Goal: Task Accomplishment & Management: Use online tool/utility

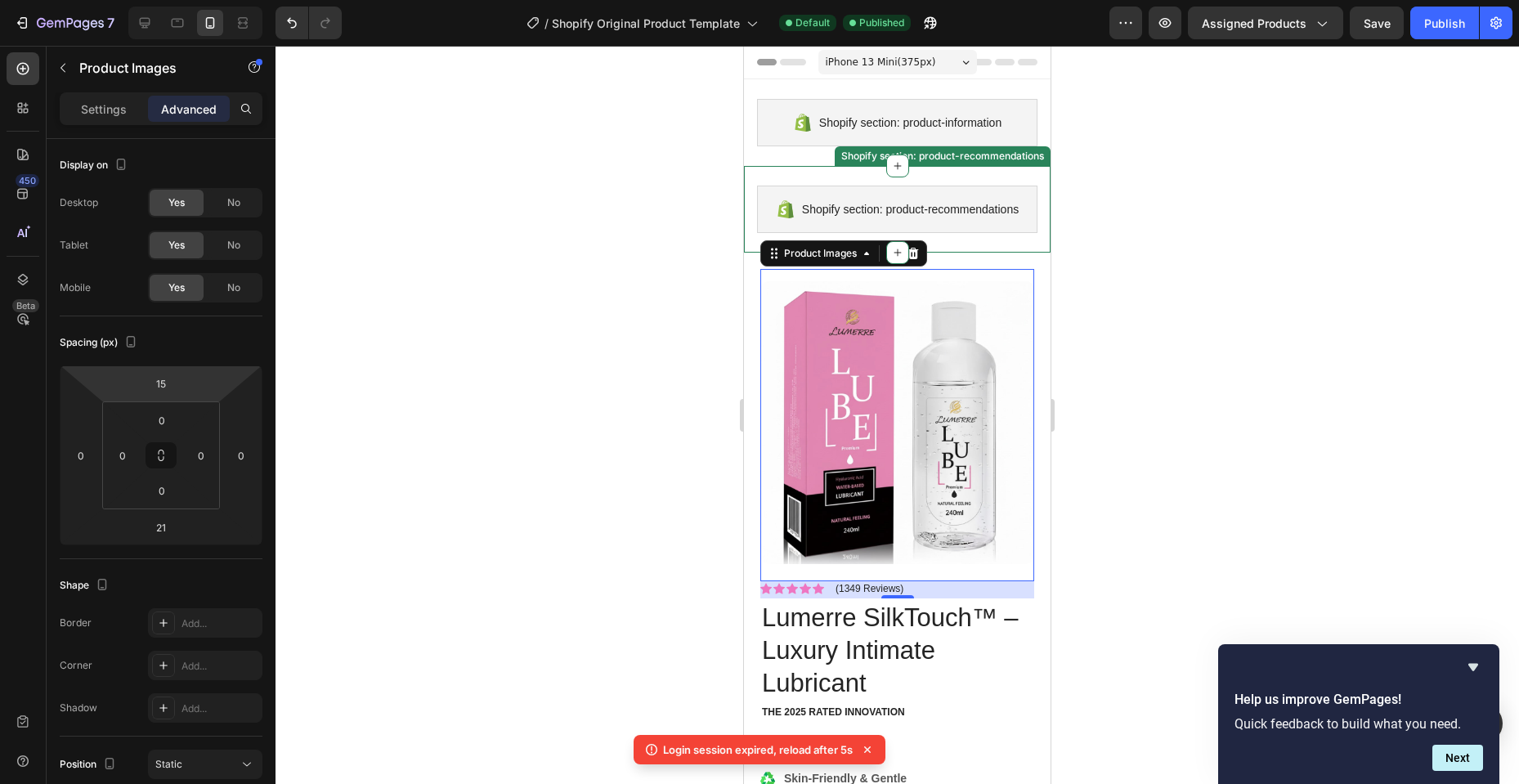
scroll to position [186, 0]
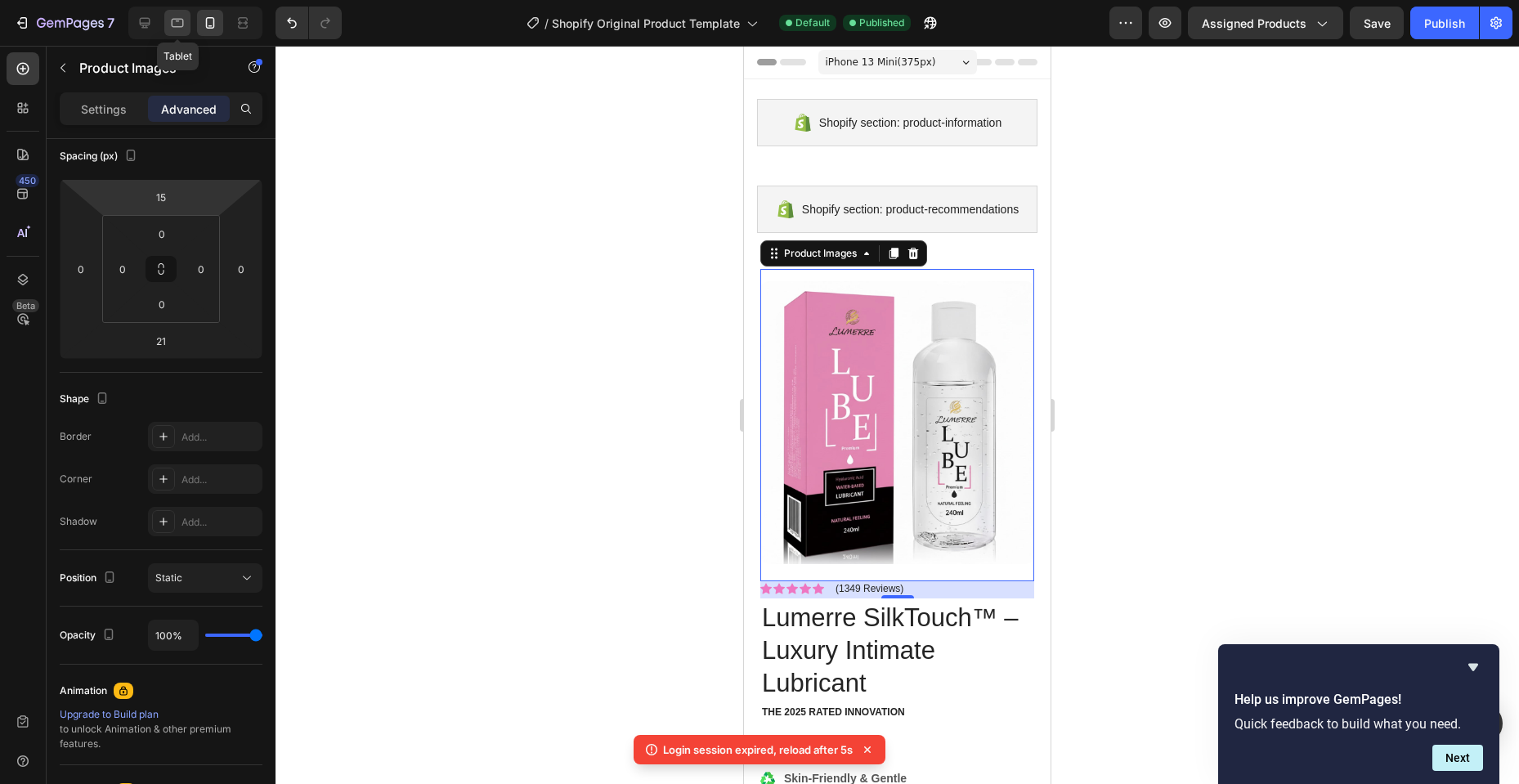
click at [172, 29] on icon at bounding box center [177, 23] width 16 height 16
type input "0"
type input "80"
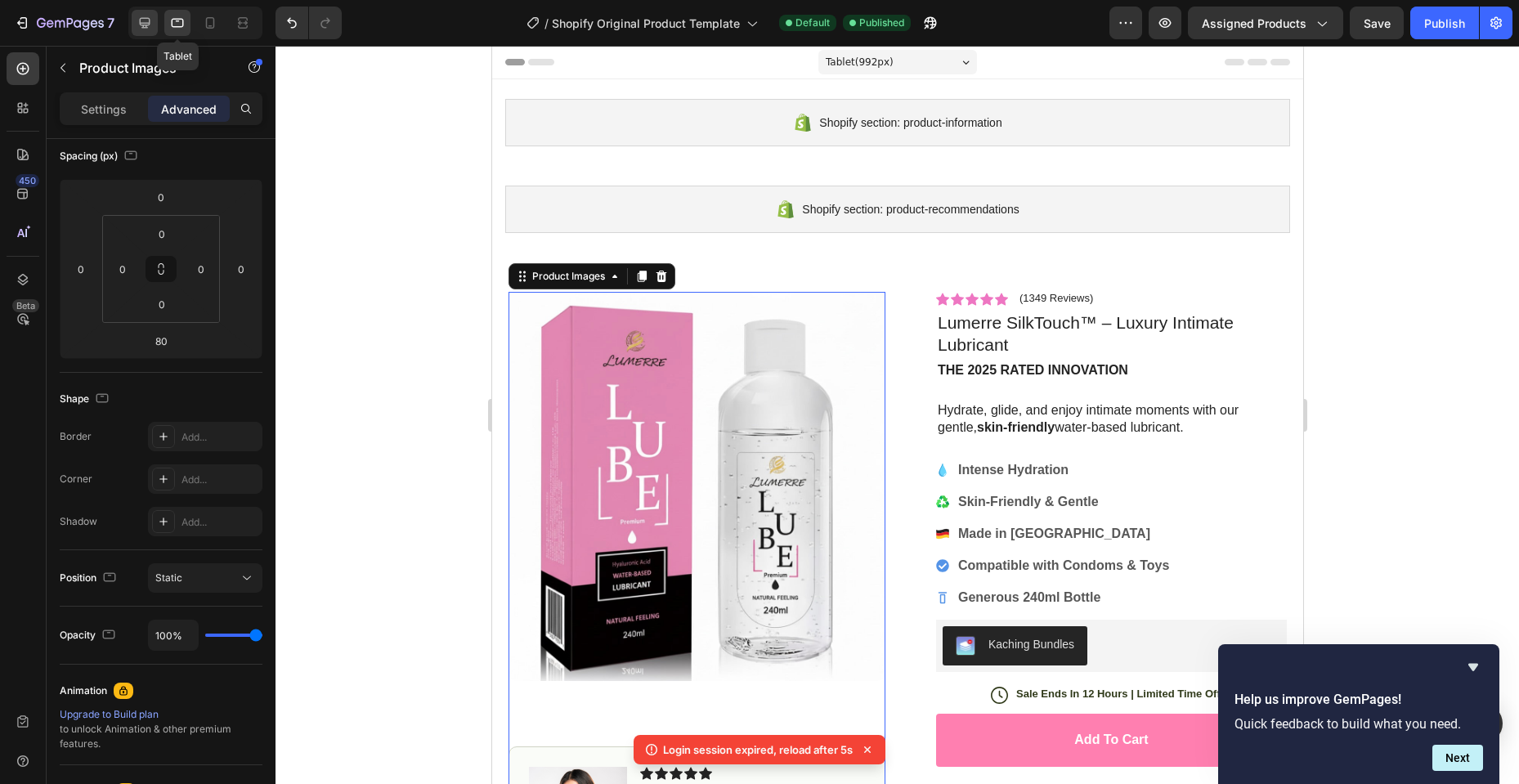
click at [150, 27] on icon at bounding box center [145, 23] width 16 height 16
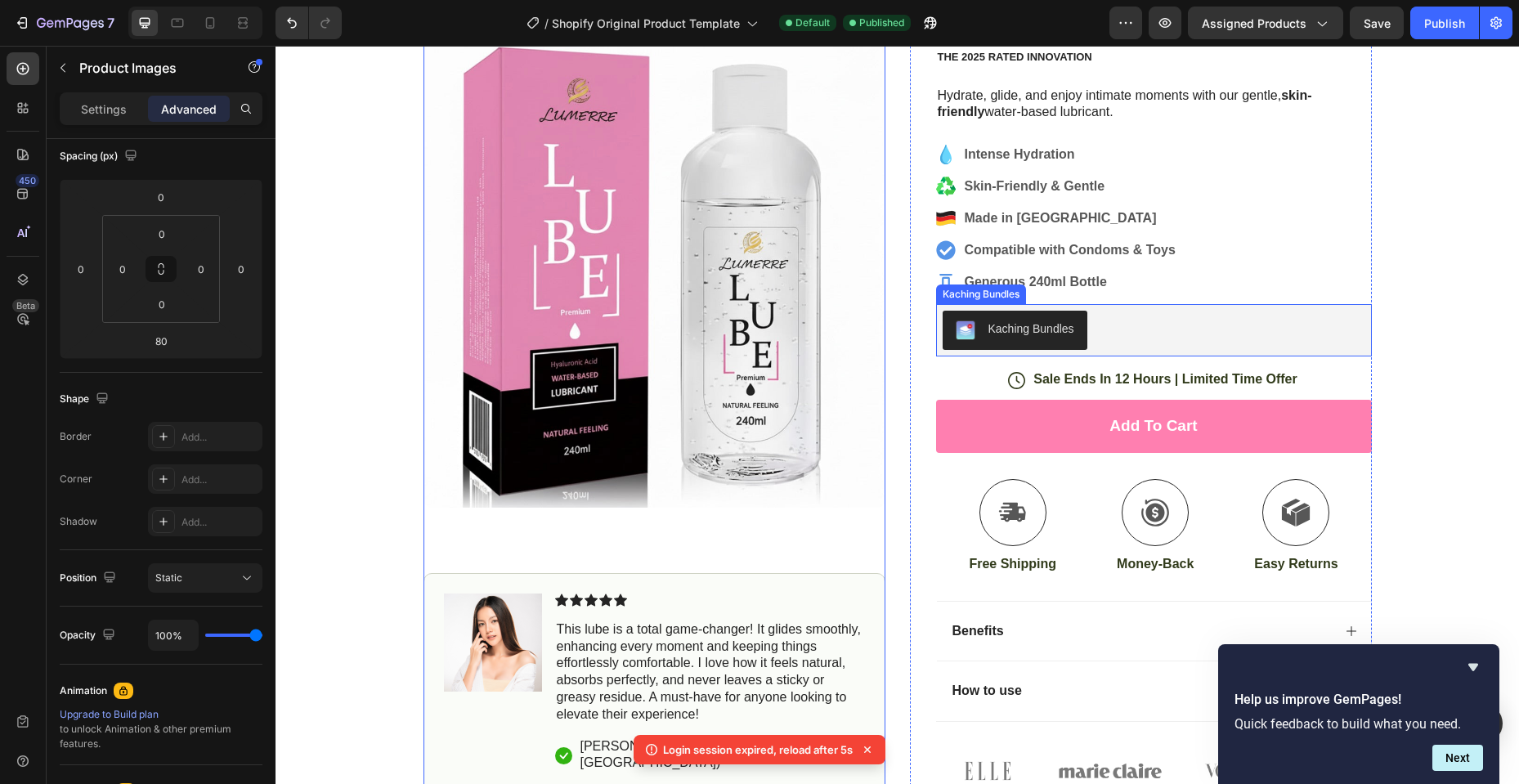
scroll to position [623, 0]
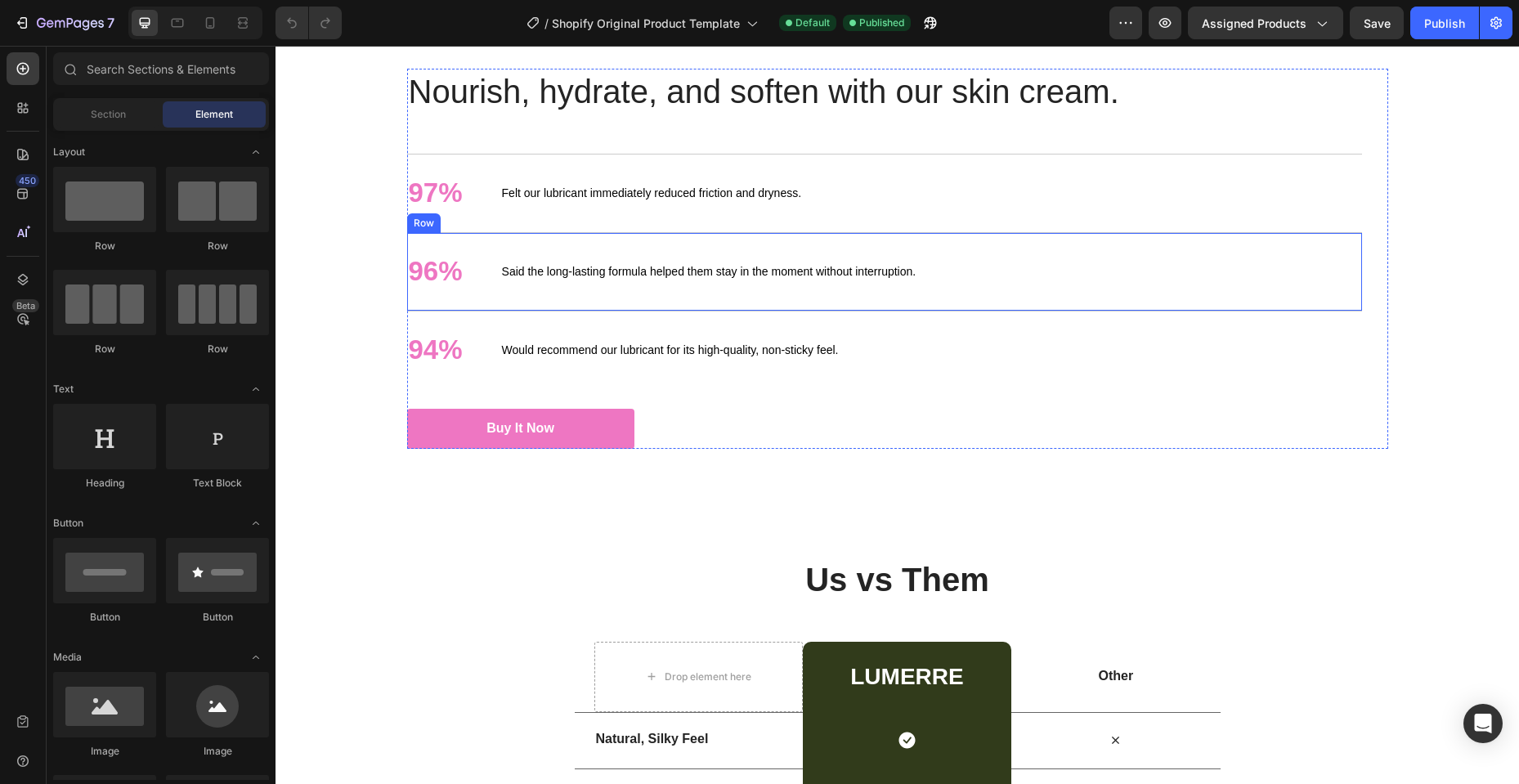
scroll to position [2288, 0]
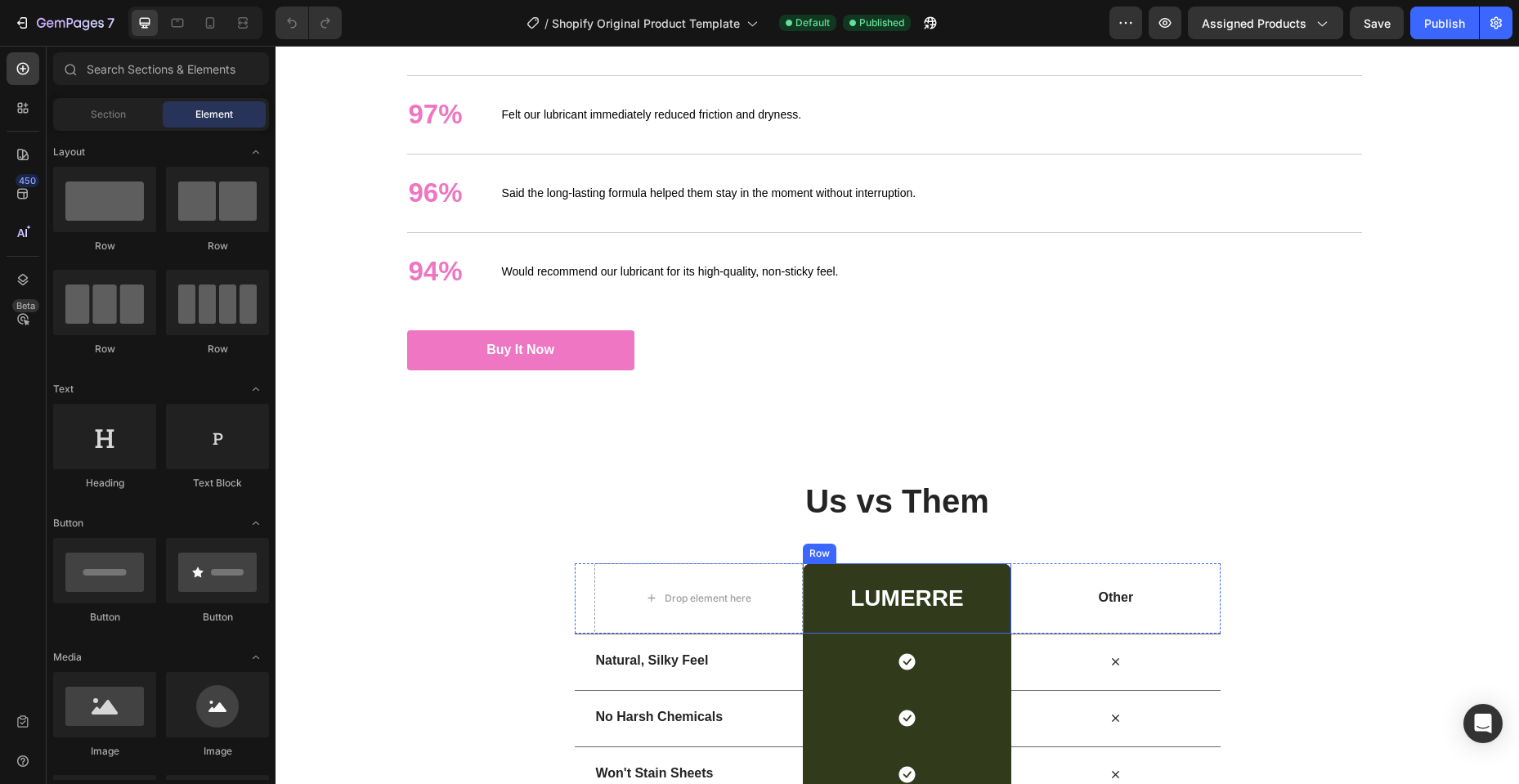
click at [904, 583] on div "Lumerre Heading Row" at bounding box center [906, 598] width 208 height 70
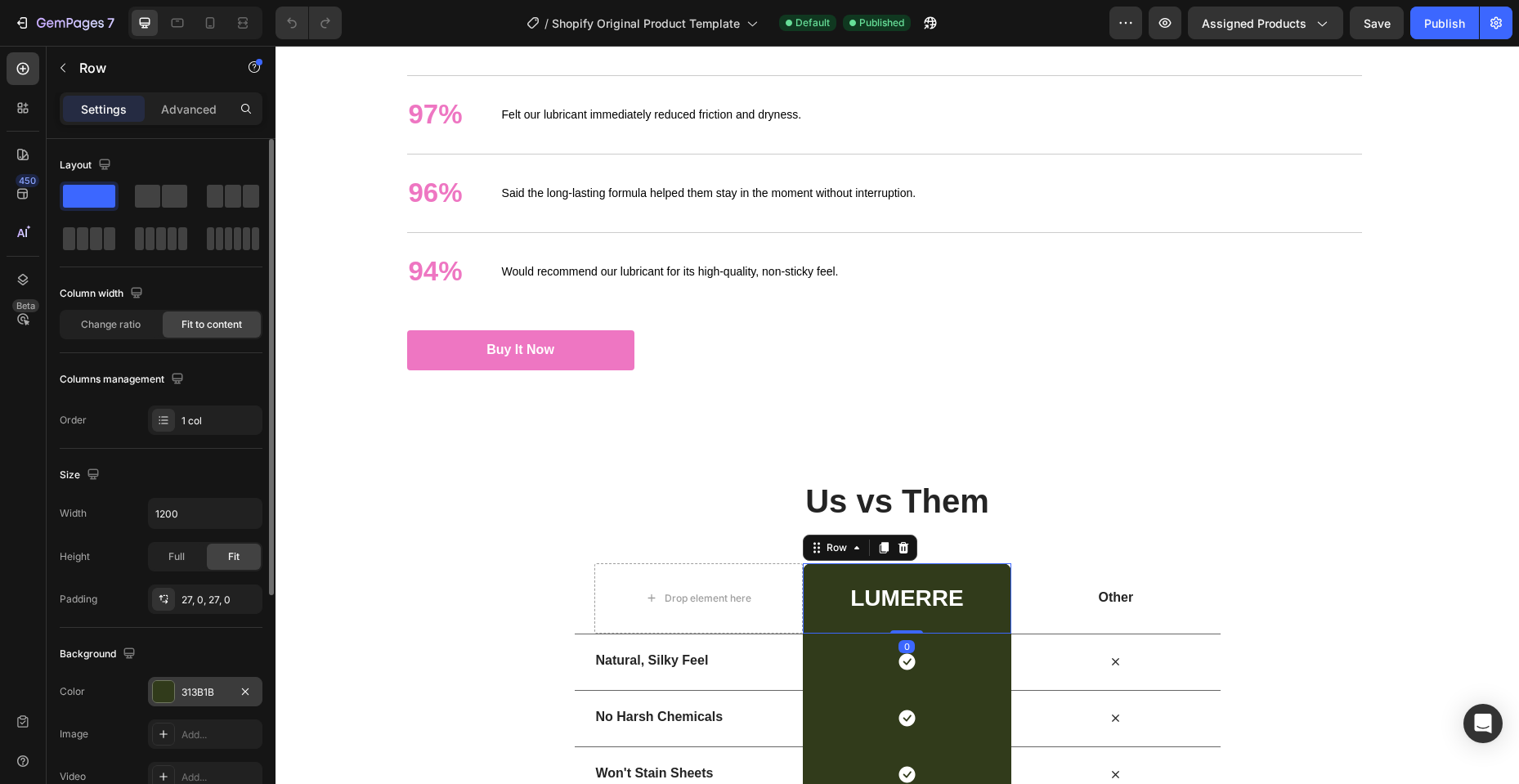
click at [159, 686] on div at bounding box center [164, 692] width 21 height 21
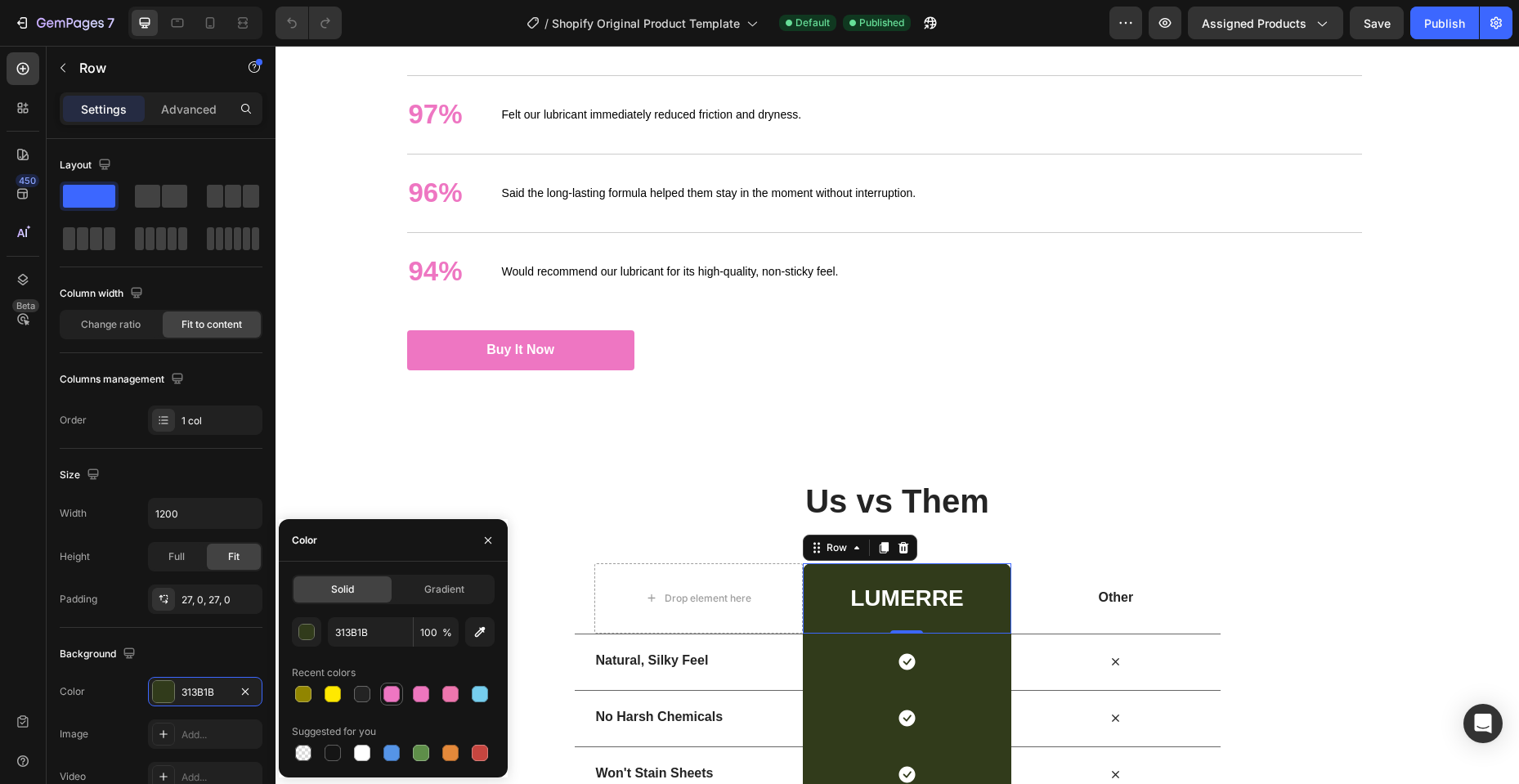
drag, startPoint x: 395, startPoint y: 698, endPoint x: 320, endPoint y: 495, distance: 216.4
click at [394, 698] on div at bounding box center [391, 694] width 16 height 16
type input "EE76C2"
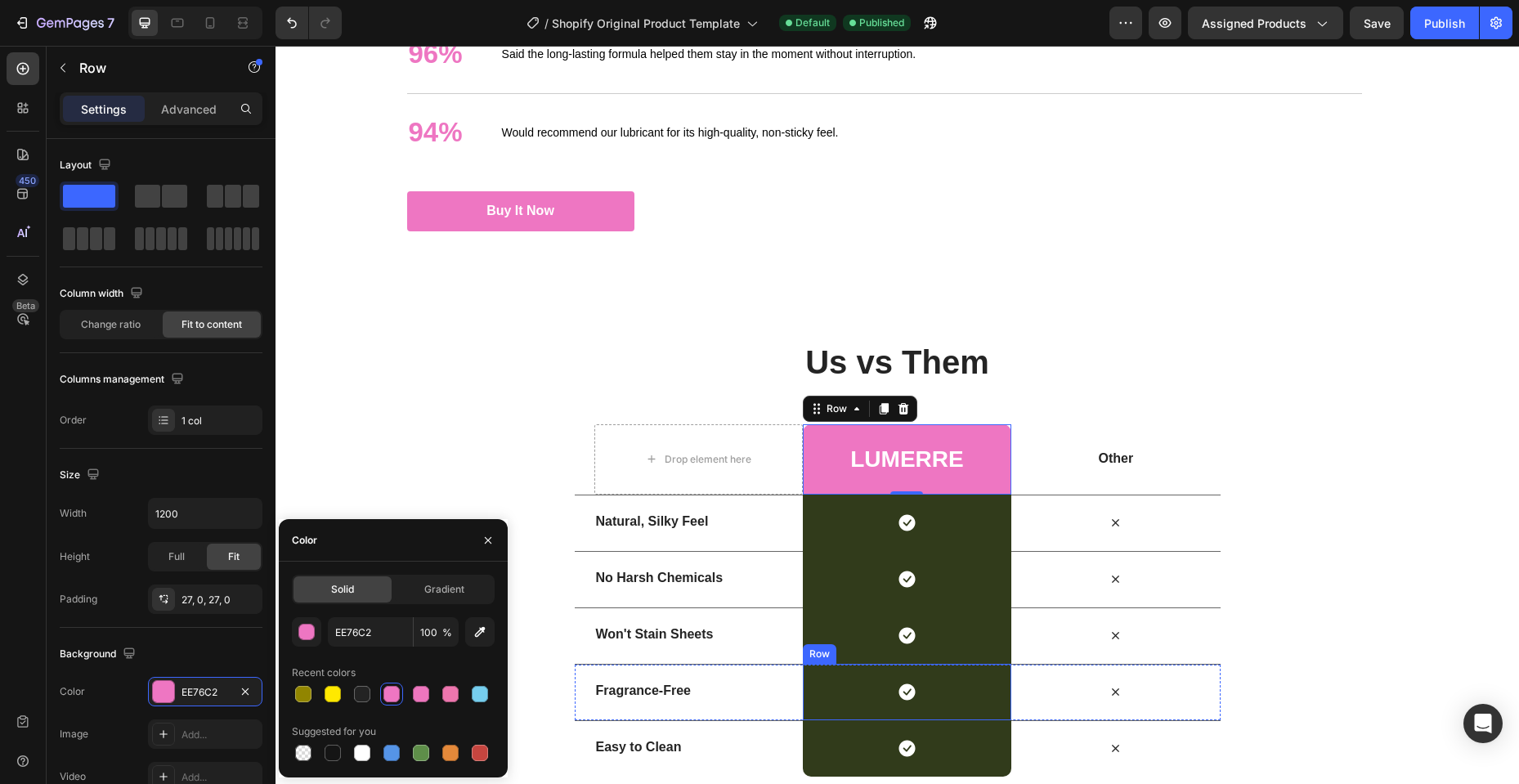
scroll to position [2615, 0]
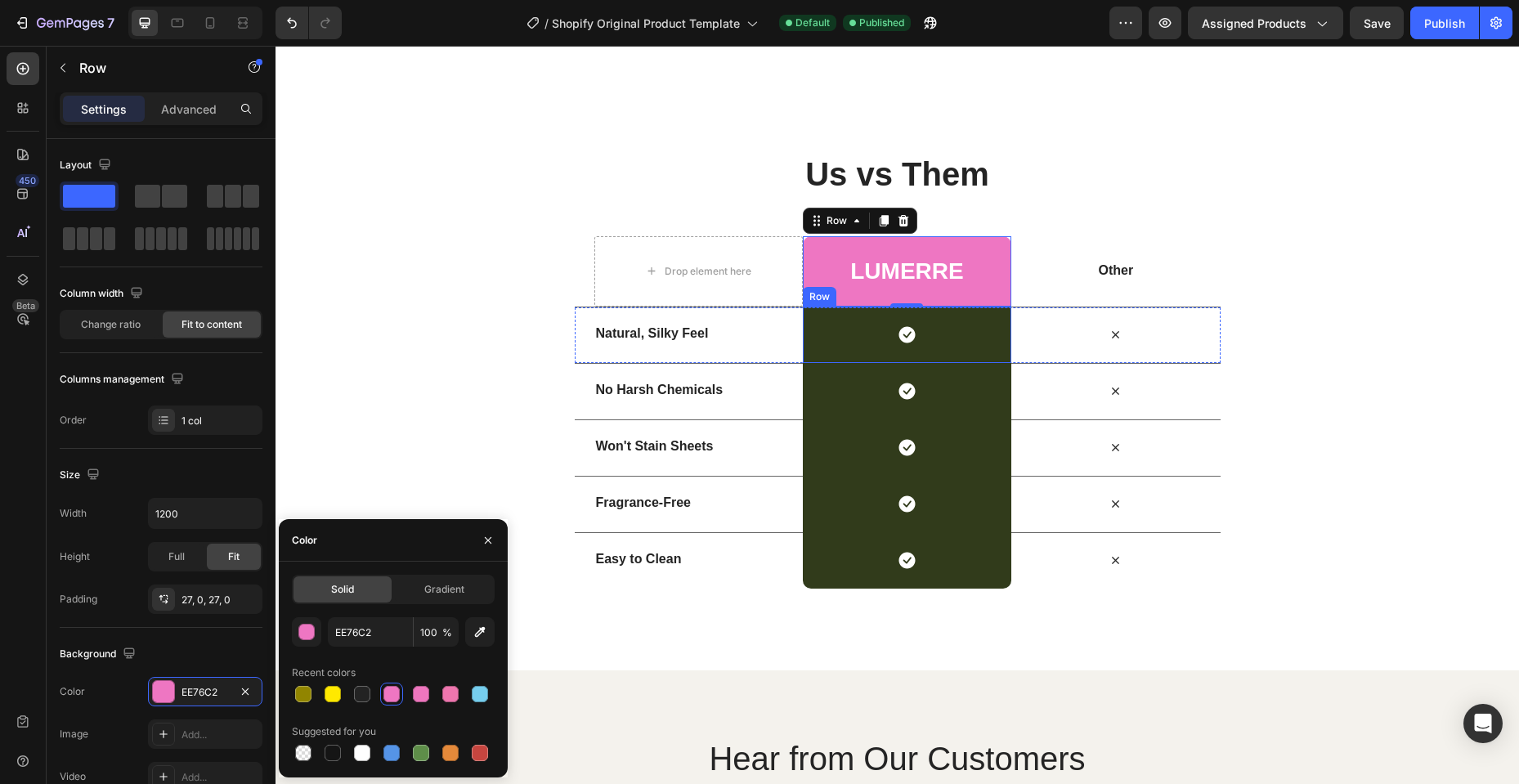
click at [814, 337] on div "Icon Row" at bounding box center [906, 334] width 208 height 56
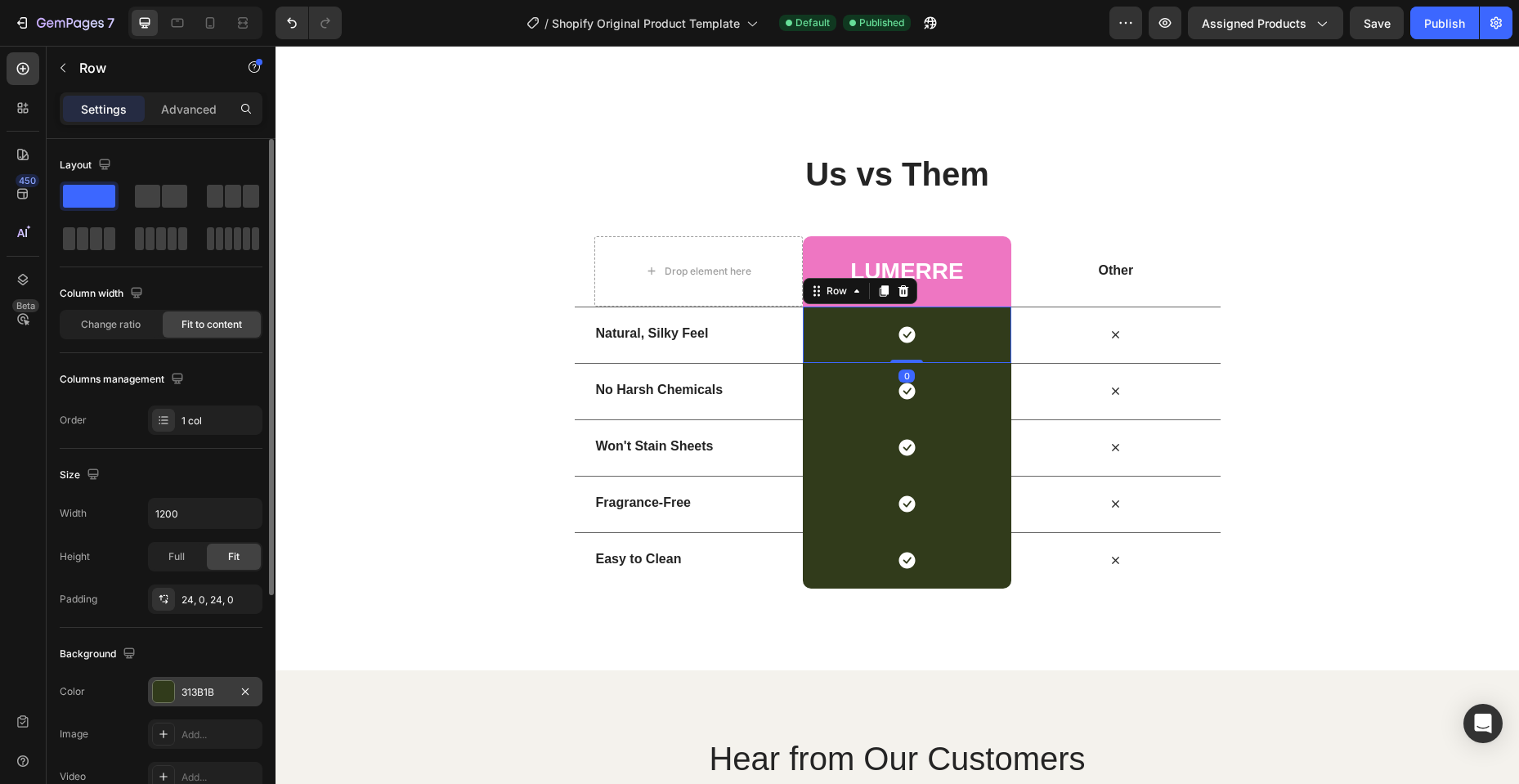
click at [154, 681] on div at bounding box center [164, 692] width 21 height 21
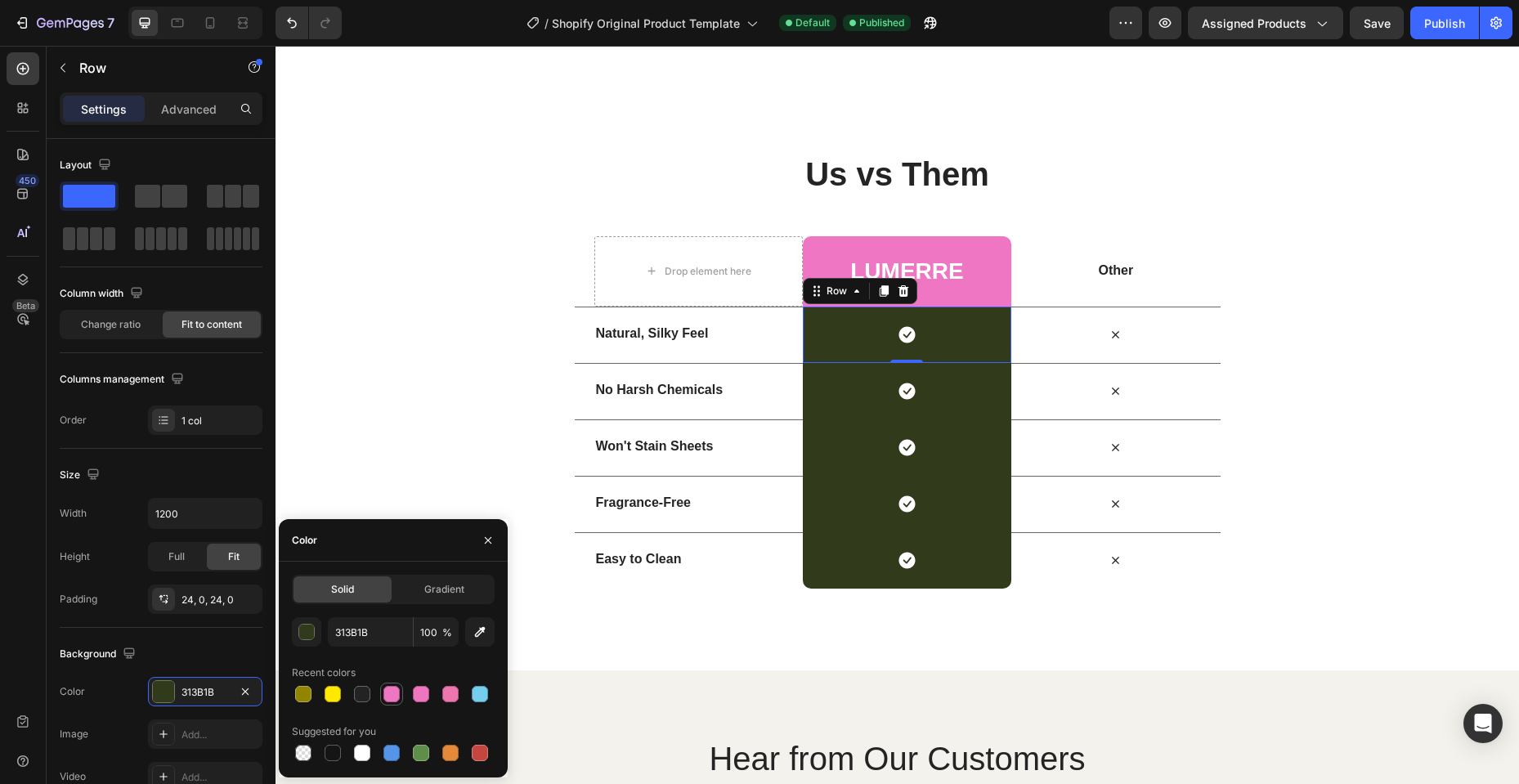
click at [391, 701] on div at bounding box center [391, 694] width 16 height 16
type input "EE76C2"
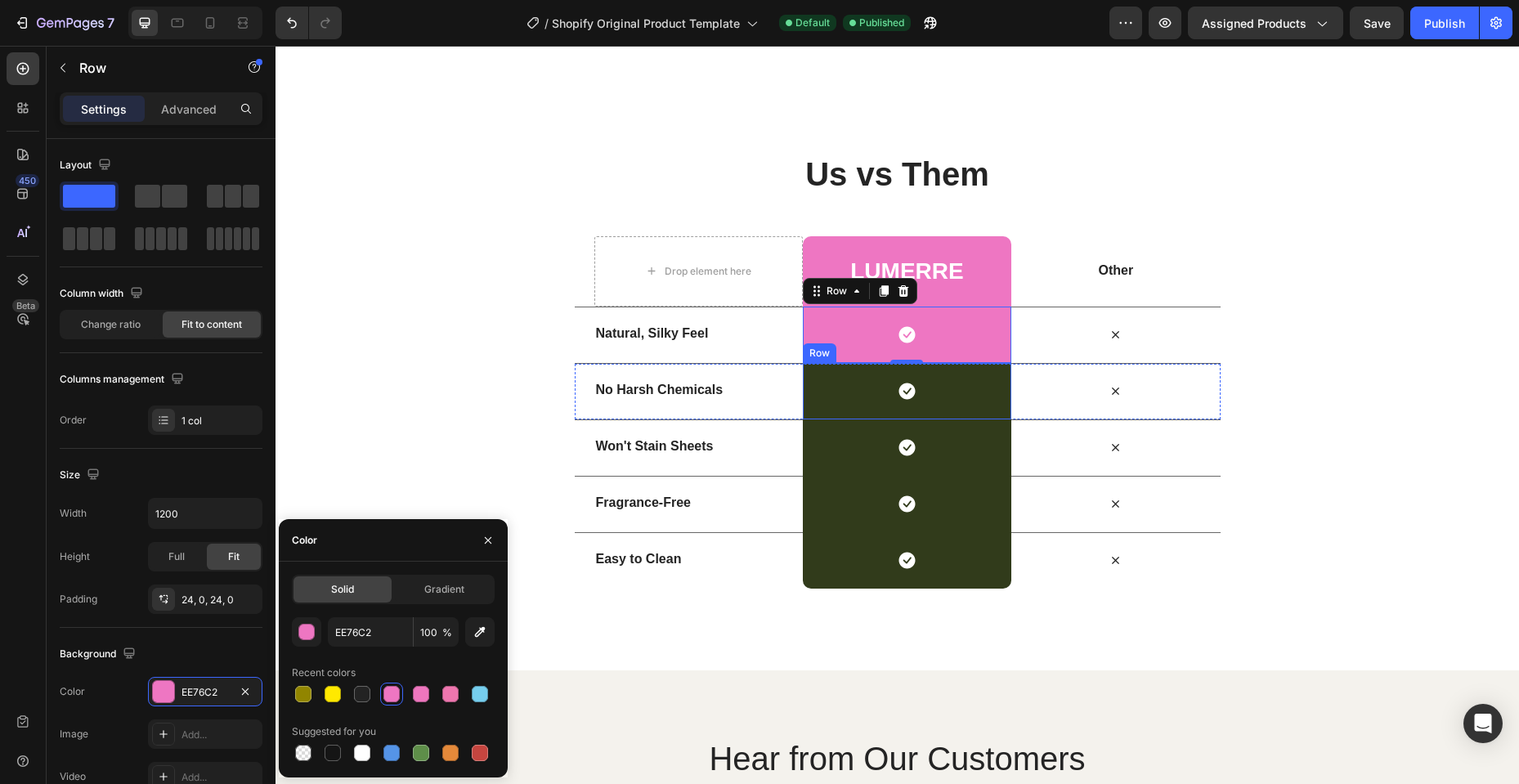
click at [857, 389] on div "Icon Row" at bounding box center [906, 391] width 208 height 56
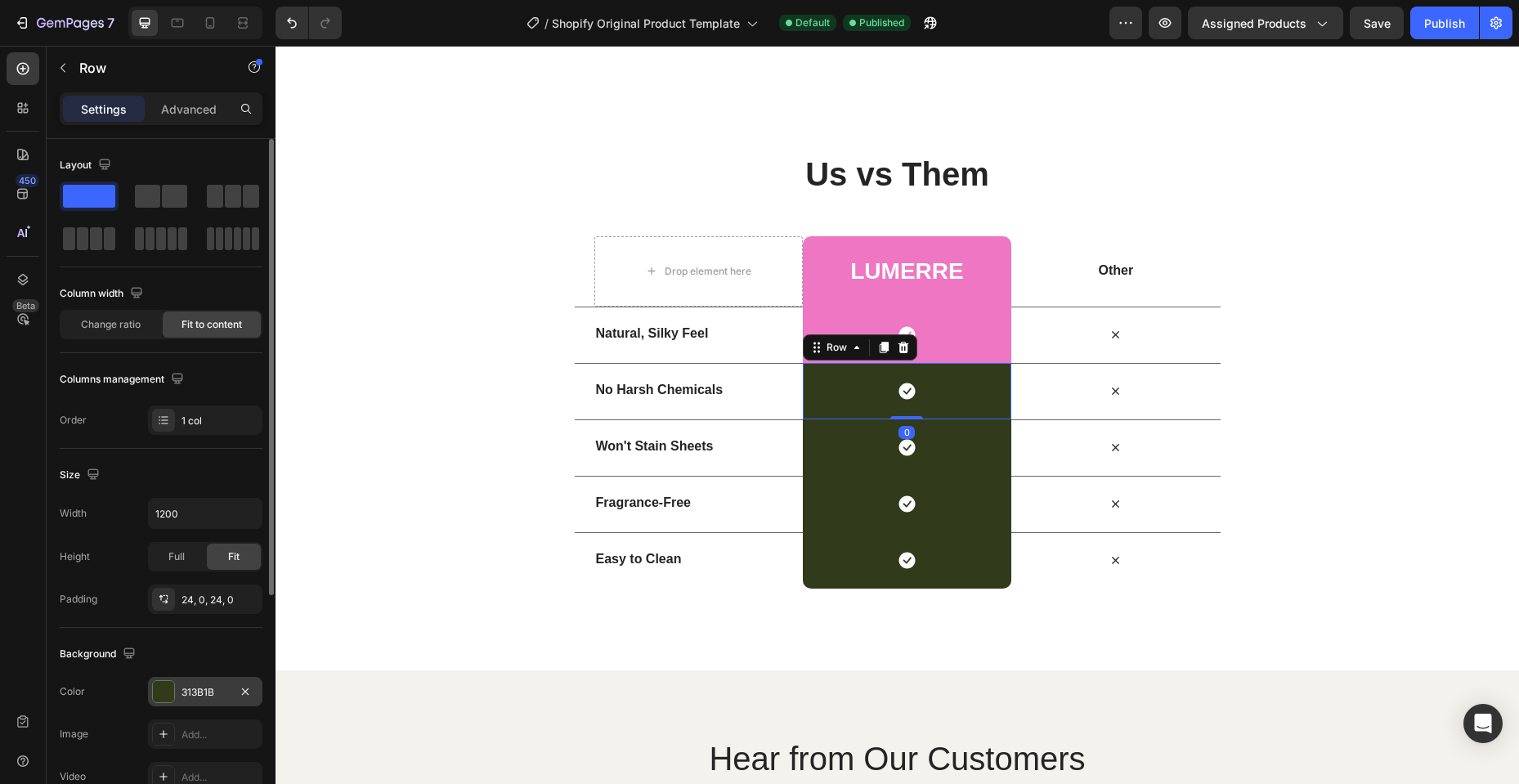
click at [197, 687] on div "313B1B" at bounding box center [205, 693] width 48 height 15
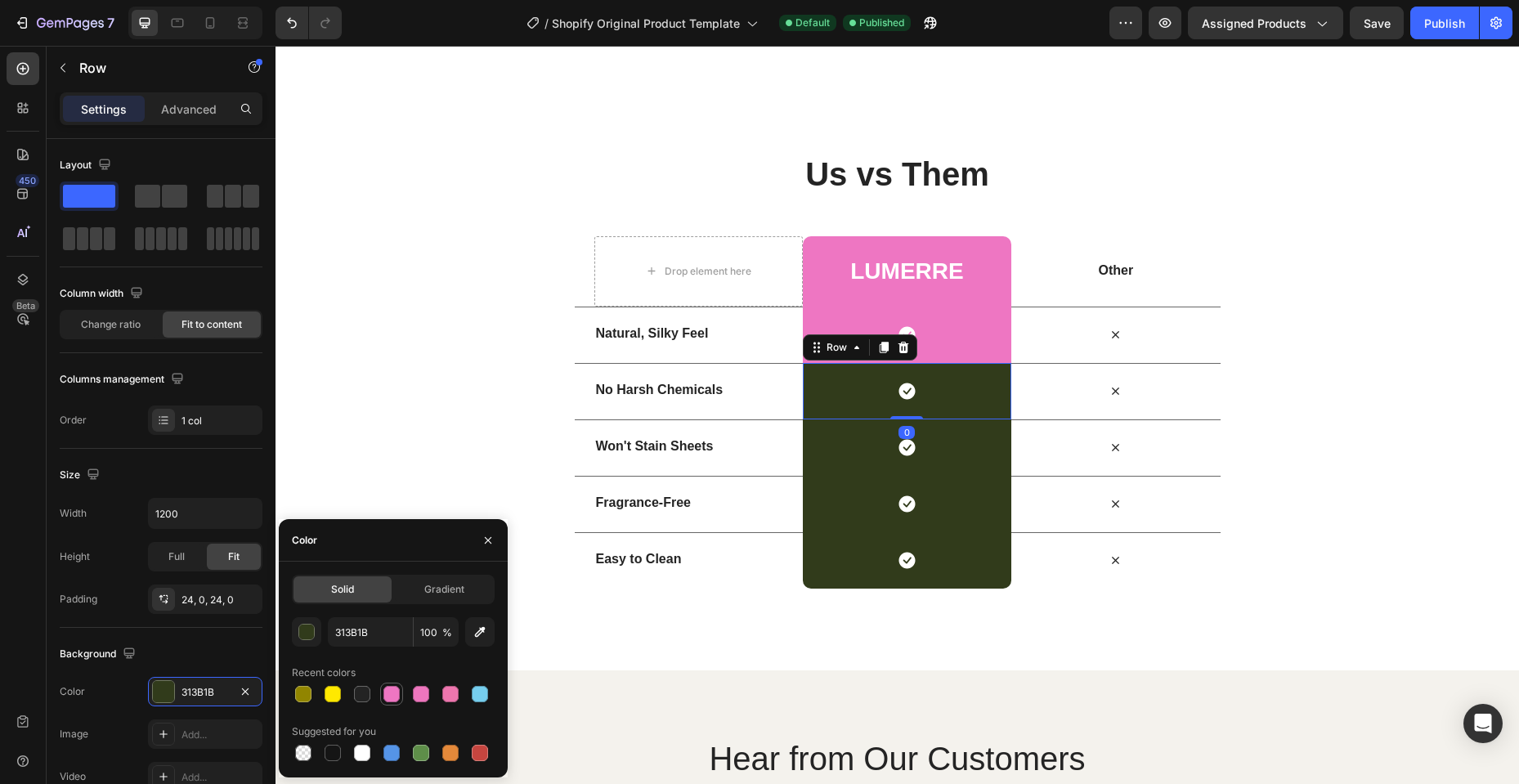
click at [390, 698] on div at bounding box center [391, 694] width 16 height 16
type input "EE76C2"
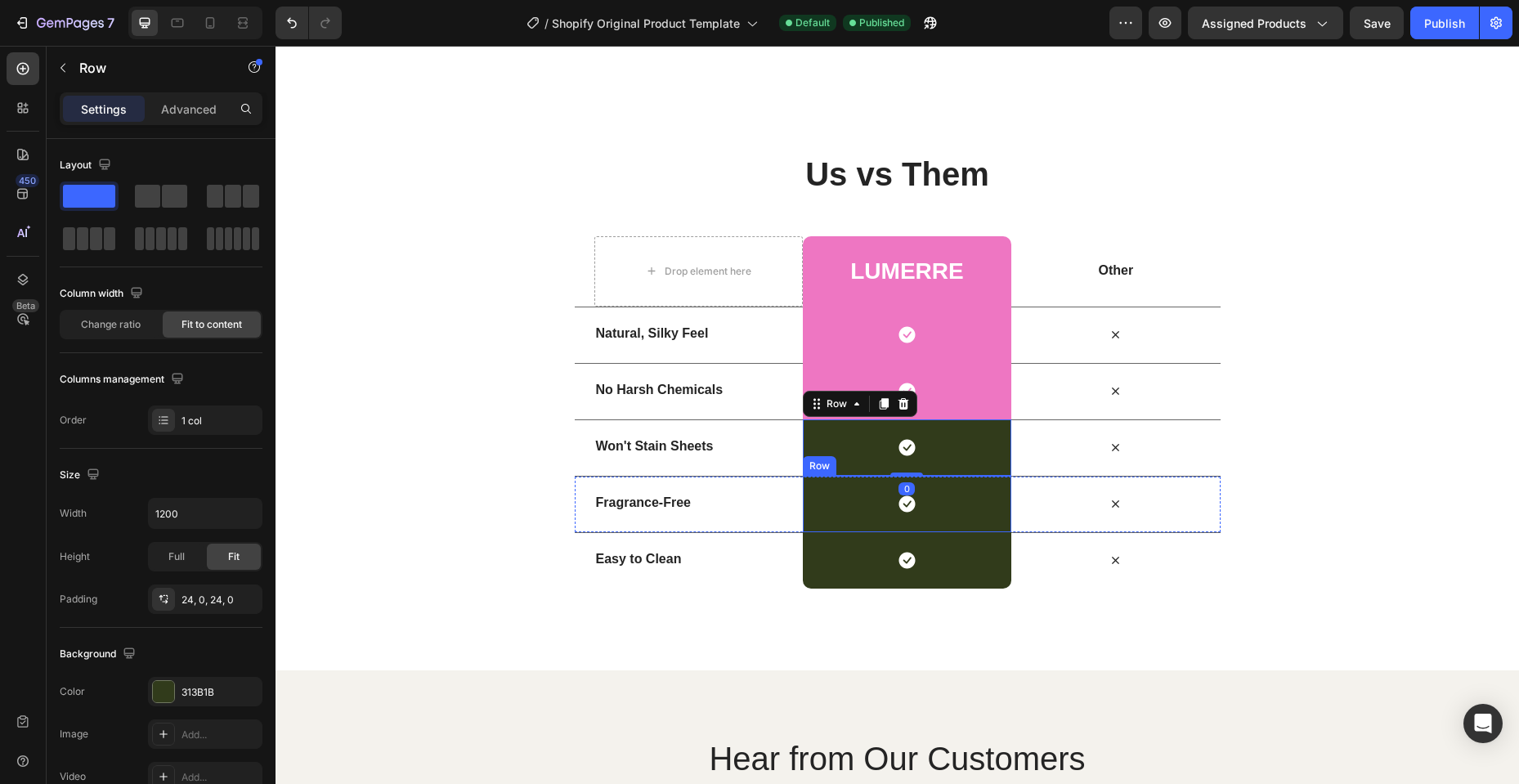
click at [845, 516] on div "Icon Row" at bounding box center [906, 504] width 208 height 56
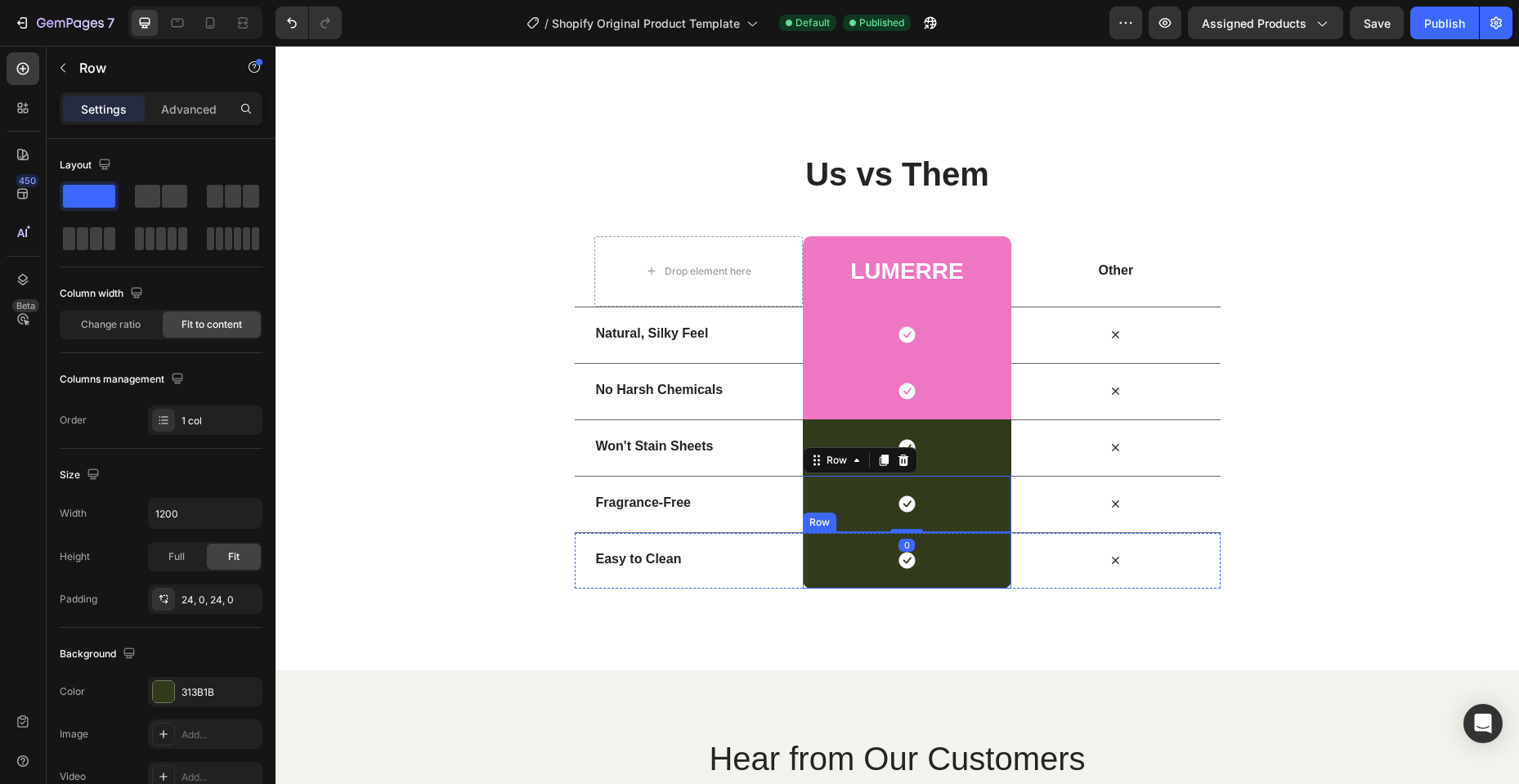
click at [845, 563] on div "Icon Row" at bounding box center [906, 560] width 208 height 56
click at [850, 451] on div "Icon Row" at bounding box center [906, 447] width 208 height 56
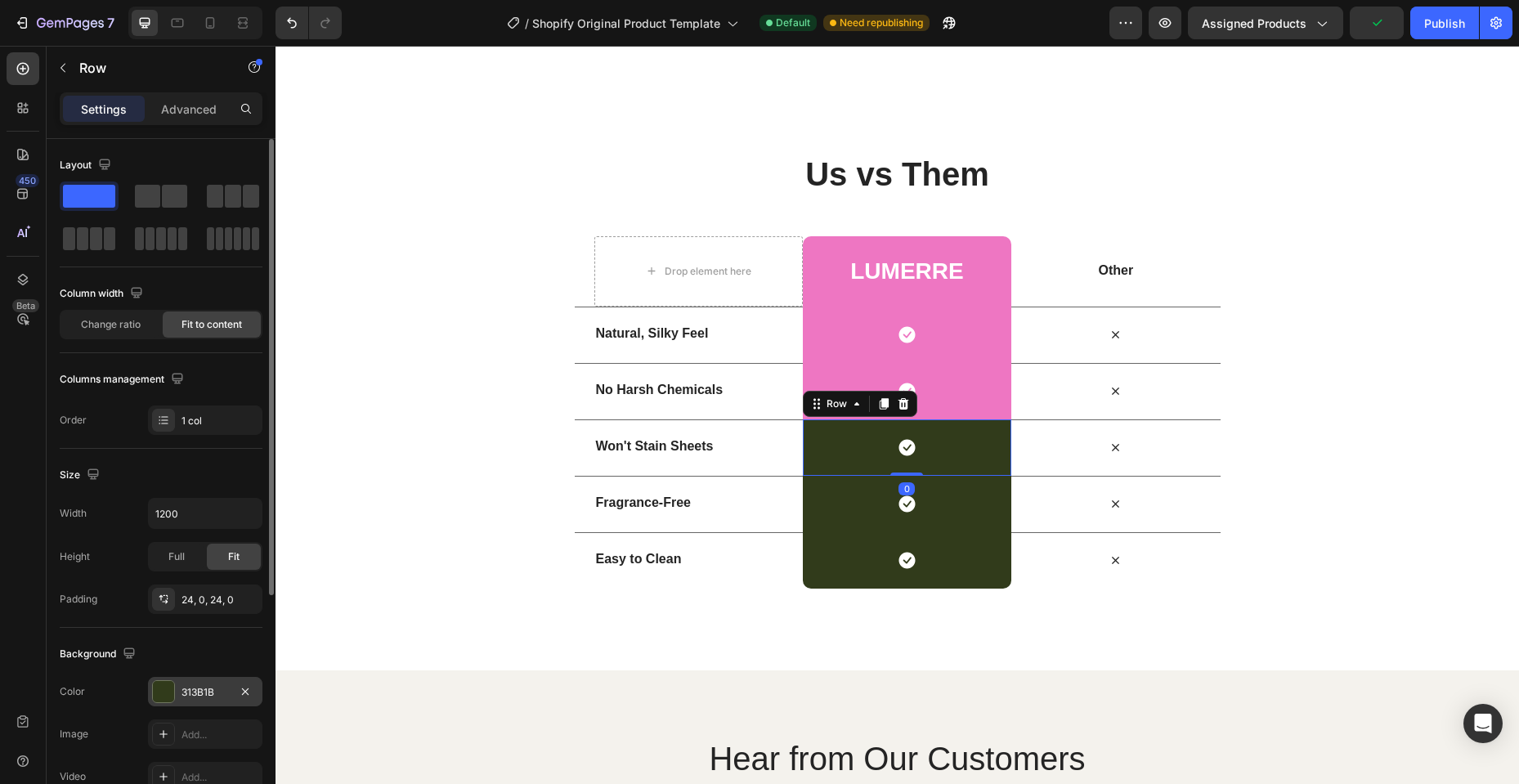
click at [189, 693] on div "313B1B" at bounding box center [205, 693] width 48 height 15
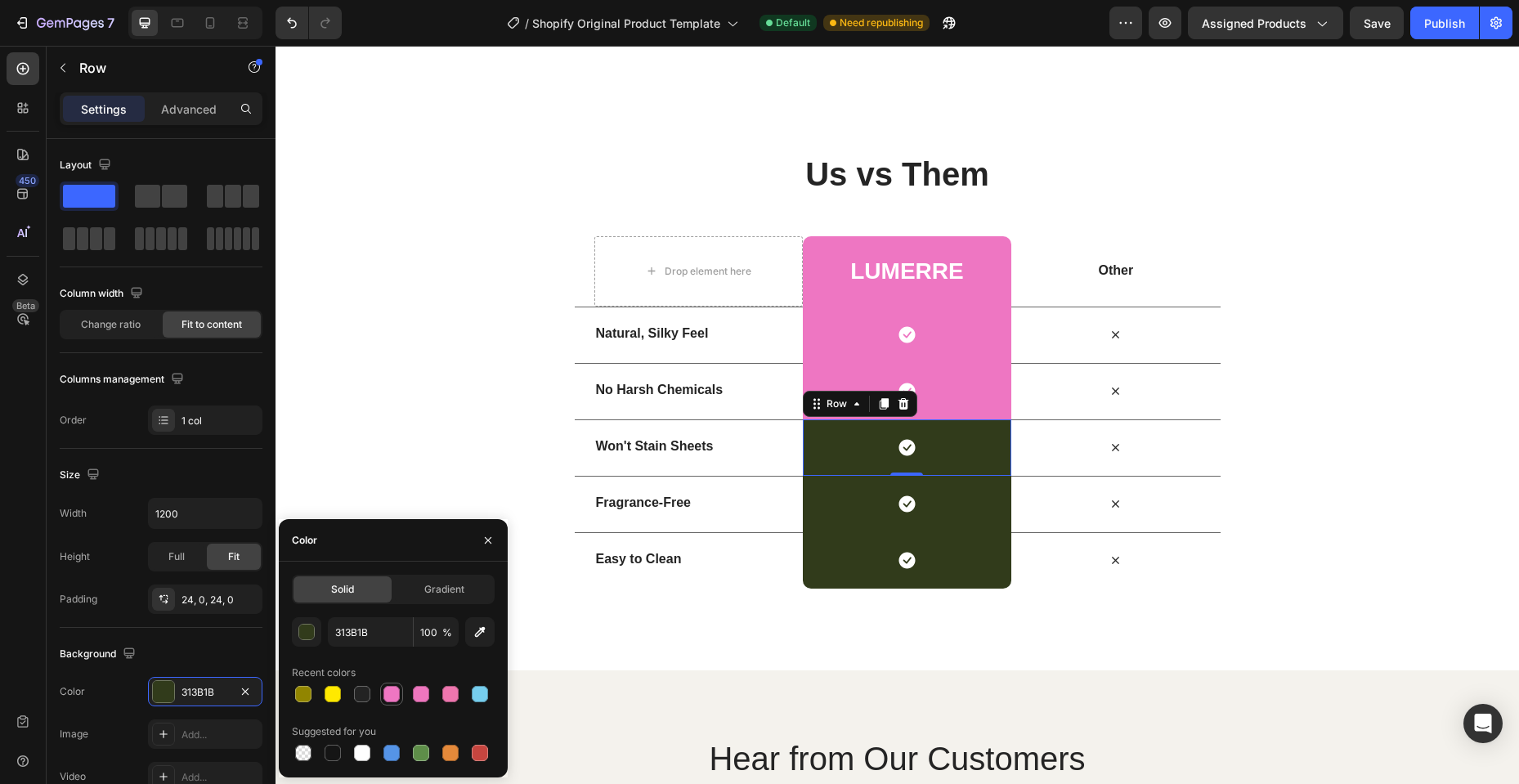
click at [395, 694] on div at bounding box center [391, 694] width 16 height 16
type input "EE76C2"
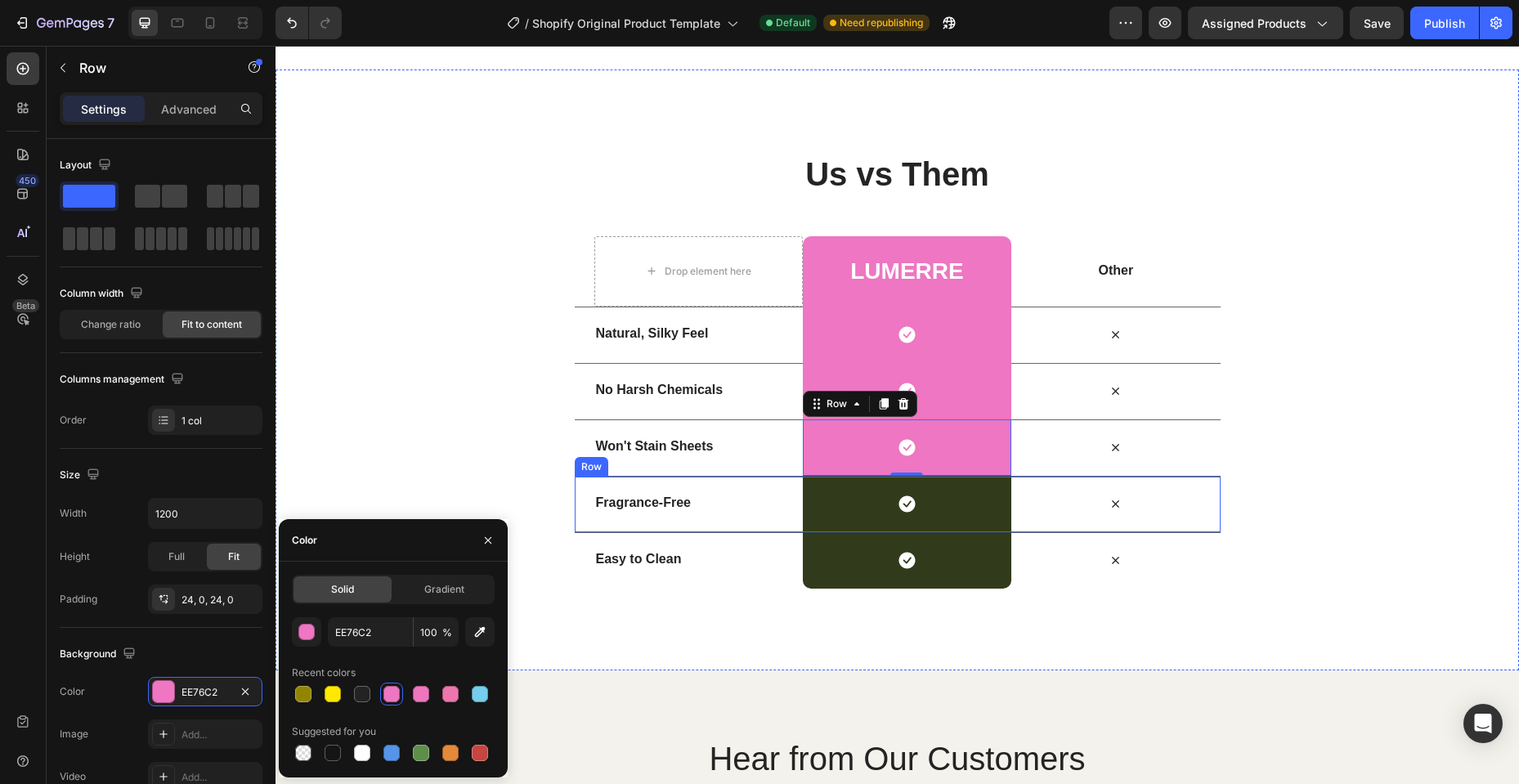
click at [823, 500] on div "Icon Row" at bounding box center [906, 504] width 208 height 56
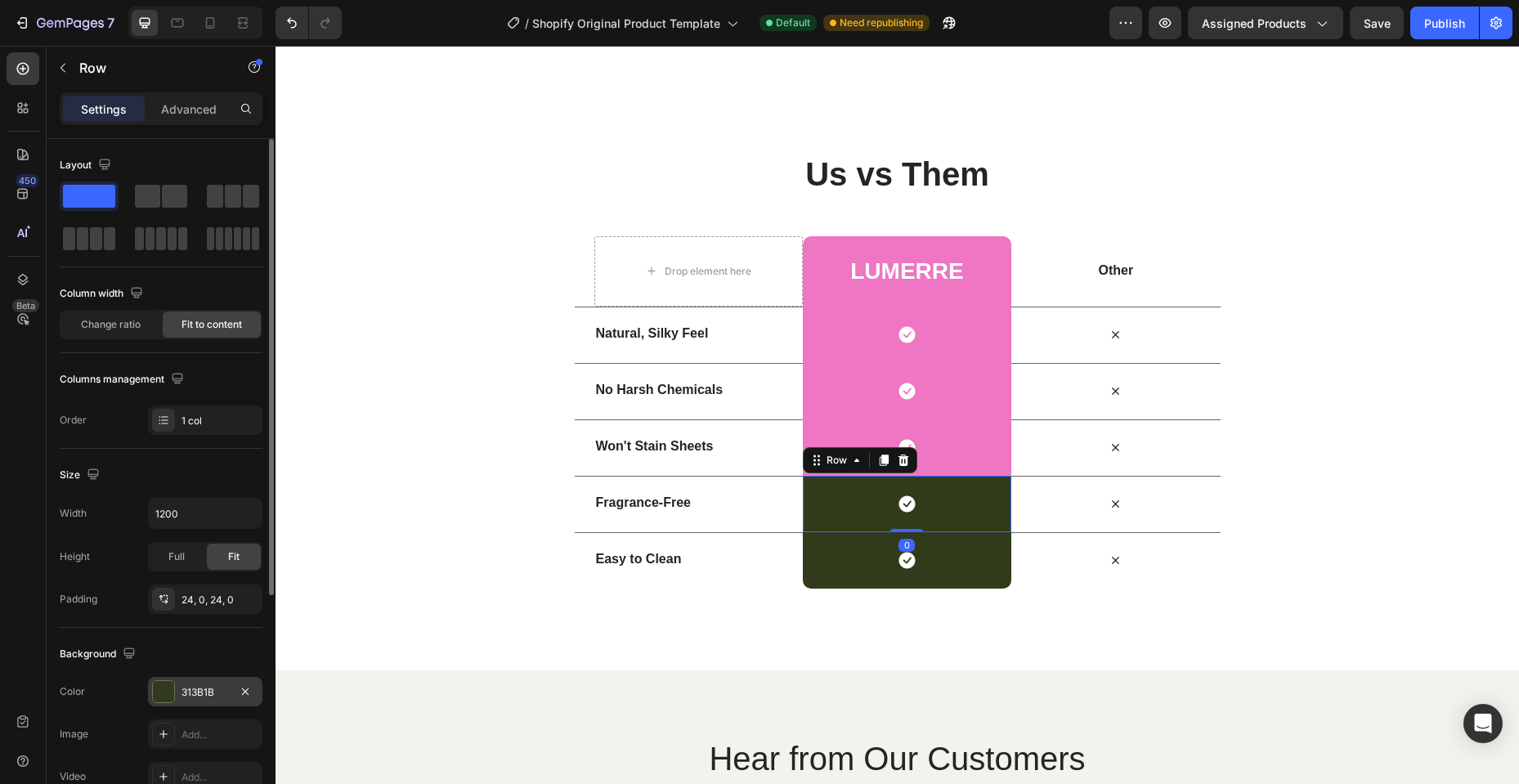
click at [186, 692] on div "313B1B" at bounding box center [205, 693] width 48 height 15
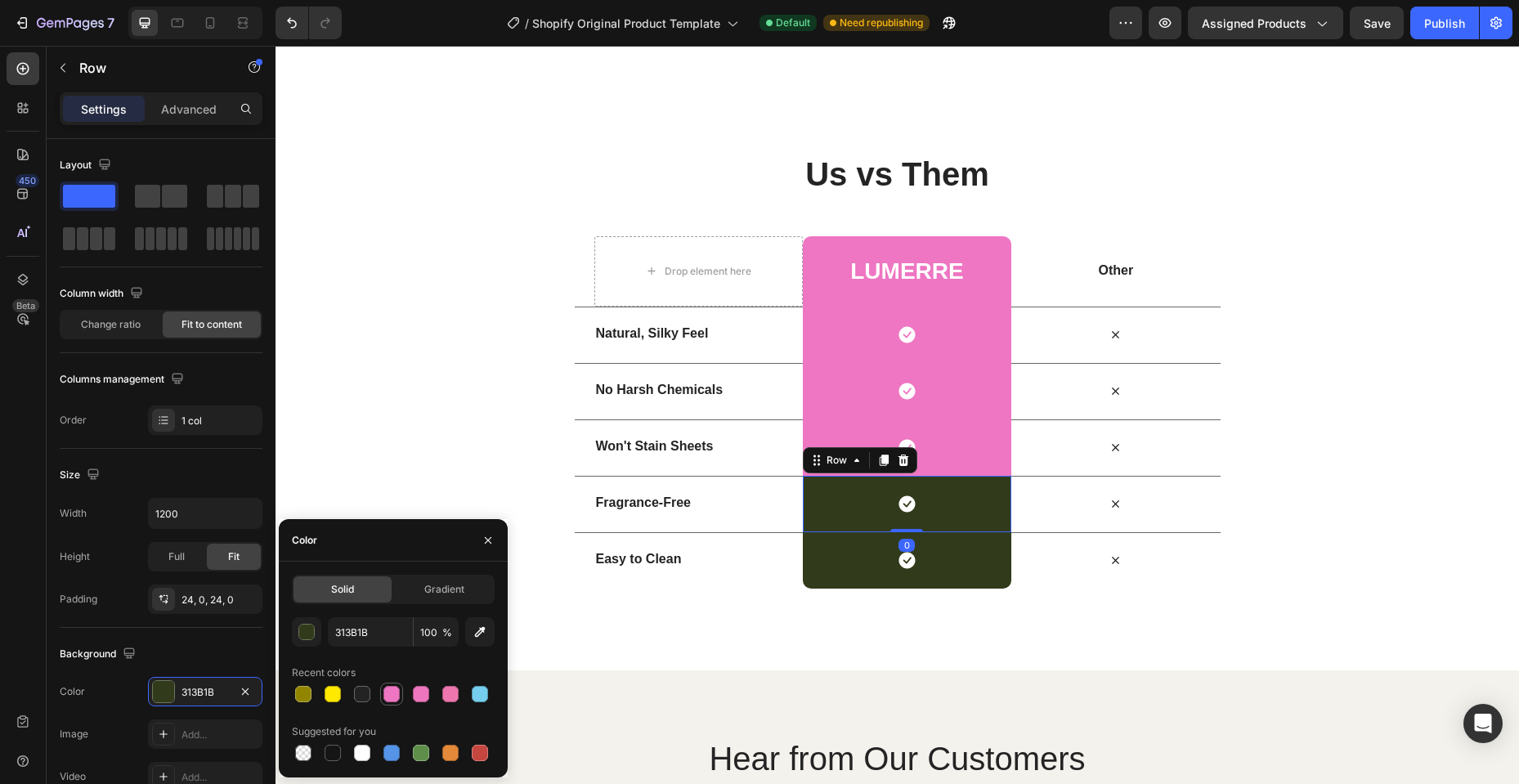
click at [397, 692] on div at bounding box center [391, 694] width 16 height 16
type input "EE76C2"
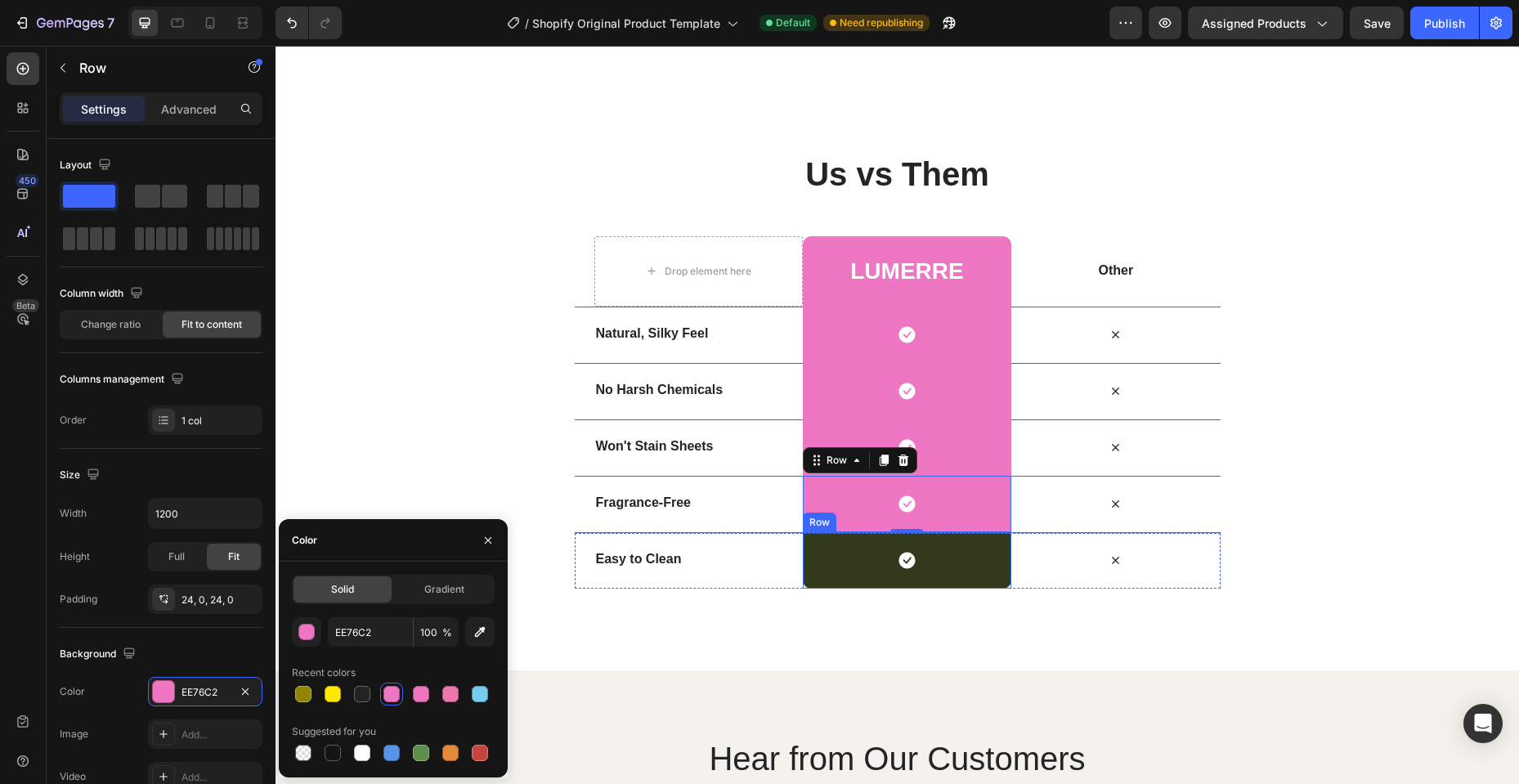
click at [837, 576] on div "Icon Row" at bounding box center [906, 560] width 208 height 56
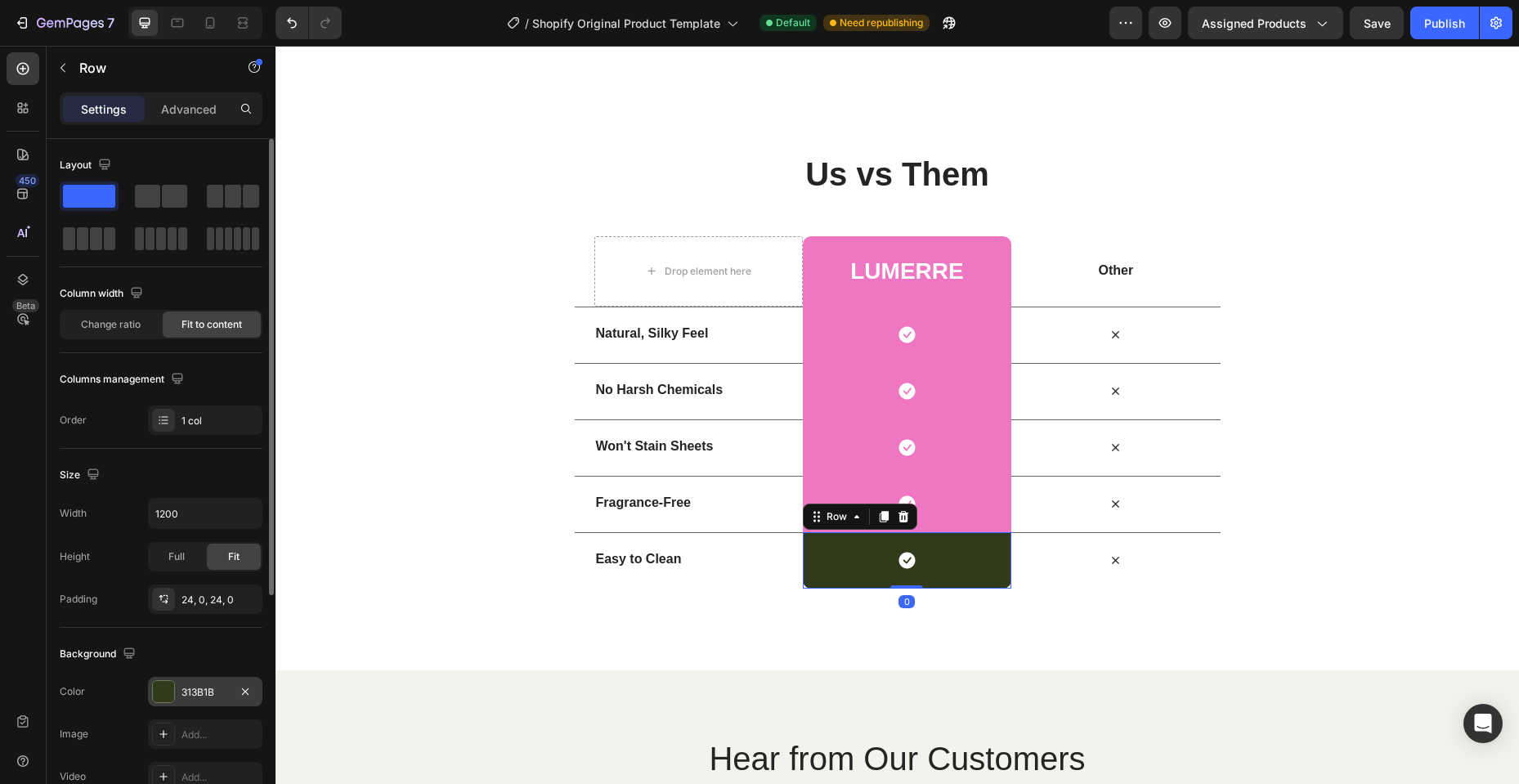
click at [217, 694] on div "313B1B" at bounding box center [205, 693] width 48 height 15
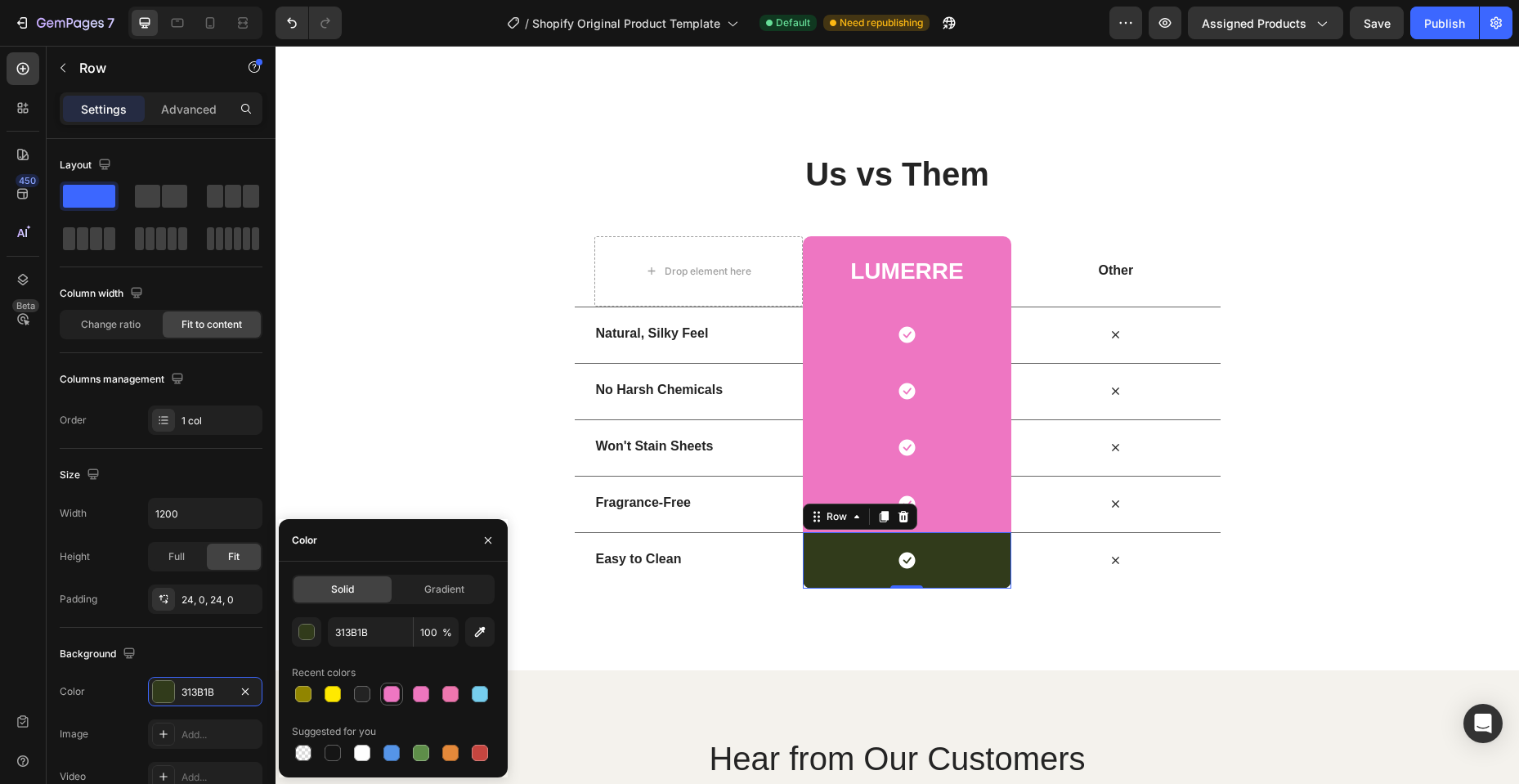
click at [386, 699] on div at bounding box center [391, 694] width 16 height 16
type input "EE76C2"
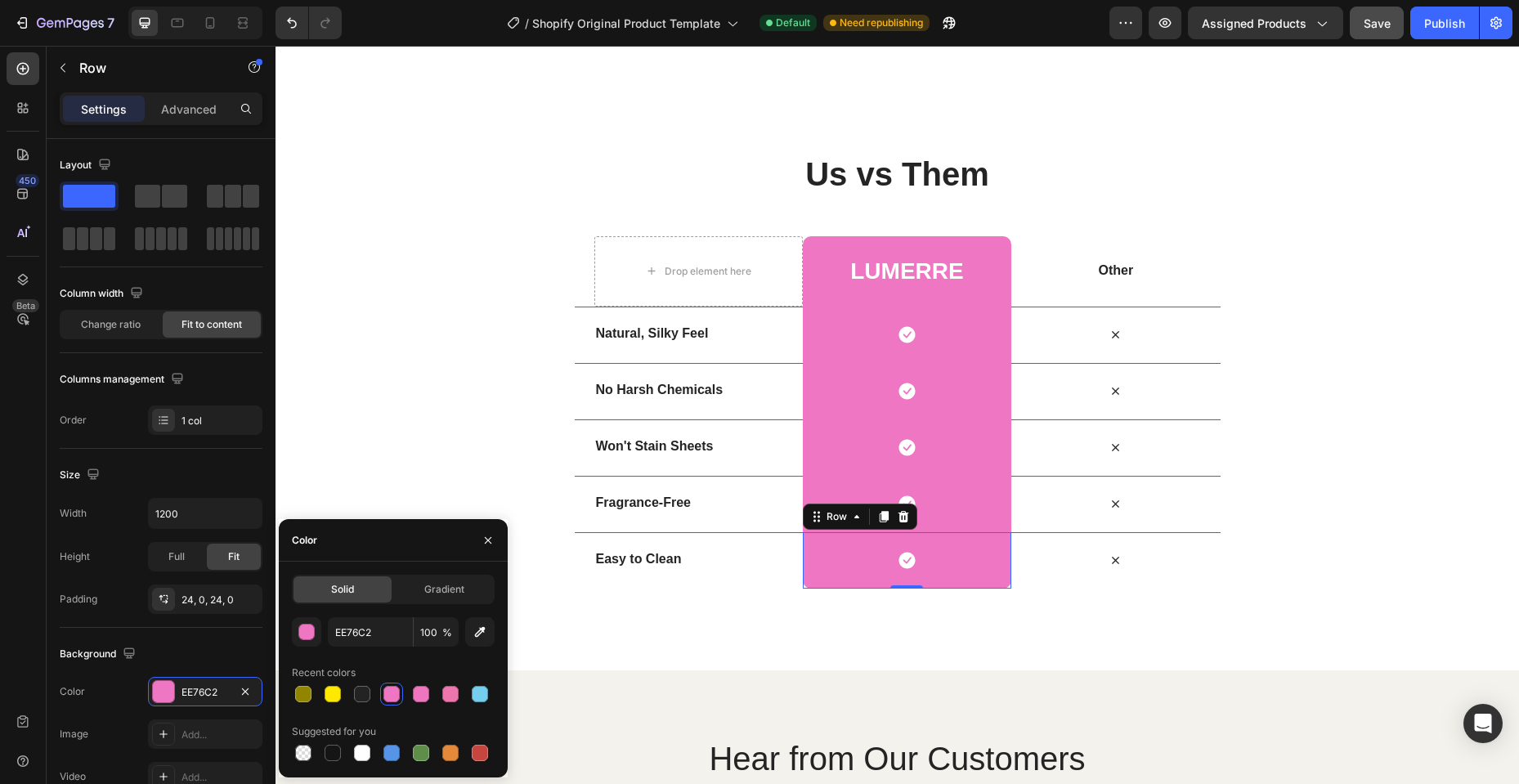
click at [1372, 34] on button "Save" at bounding box center [1376, 23] width 54 height 33
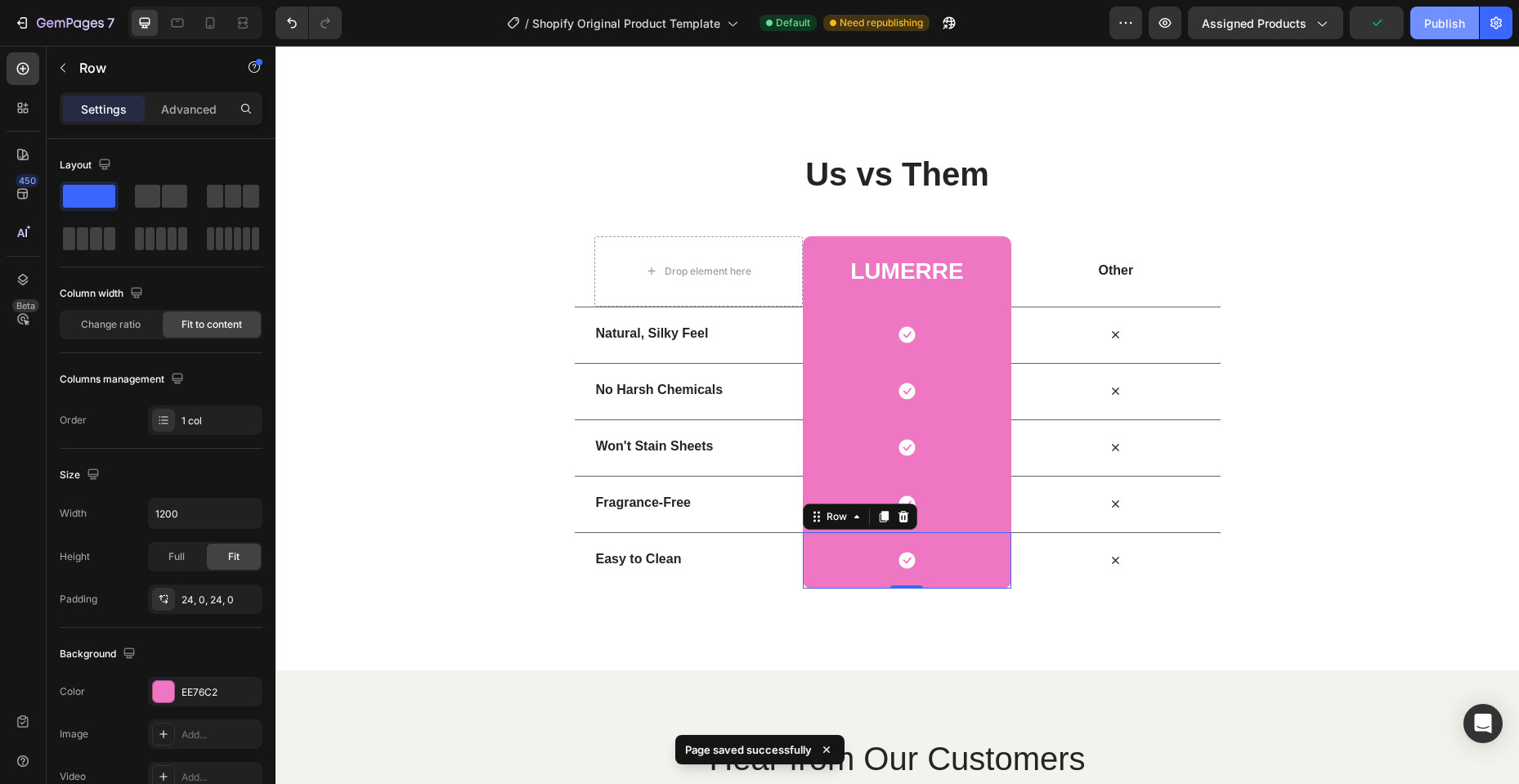
click at [1437, 26] on div "Publish" at bounding box center [1445, 23] width 41 height 17
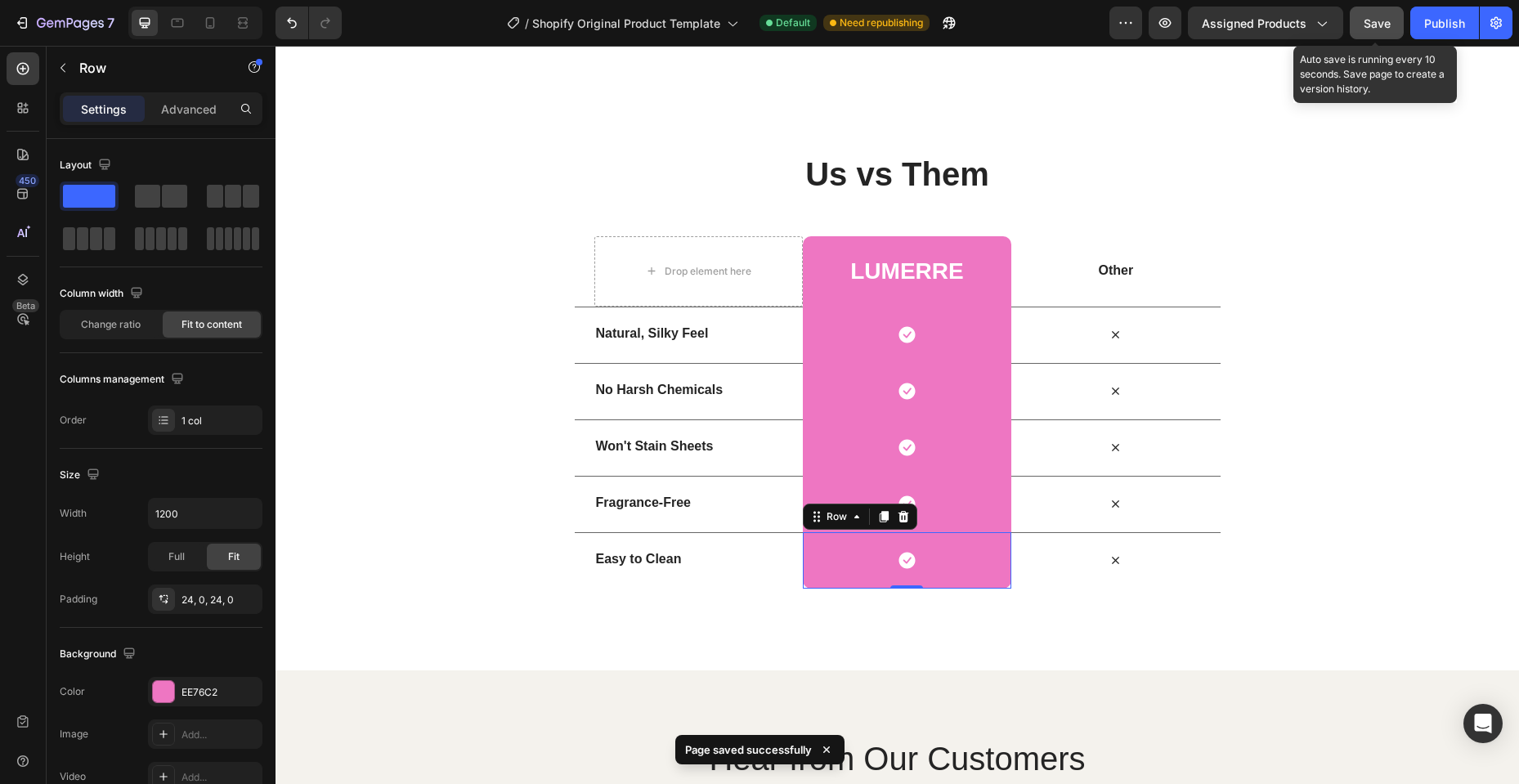
click at [1367, 24] on span "Save" at bounding box center [1376, 23] width 27 height 14
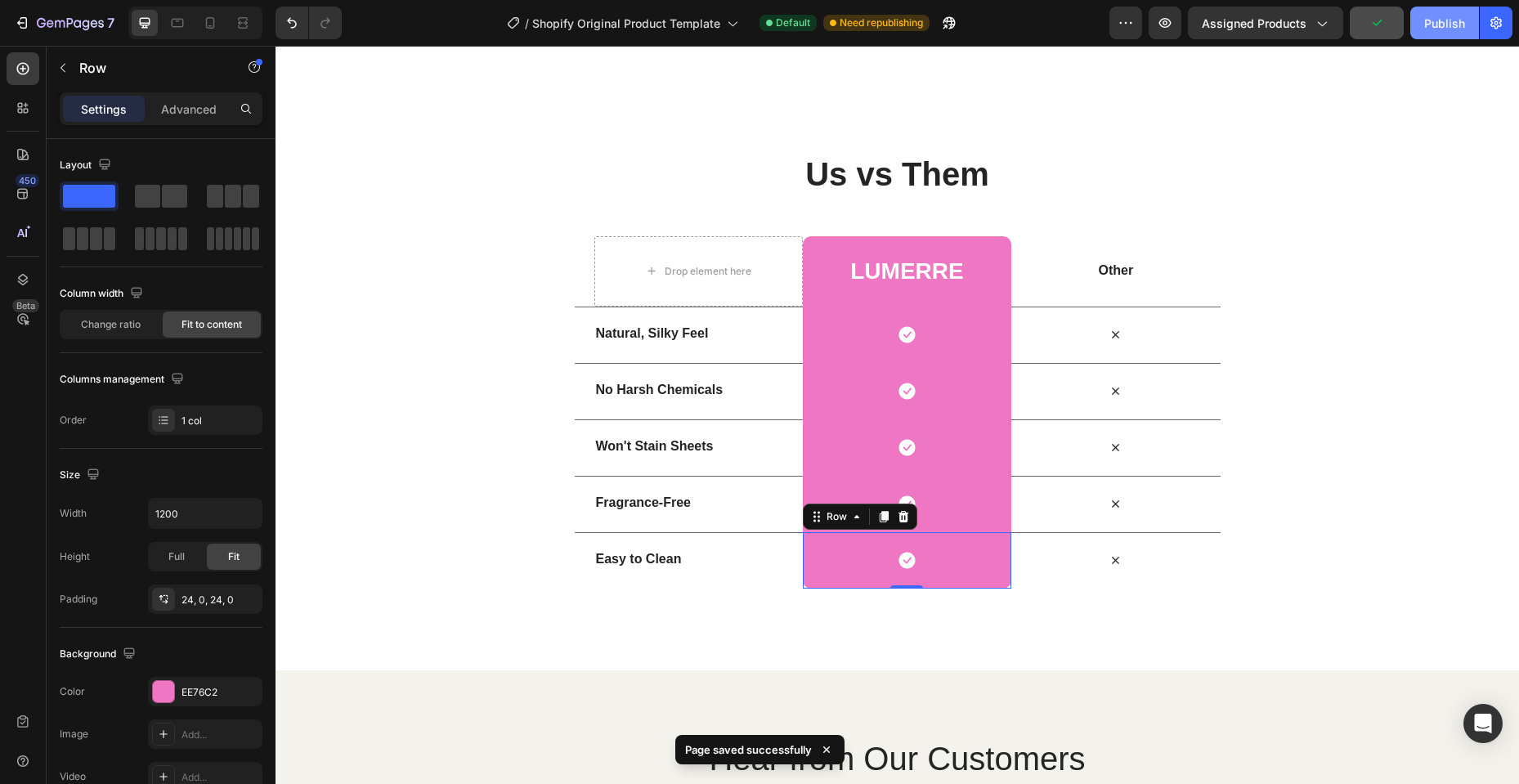
click at [1419, 28] on button "Publish" at bounding box center [1444, 23] width 68 height 33
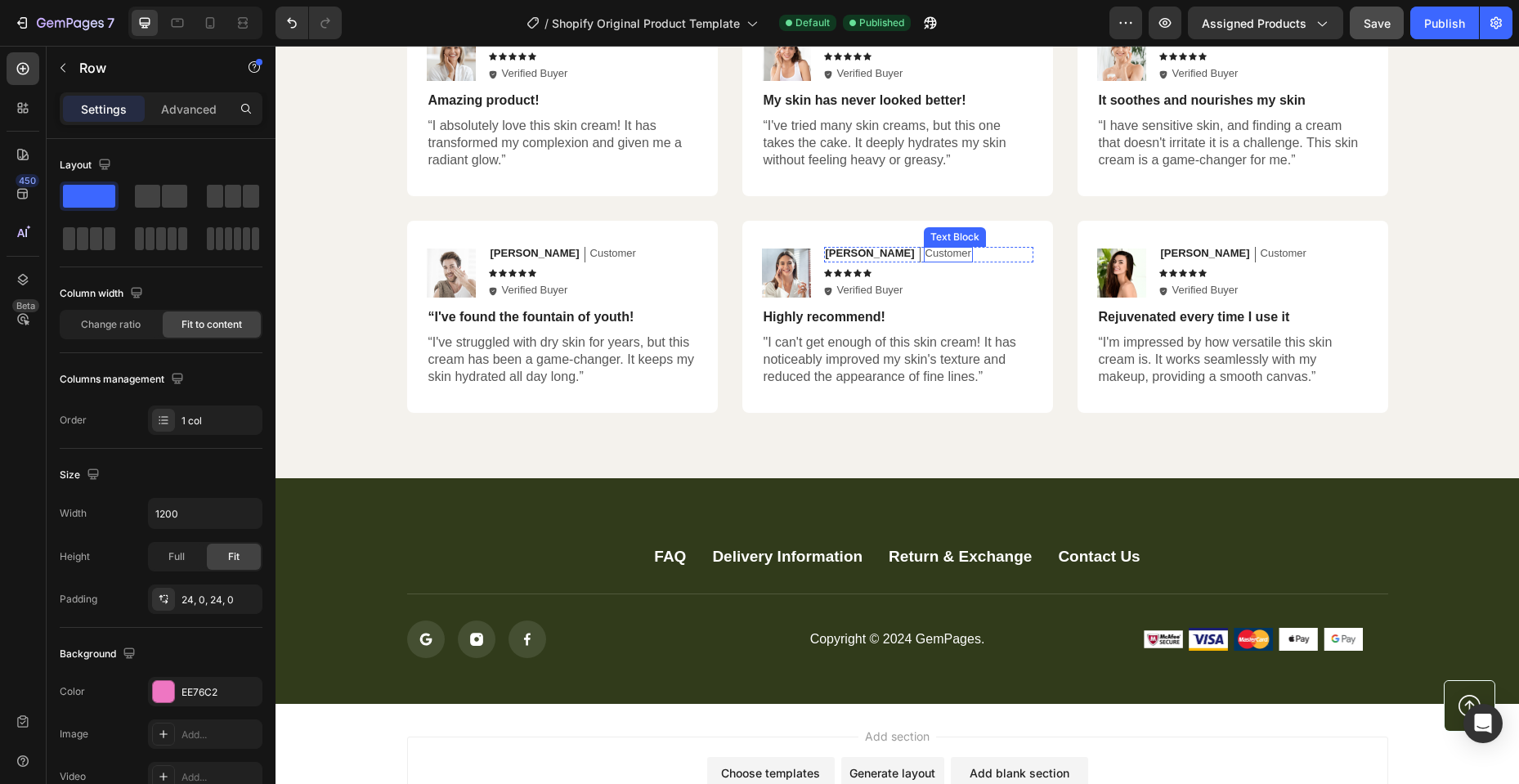
scroll to position [3571, 0]
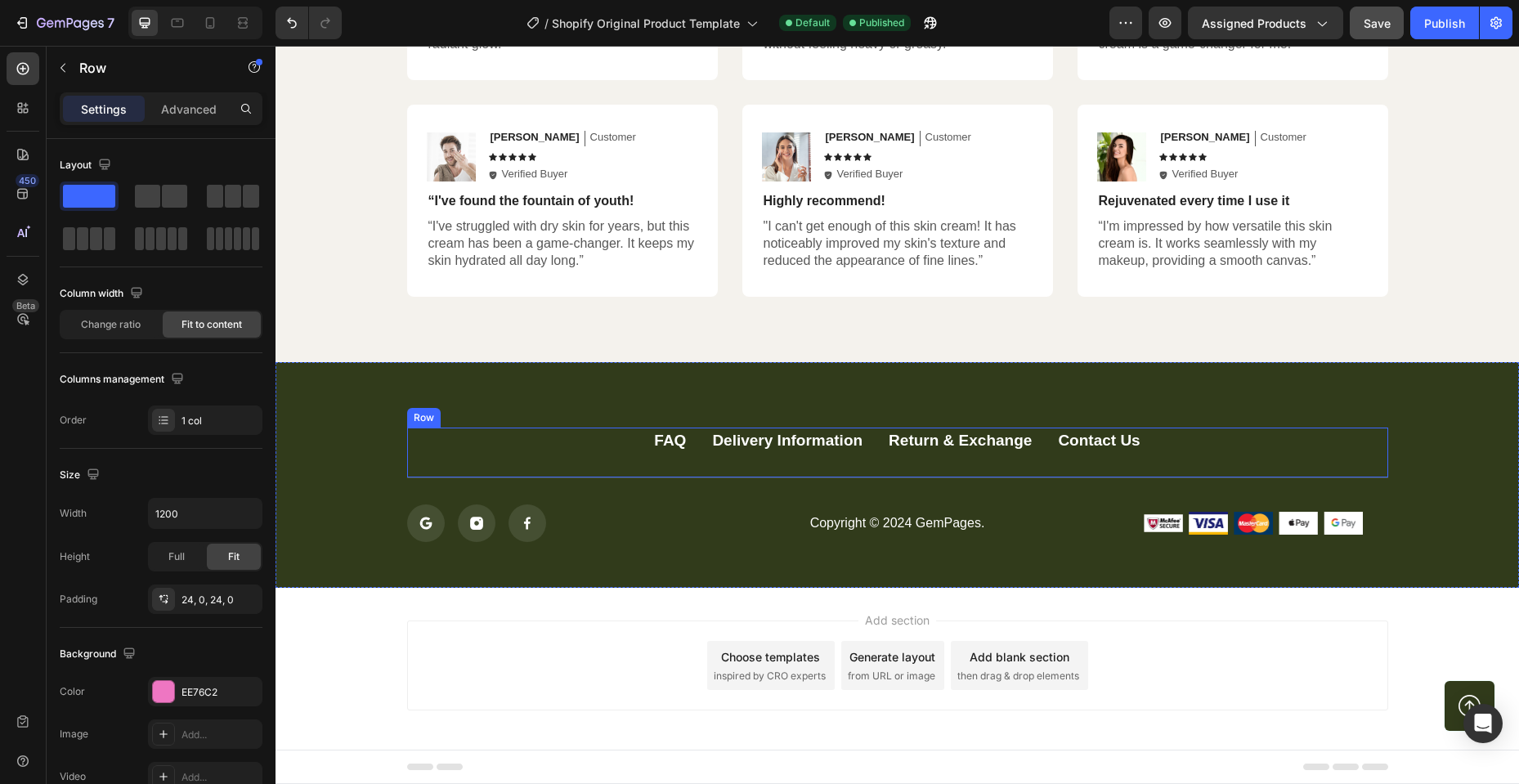
click at [489, 418] on div "FAQ Button Delivery Information Button Return & Exchange Button Contact Us Butt…" at bounding box center [896, 475] width 1243 height 226
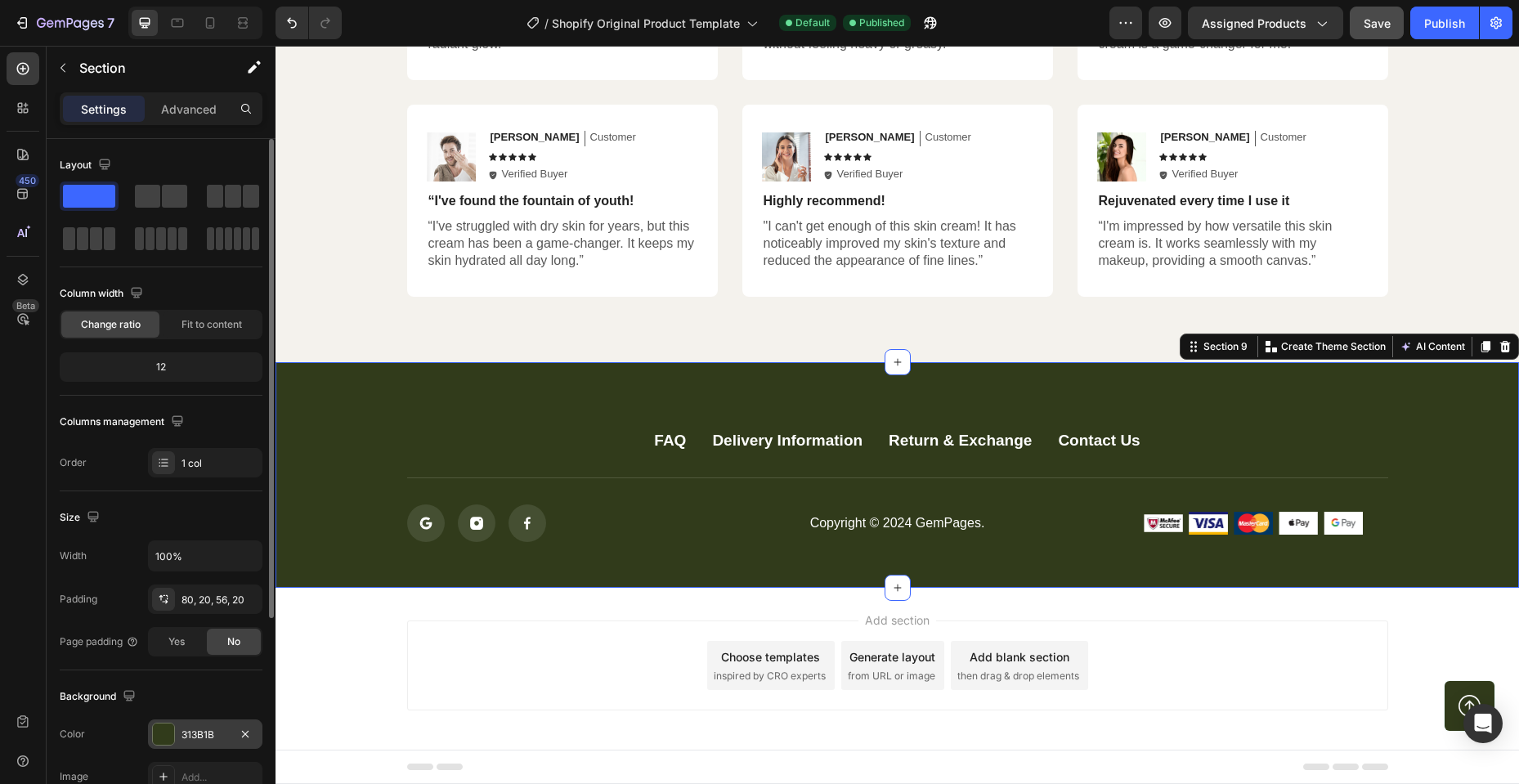
click at [166, 740] on div at bounding box center [164, 734] width 21 height 21
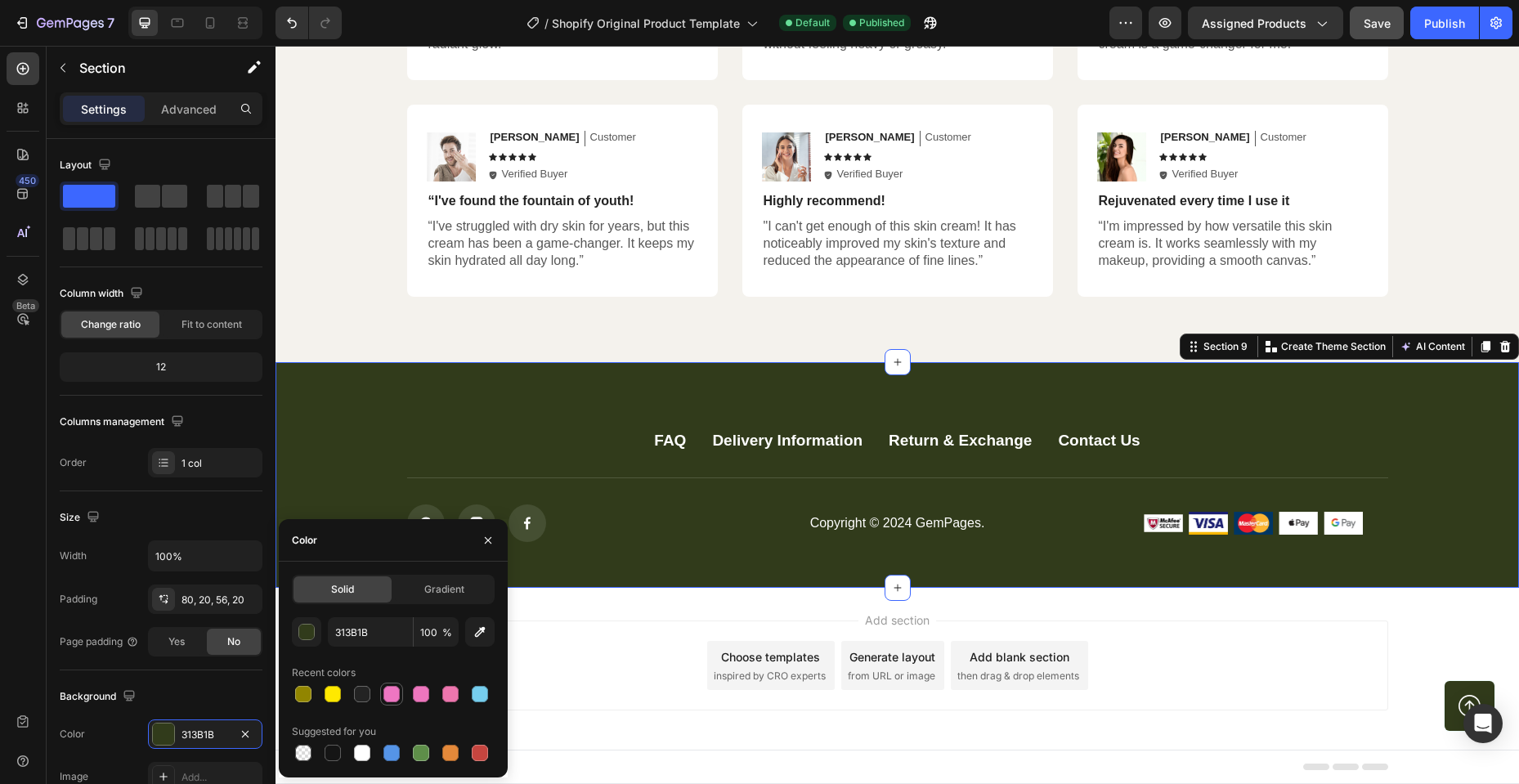
drag, startPoint x: 390, startPoint y: 693, endPoint x: 469, endPoint y: 640, distance: 95.1
click at [390, 693] on div at bounding box center [391, 694] width 16 height 16
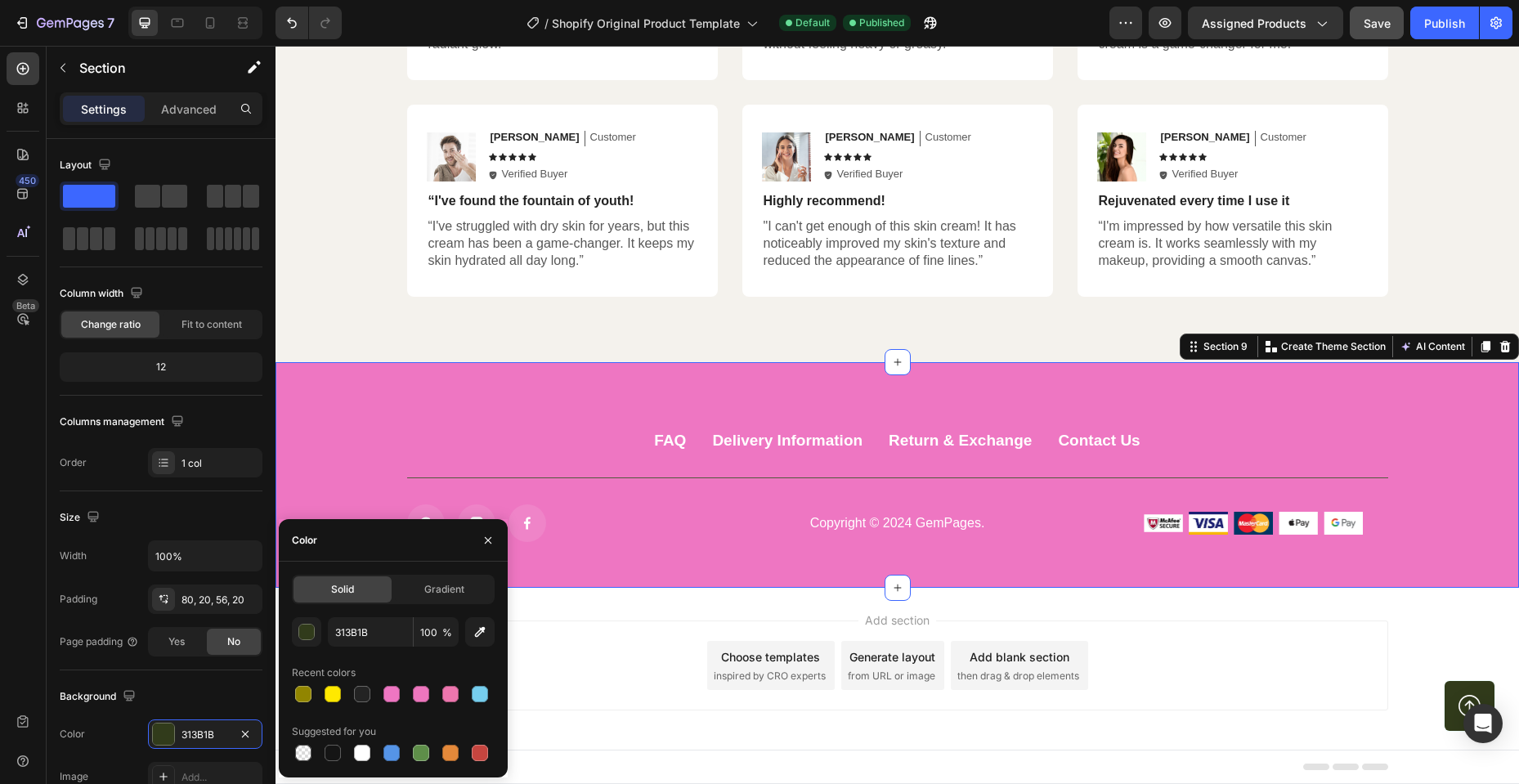
type input "EE76C2"
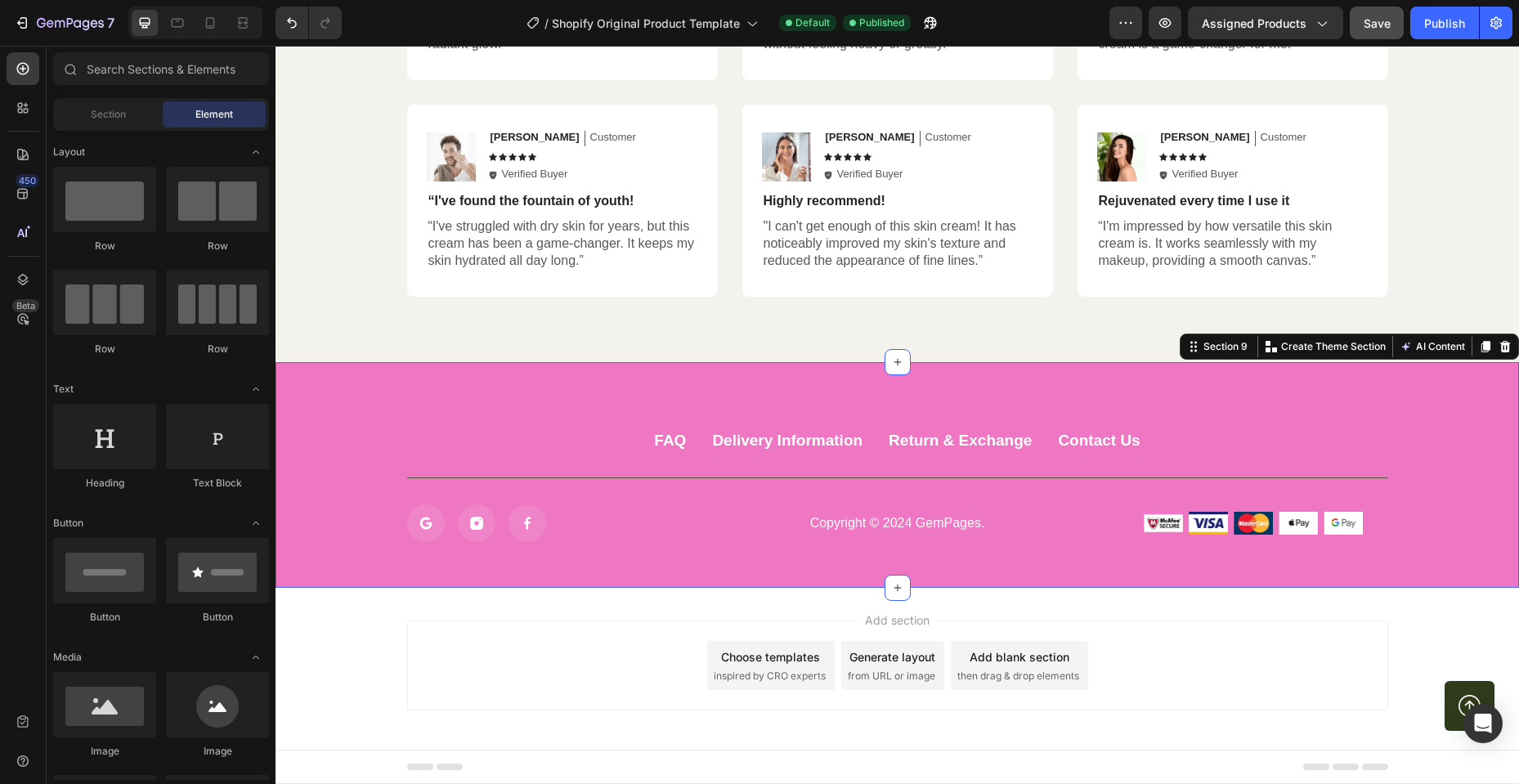
click at [613, 651] on div "Add section Choose templates inspired by CRO experts Generate layout from URL o…" at bounding box center [897, 665] width 981 height 90
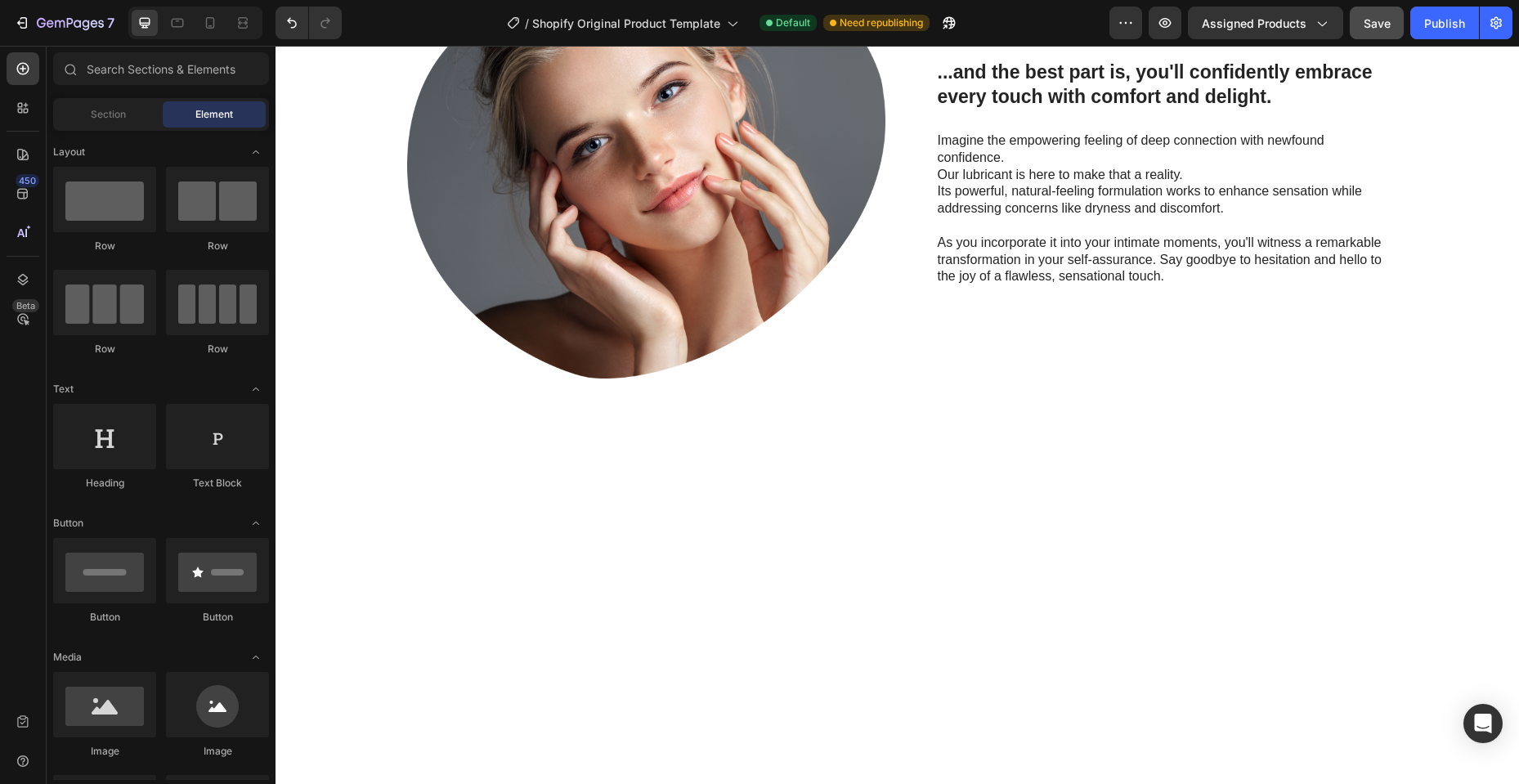
scroll to position [1202, 0]
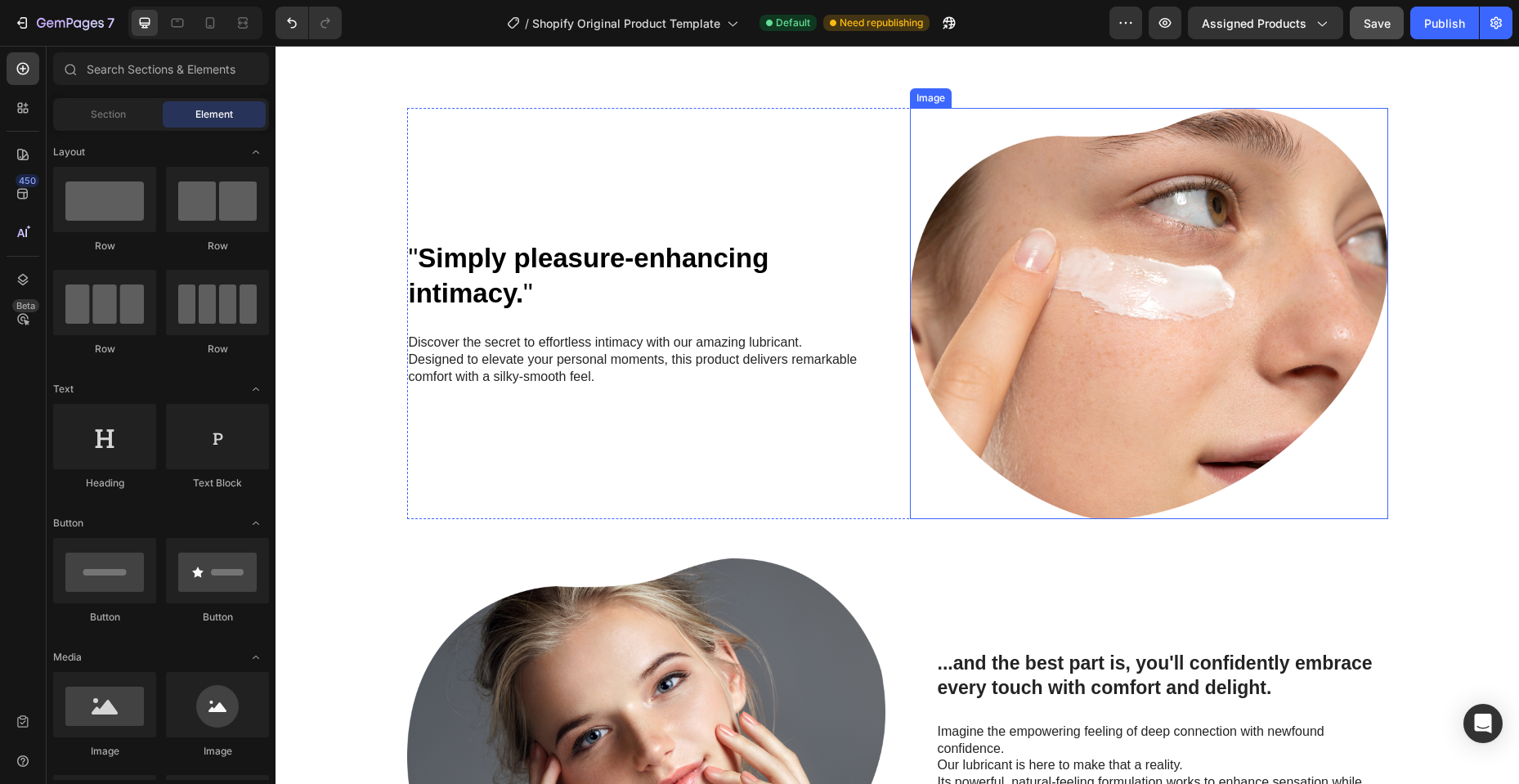
click at [1089, 323] on img at bounding box center [1148, 313] width 478 height 411
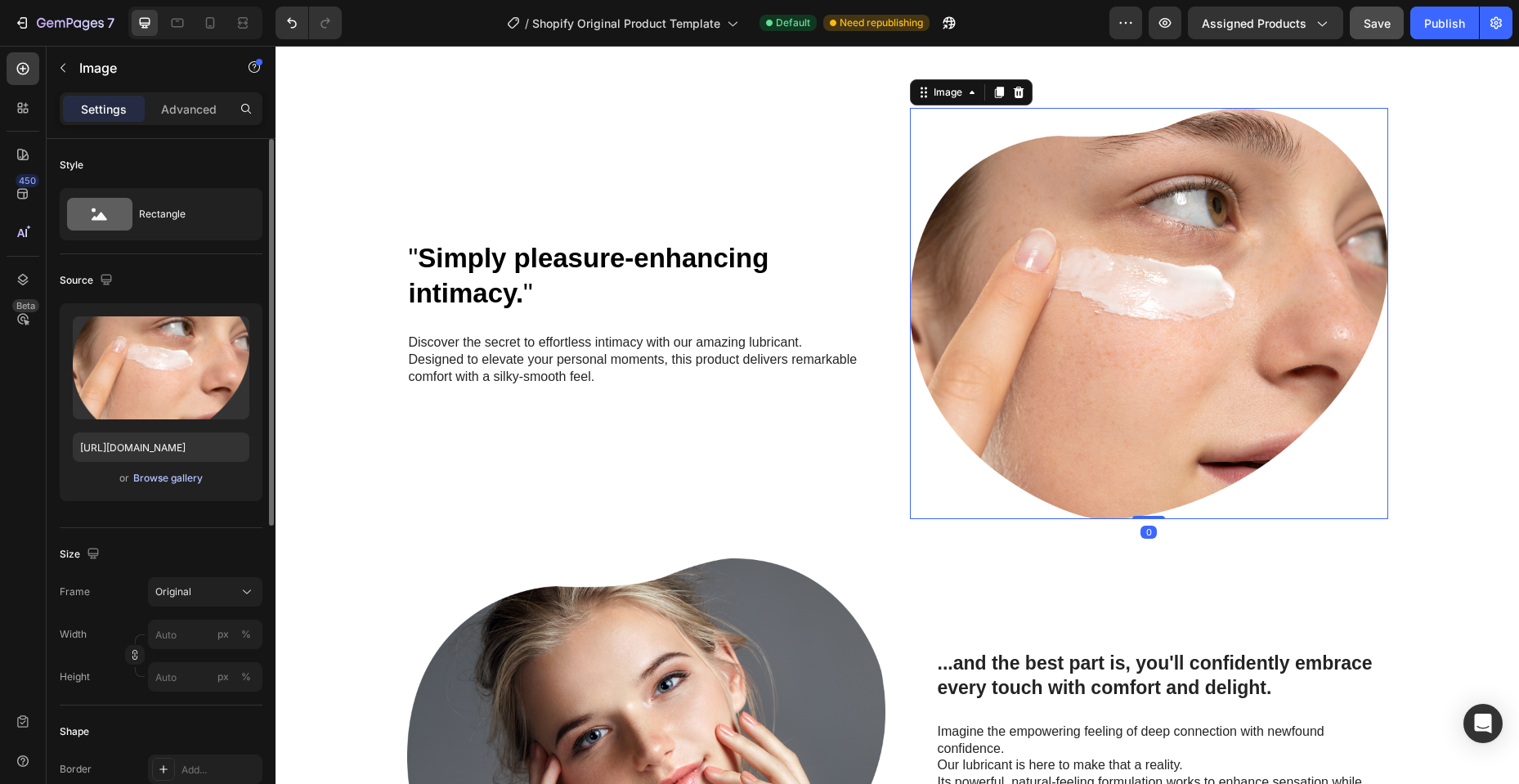
click at [186, 484] on div "Browse gallery" at bounding box center [168, 478] width 69 height 15
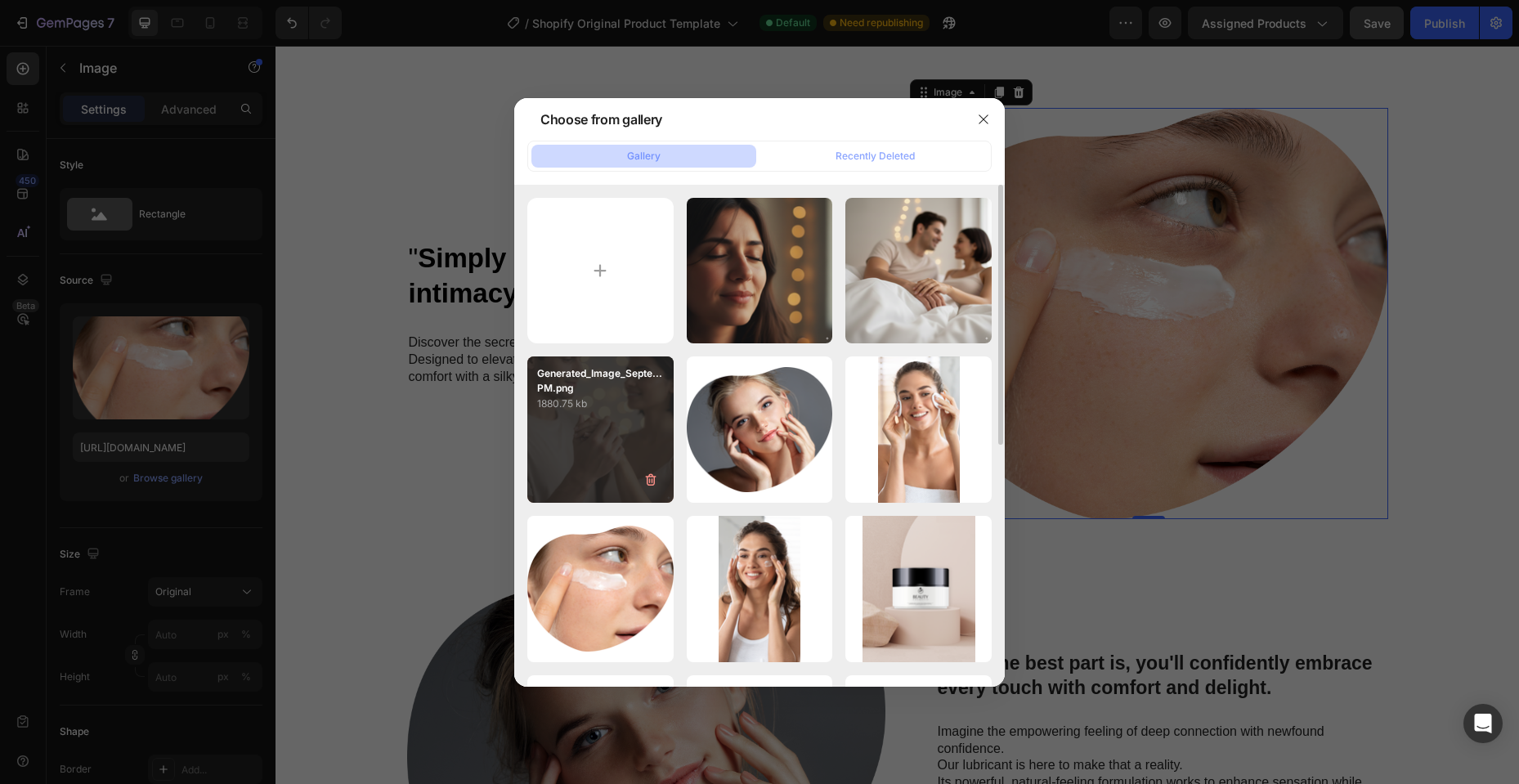
click at [603, 416] on div "Generated_Image_Septe...PM.png 1880.75 kb" at bounding box center [601, 430] width 147 height 147
type input "[URL][DOMAIN_NAME]"
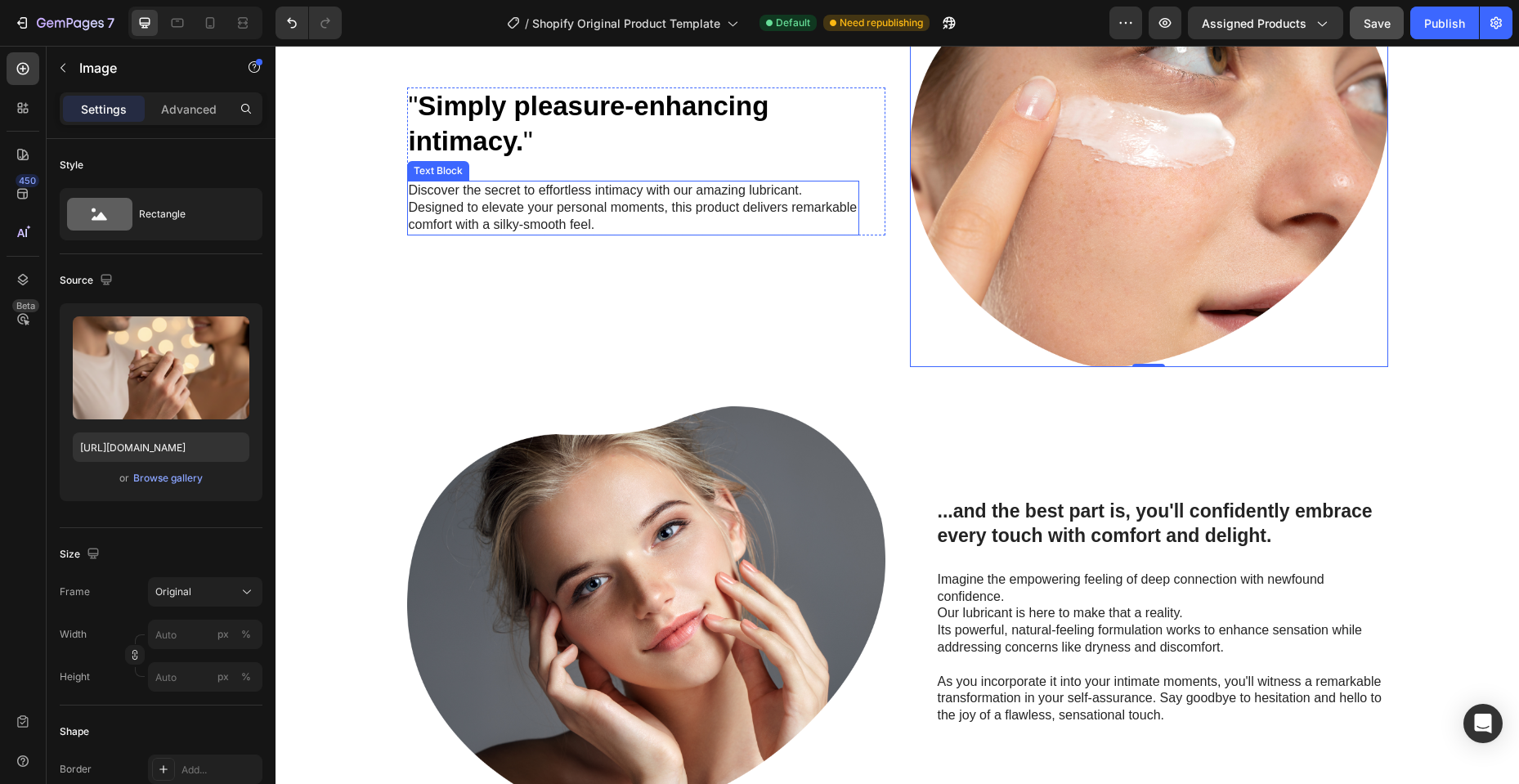
scroll to position [1610, 0]
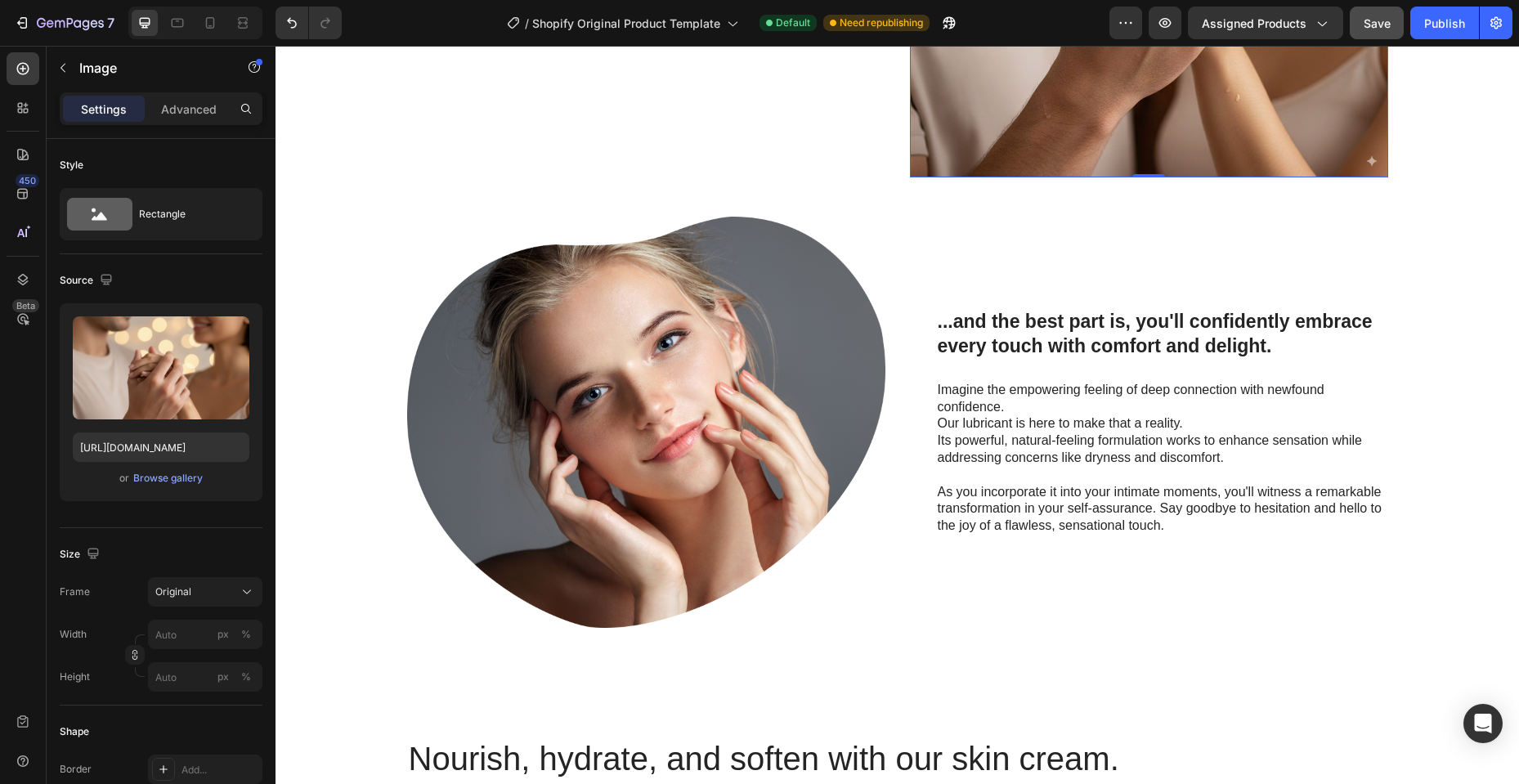
click at [642, 370] on img at bounding box center [646, 422] width 478 height 411
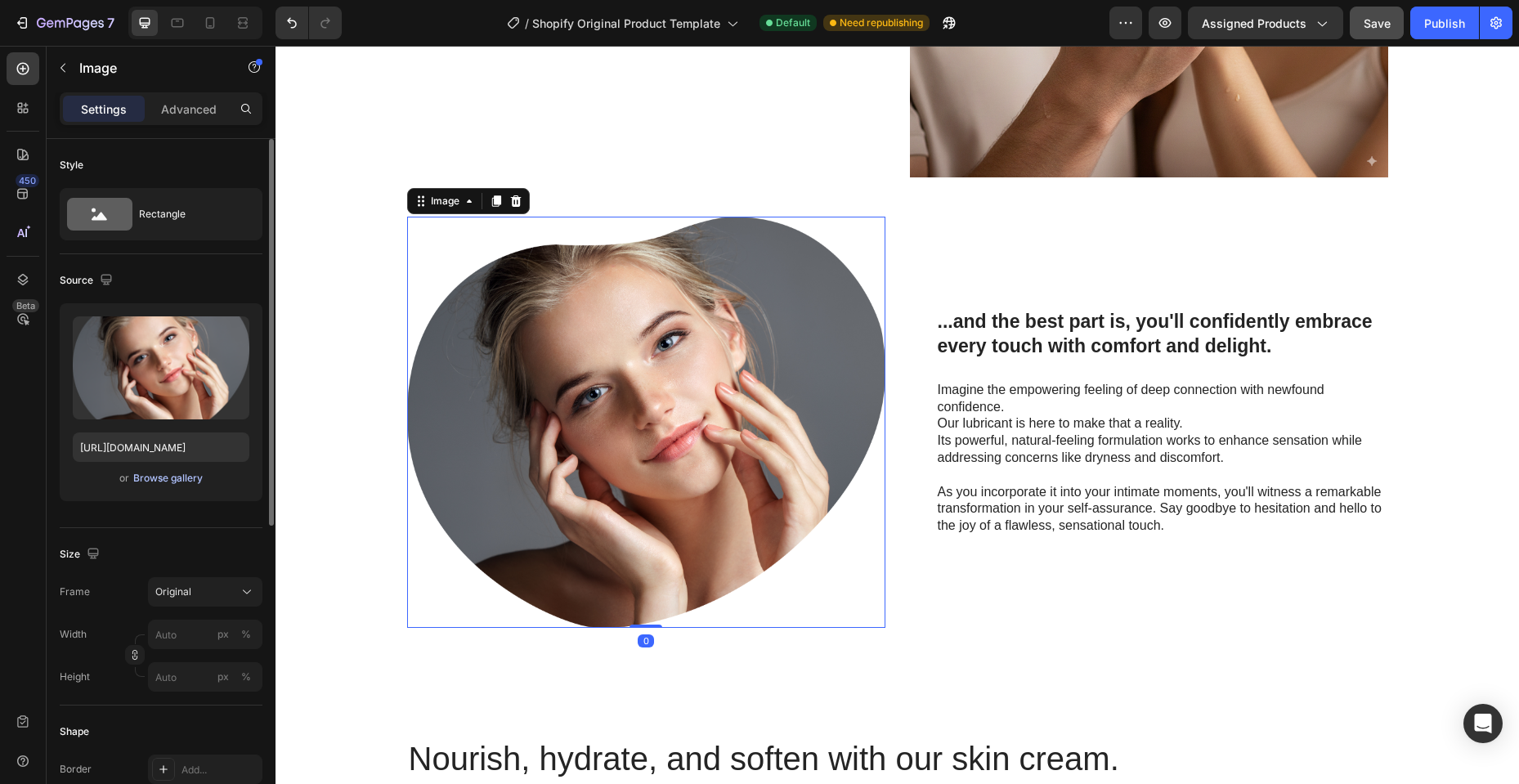
click at [184, 479] on div "Browse gallery" at bounding box center [168, 478] width 69 height 15
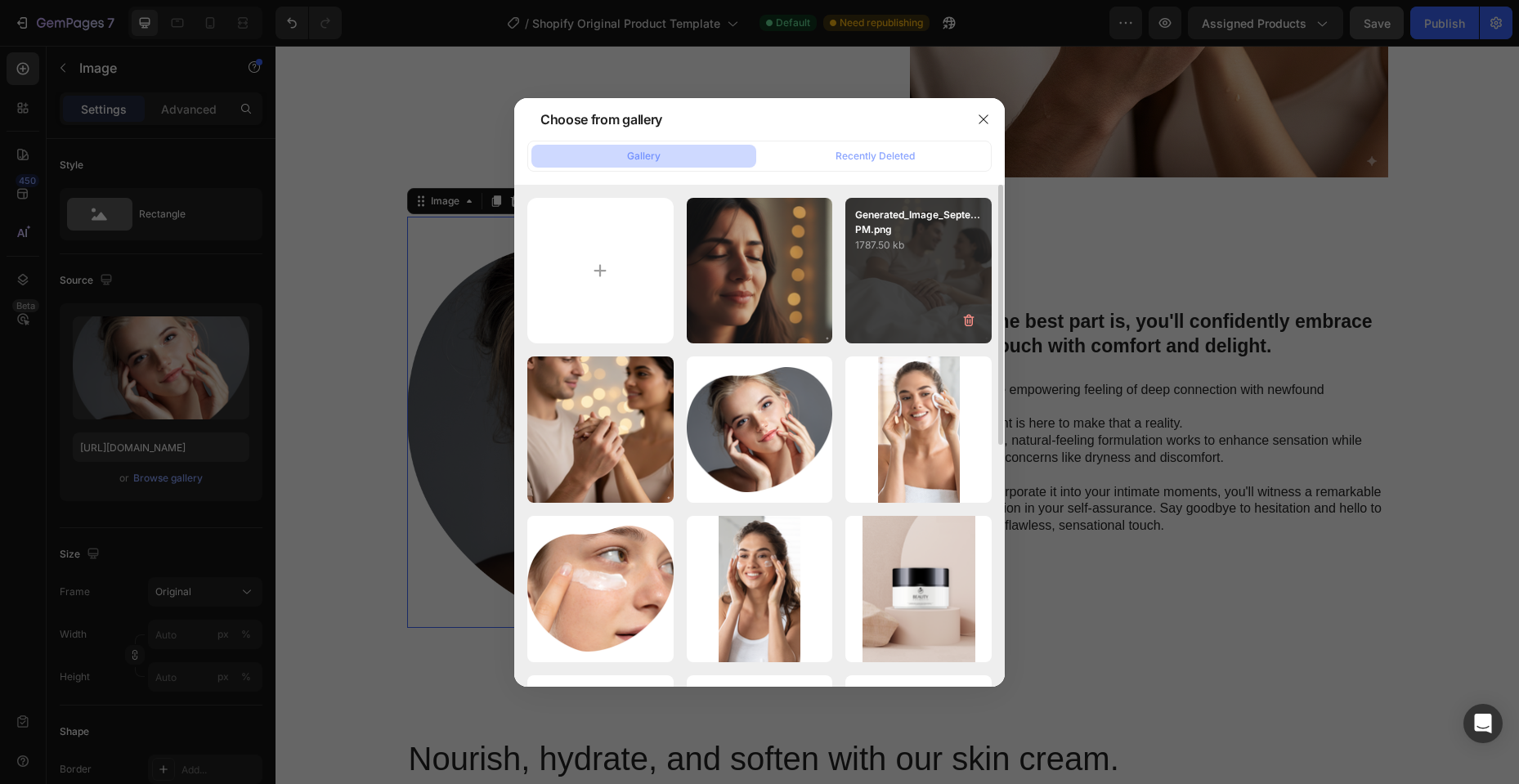
click at [902, 274] on div "Generated_Image_Septe...PM.png 1787.50 kb" at bounding box center [918, 271] width 147 height 147
type input "[URL][DOMAIN_NAME]"
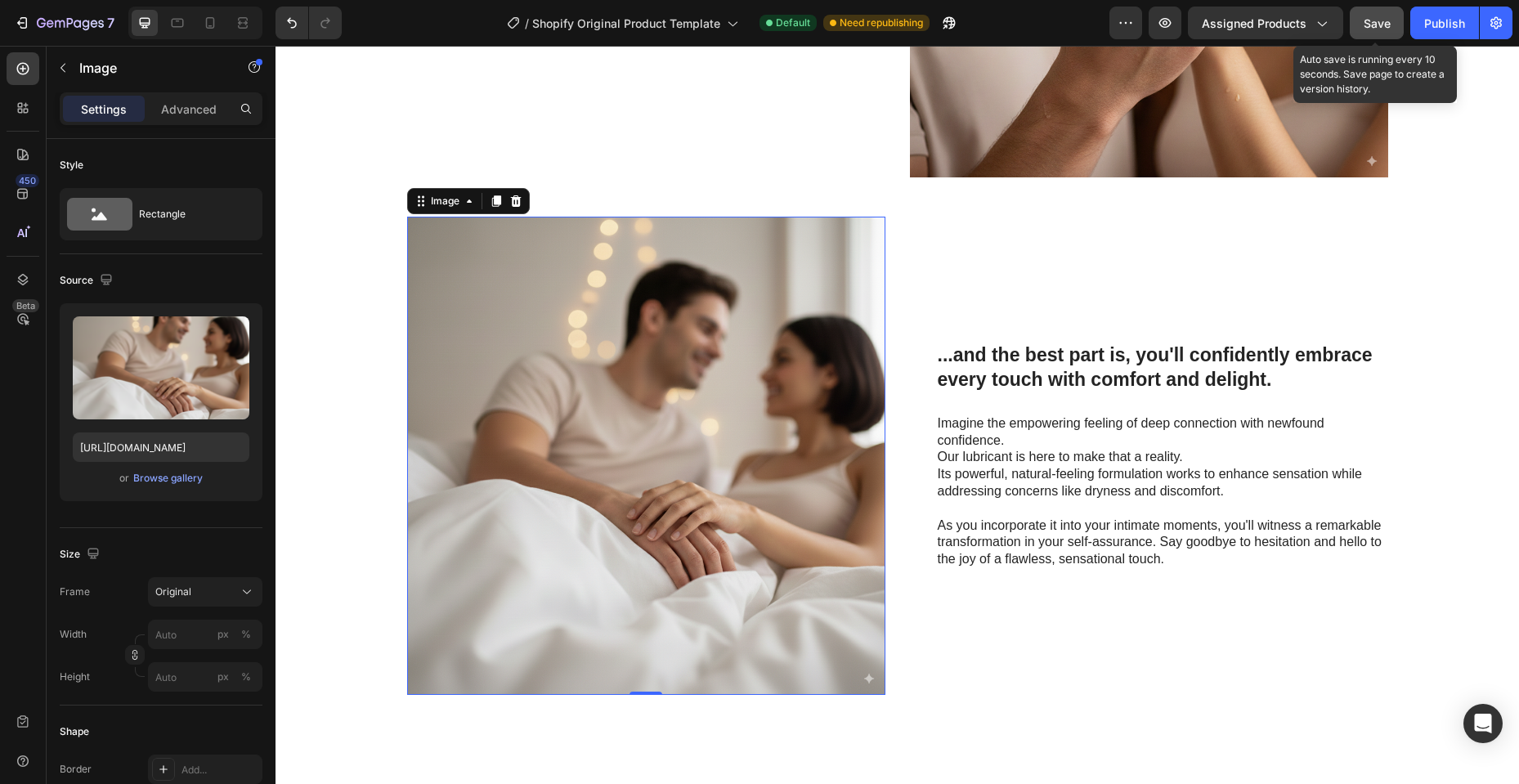
click at [1374, 20] on span "Save" at bounding box center [1376, 23] width 27 height 14
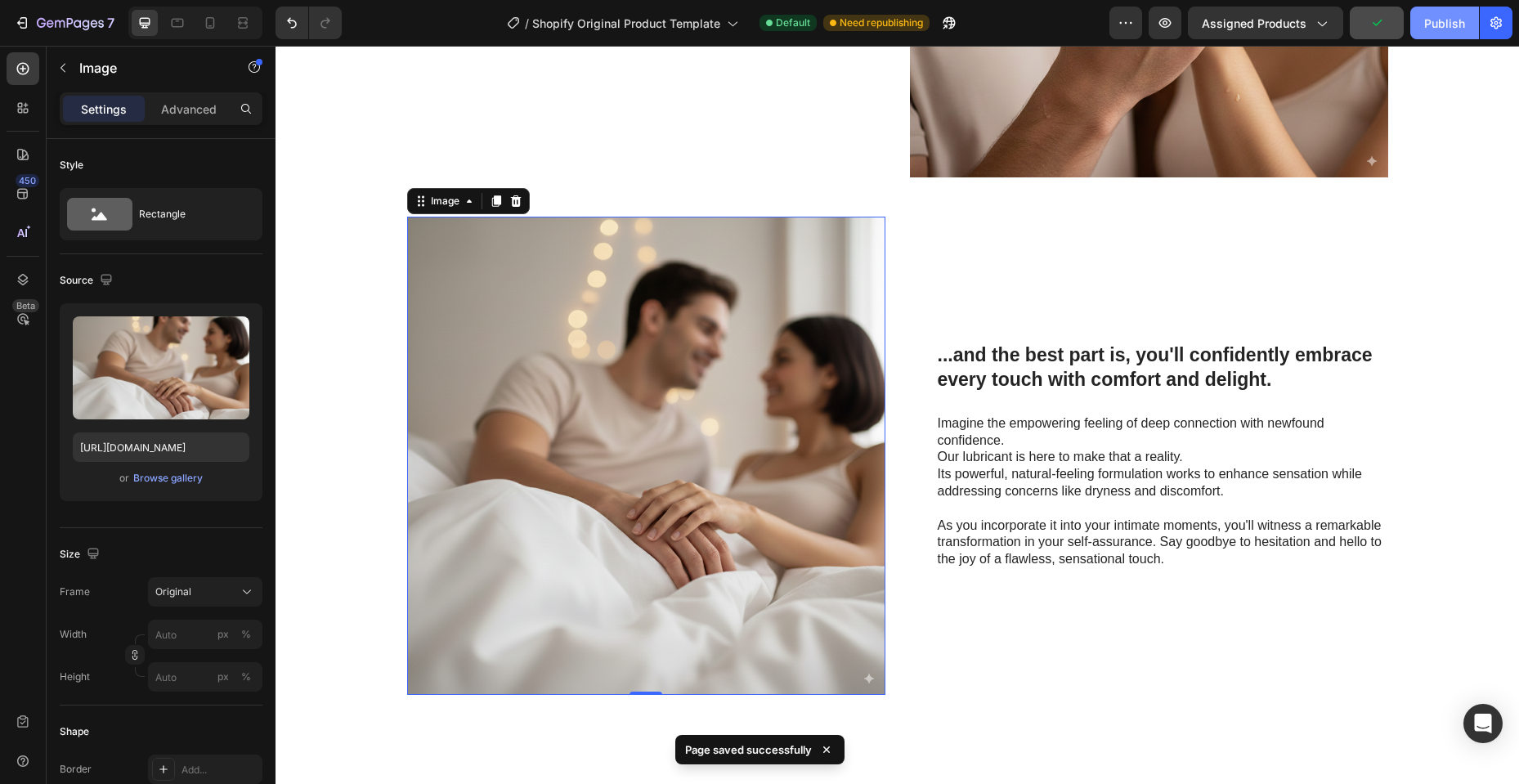
click at [1445, 25] on div "Publish" at bounding box center [1445, 23] width 41 height 17
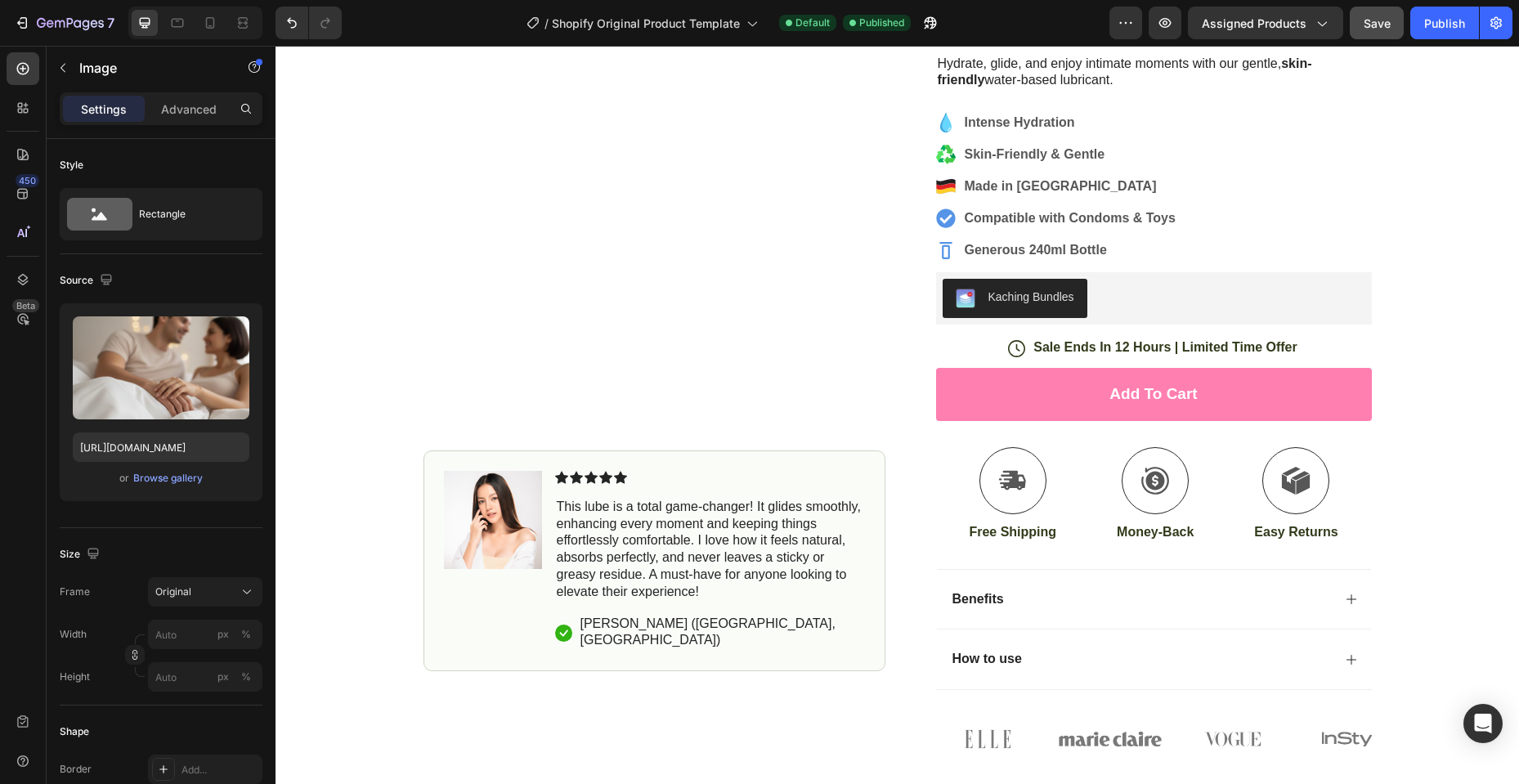
scroll to position [0, 0]
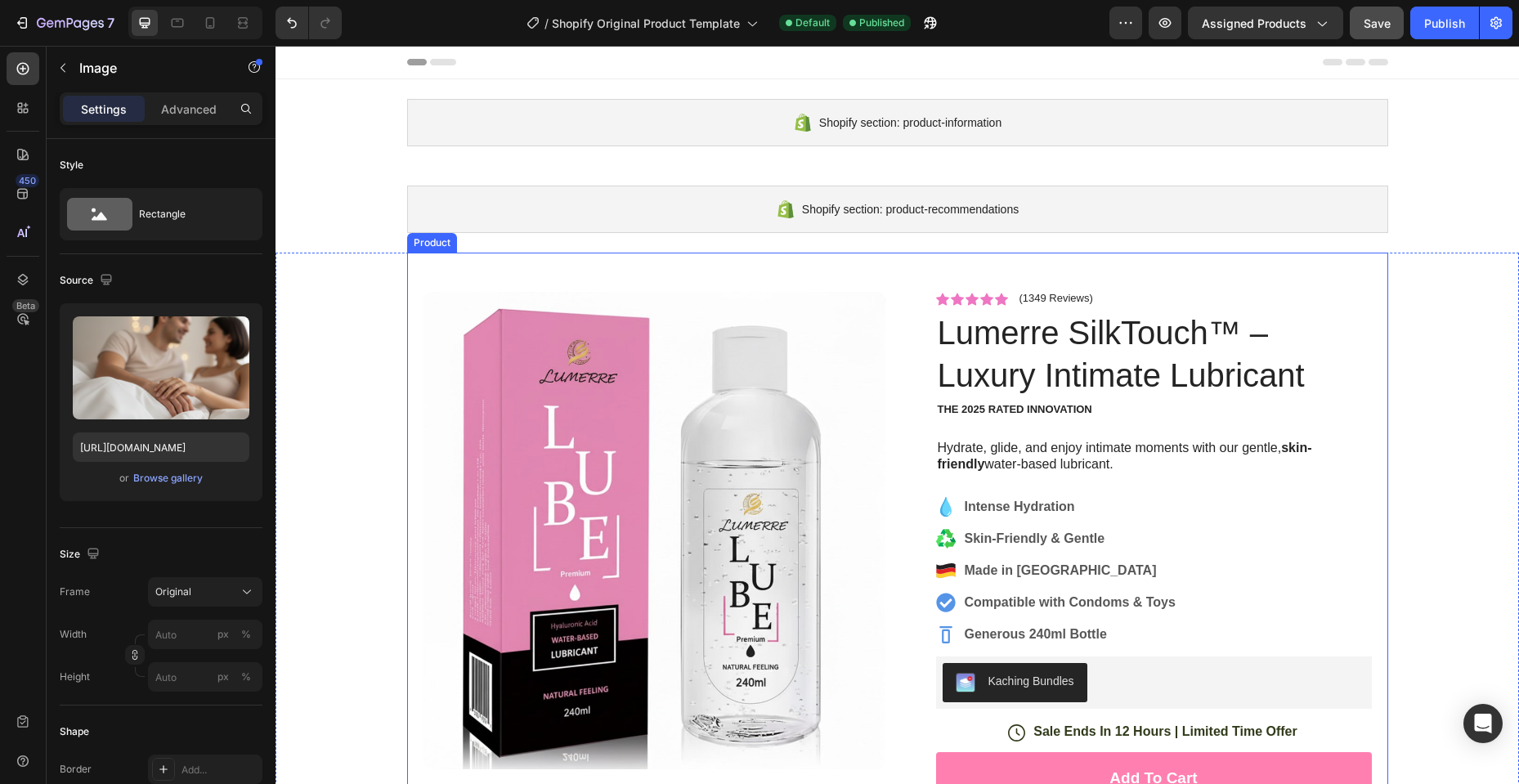
click at [933, 272] on div "Product Images Image Icon Icon Icon Icon Icon Icon List This lube is a total ga…" at bounding box center [897, 699] width 981 height 894
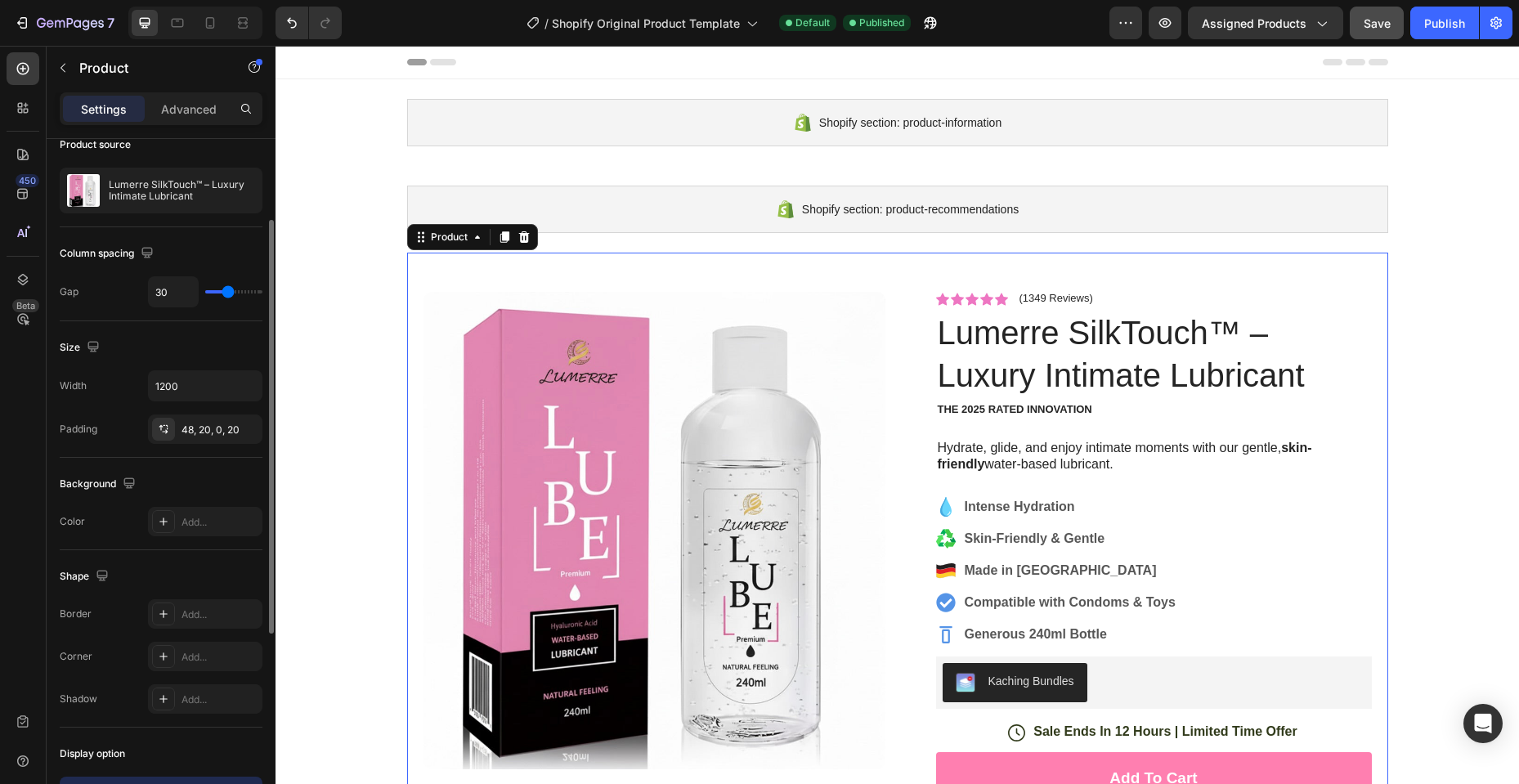
scroll to position [54, 0]
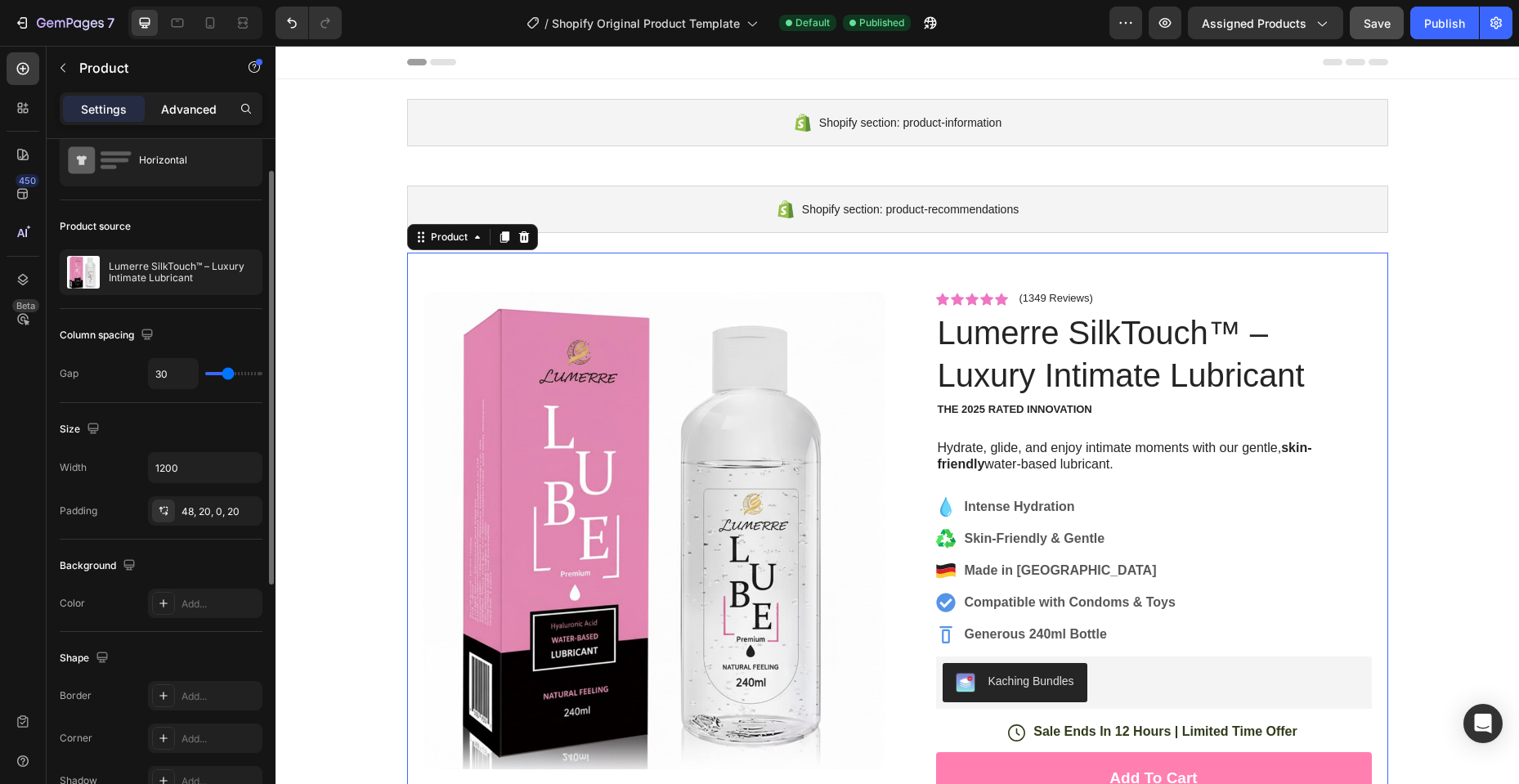
click at [160, 114] on div "Advanced" at bounding box center [189, 109] width 82 height 26
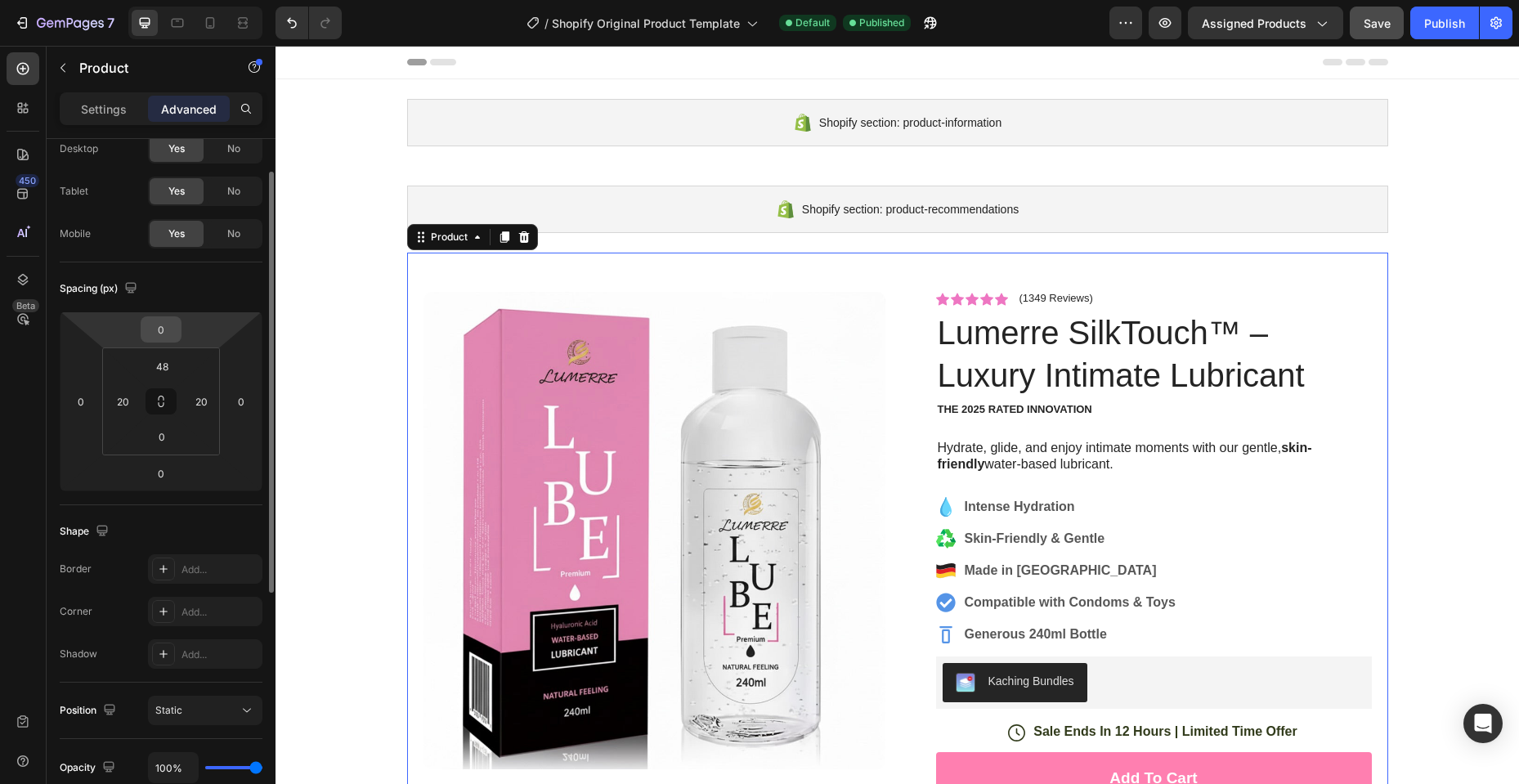
click at [159, 332] on input "0" at bounding box center [161, 329] width 33 height 25
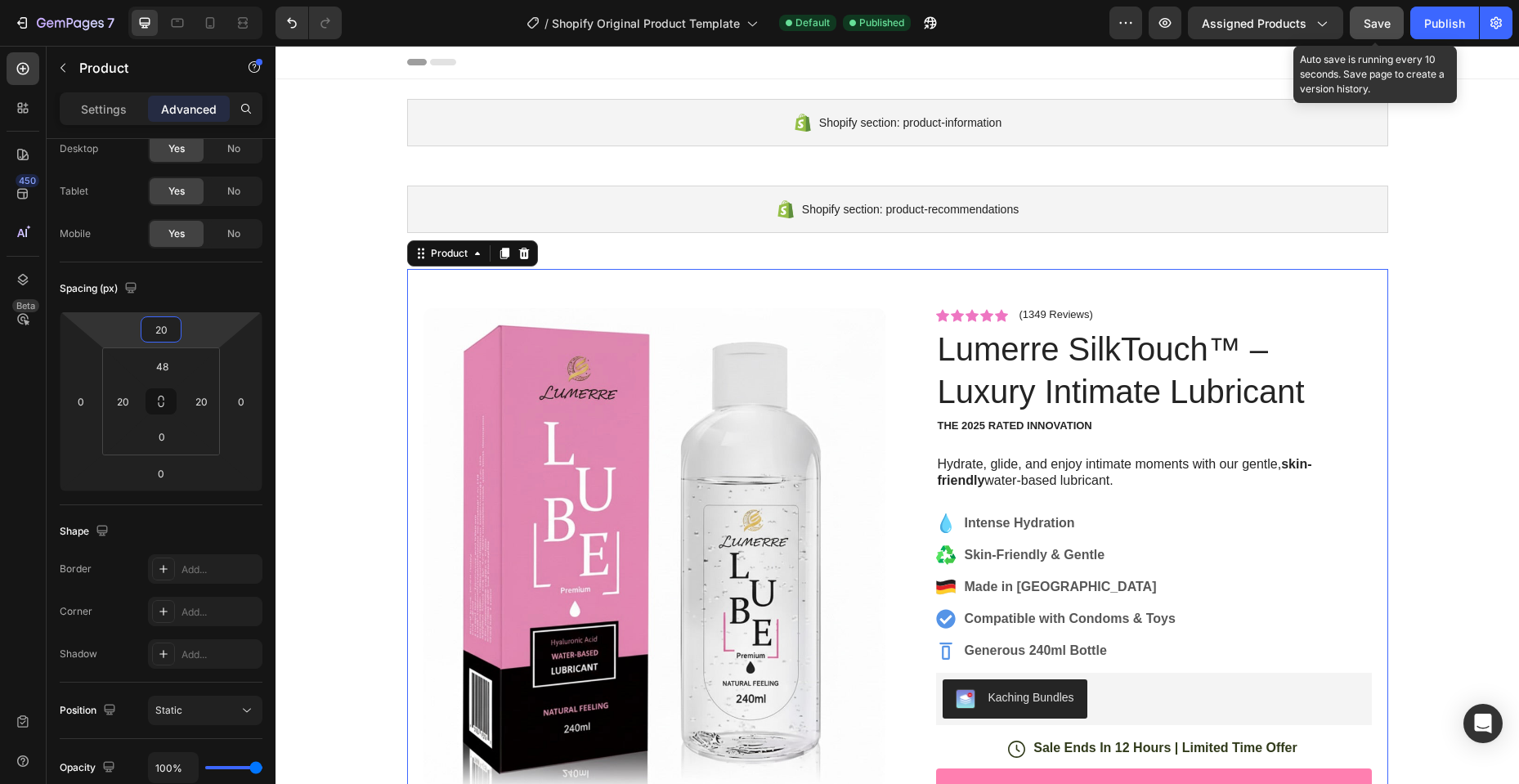
click at [1386, 16] on span "Save" at bounding box center [1376, 23] width 27 height 14
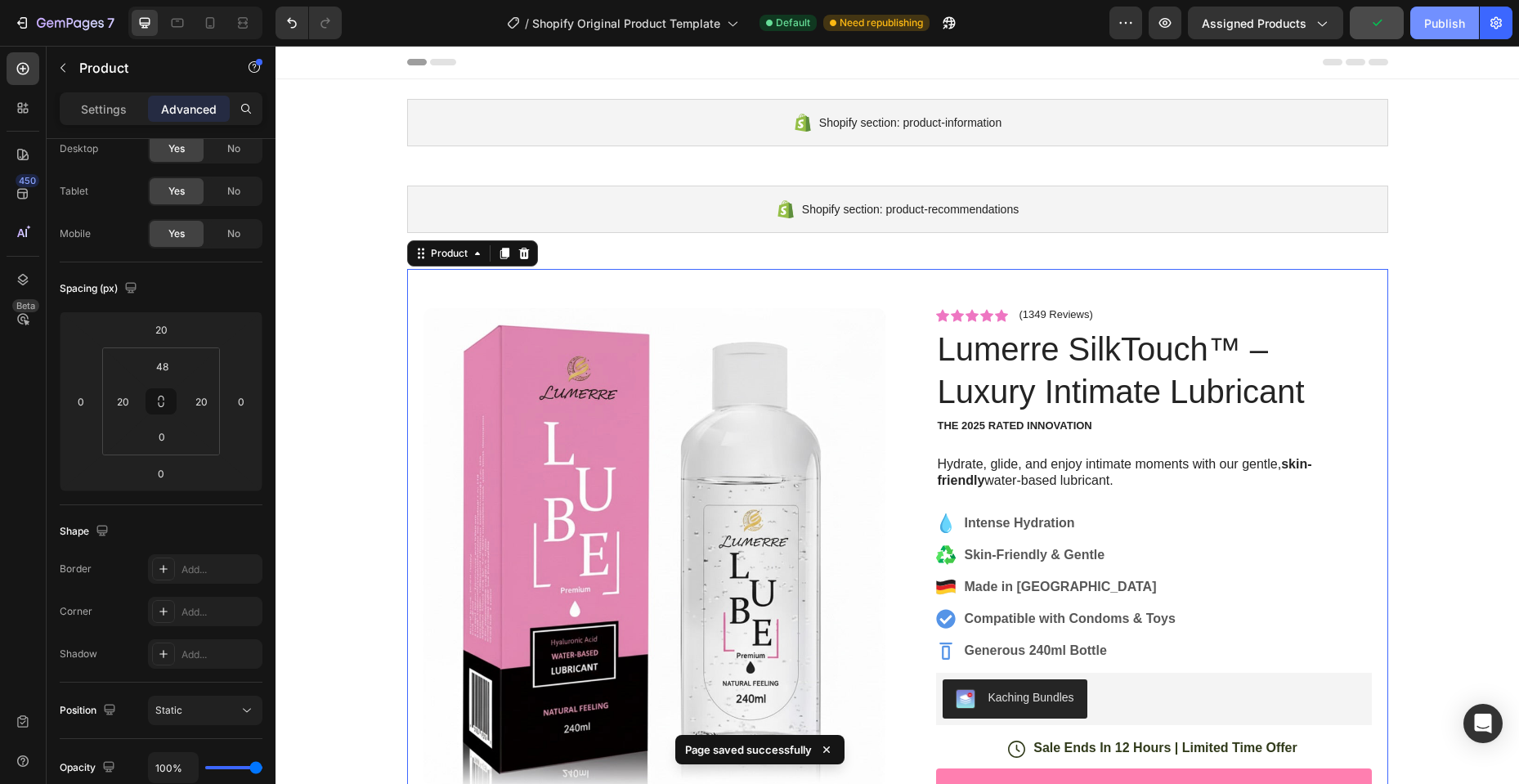
click at [1428, 25] on div "Publish" at bounding box center [1445, 23] width 41 height 17
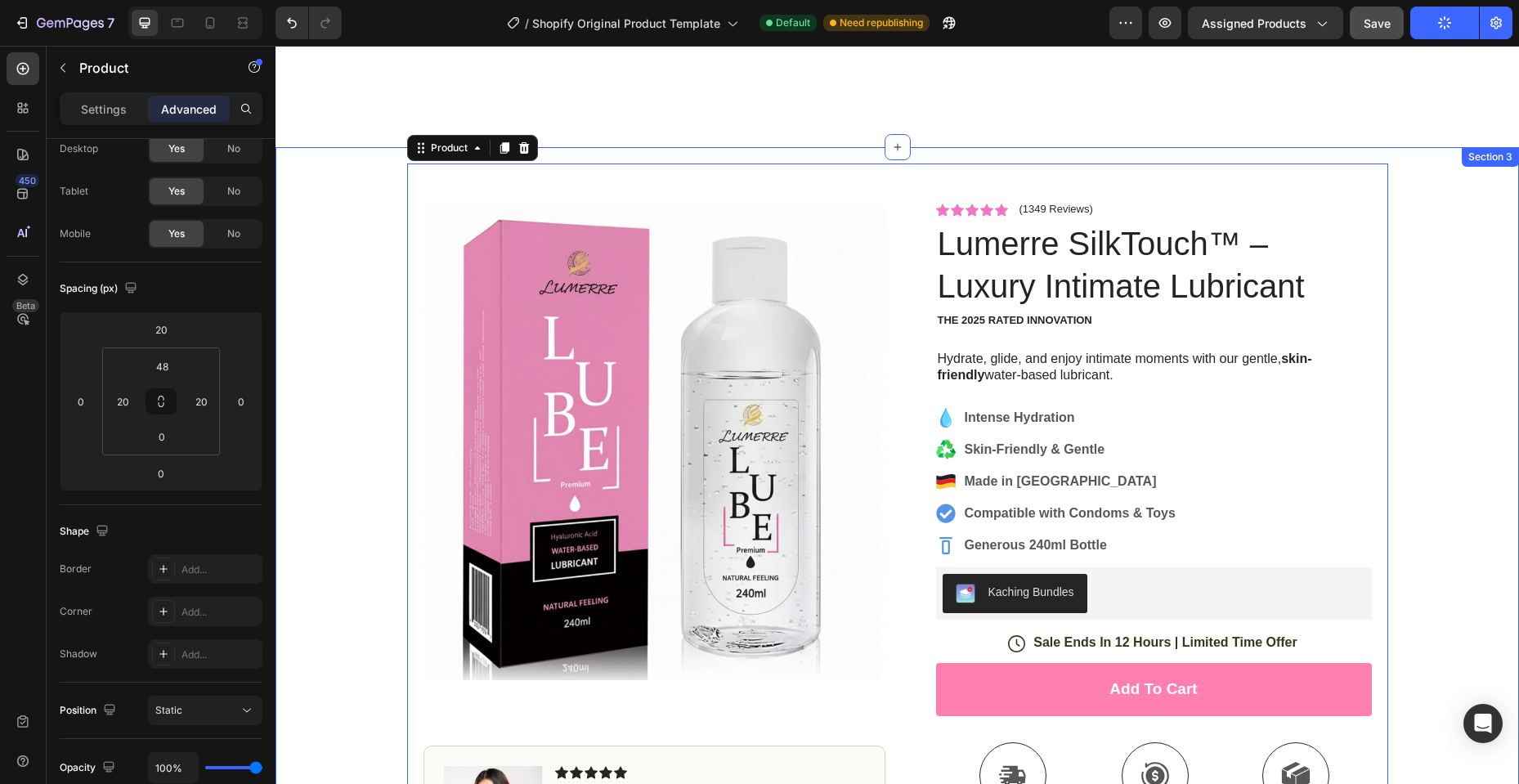
scroll to position [0, 0]
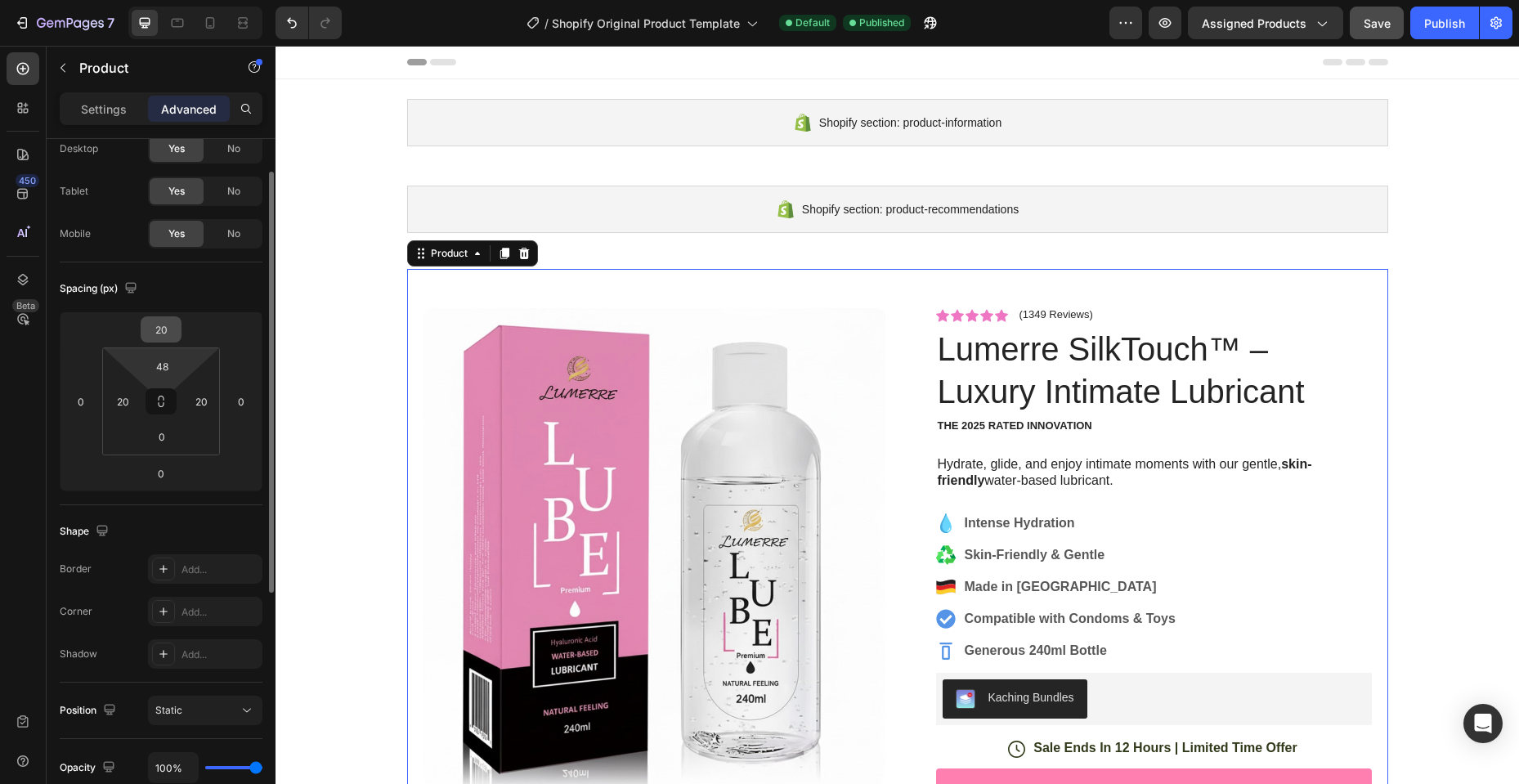
click at [168, 339] on input "20" at bounding box center [161, 329] width 33 height 25
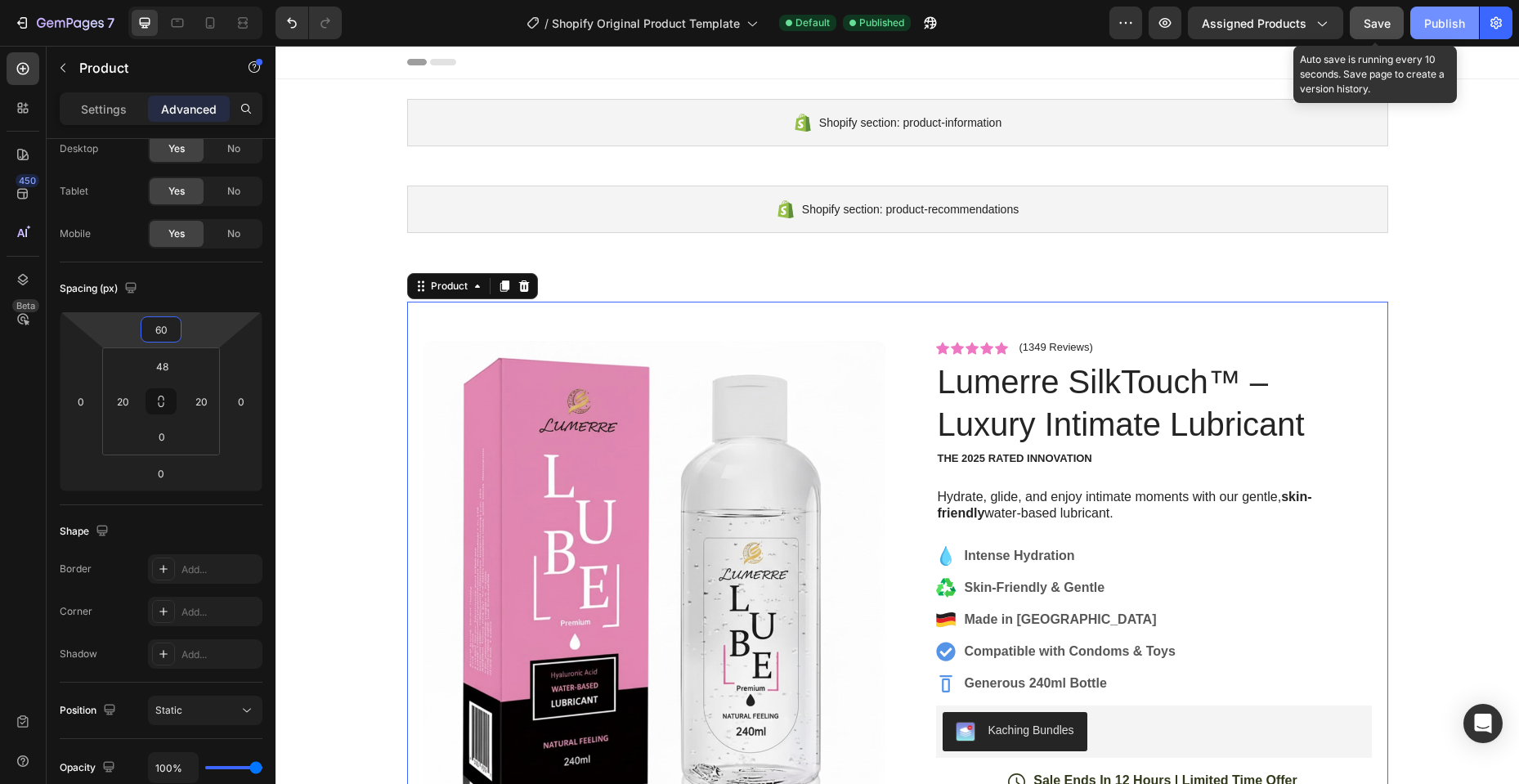
type input "60"
click at [1364, 24] on span "Save" at bounding box center [1376, 23] width 27 height 14
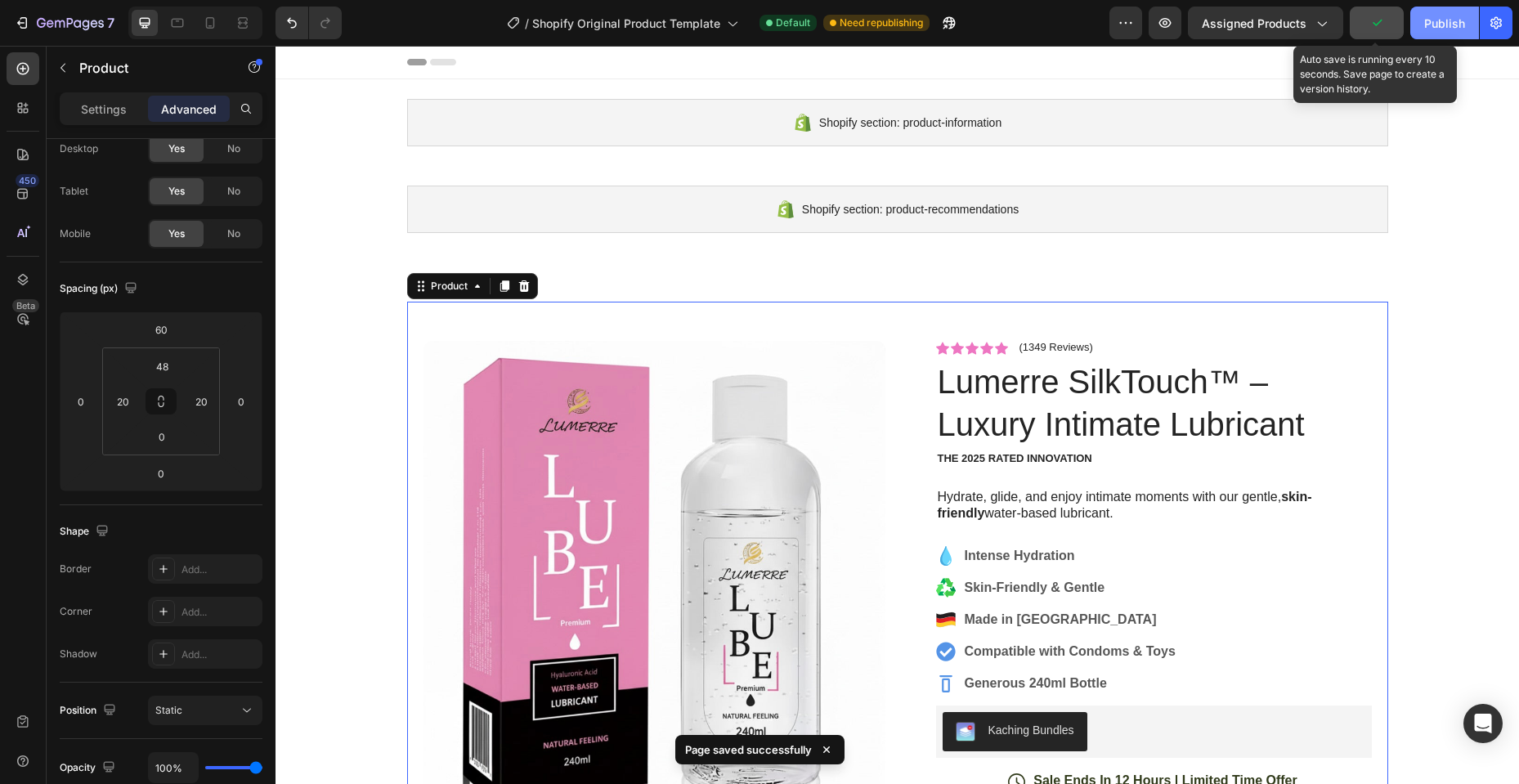
click at [1437, 23] on div "Publish" at bounding box center [1445, 23] width 41 height 17
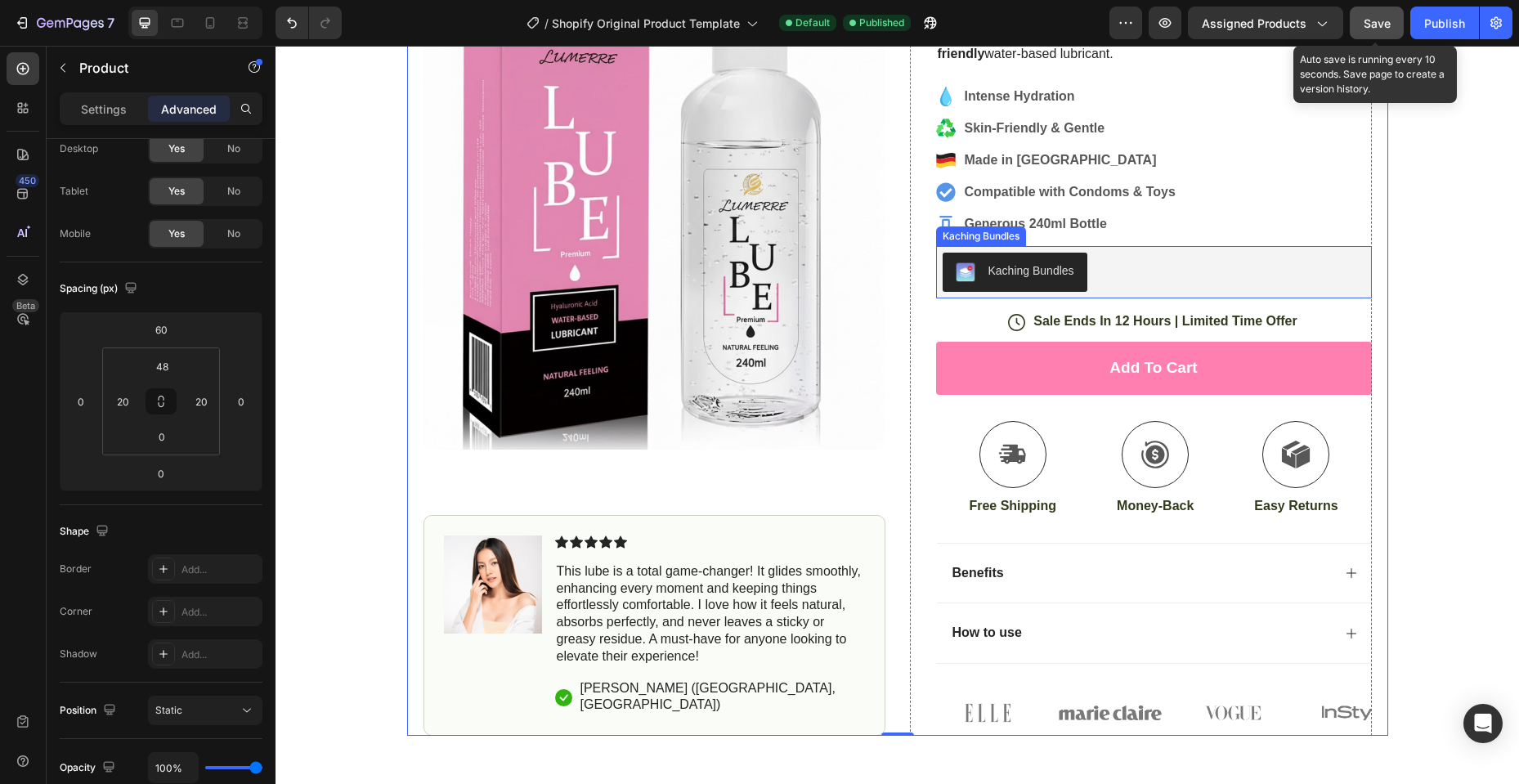
scroll to position [490, 0]
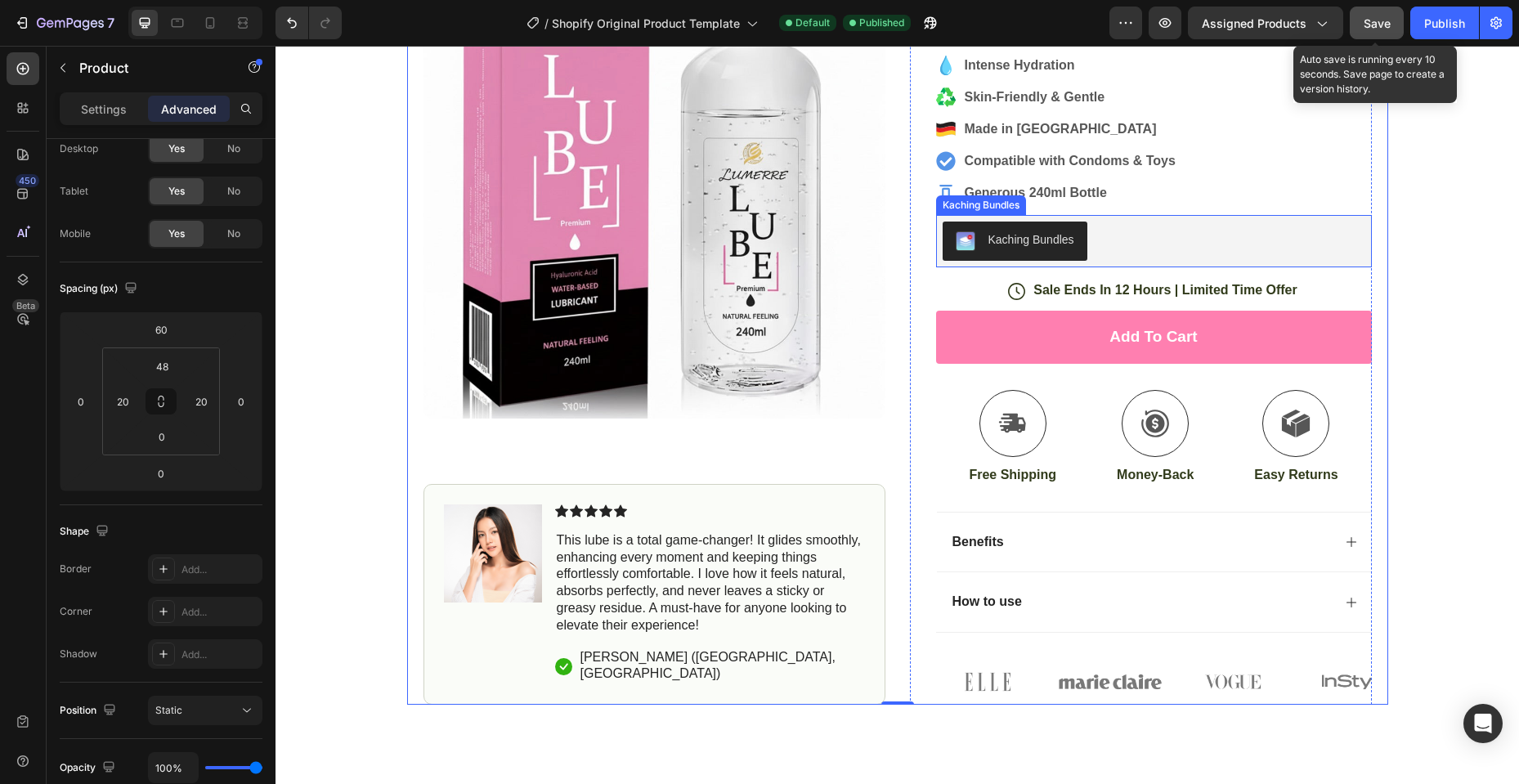
click at [1179, 235] on div "Kaching Bundles" at bounding box center [1153, 241] width 423 height 40
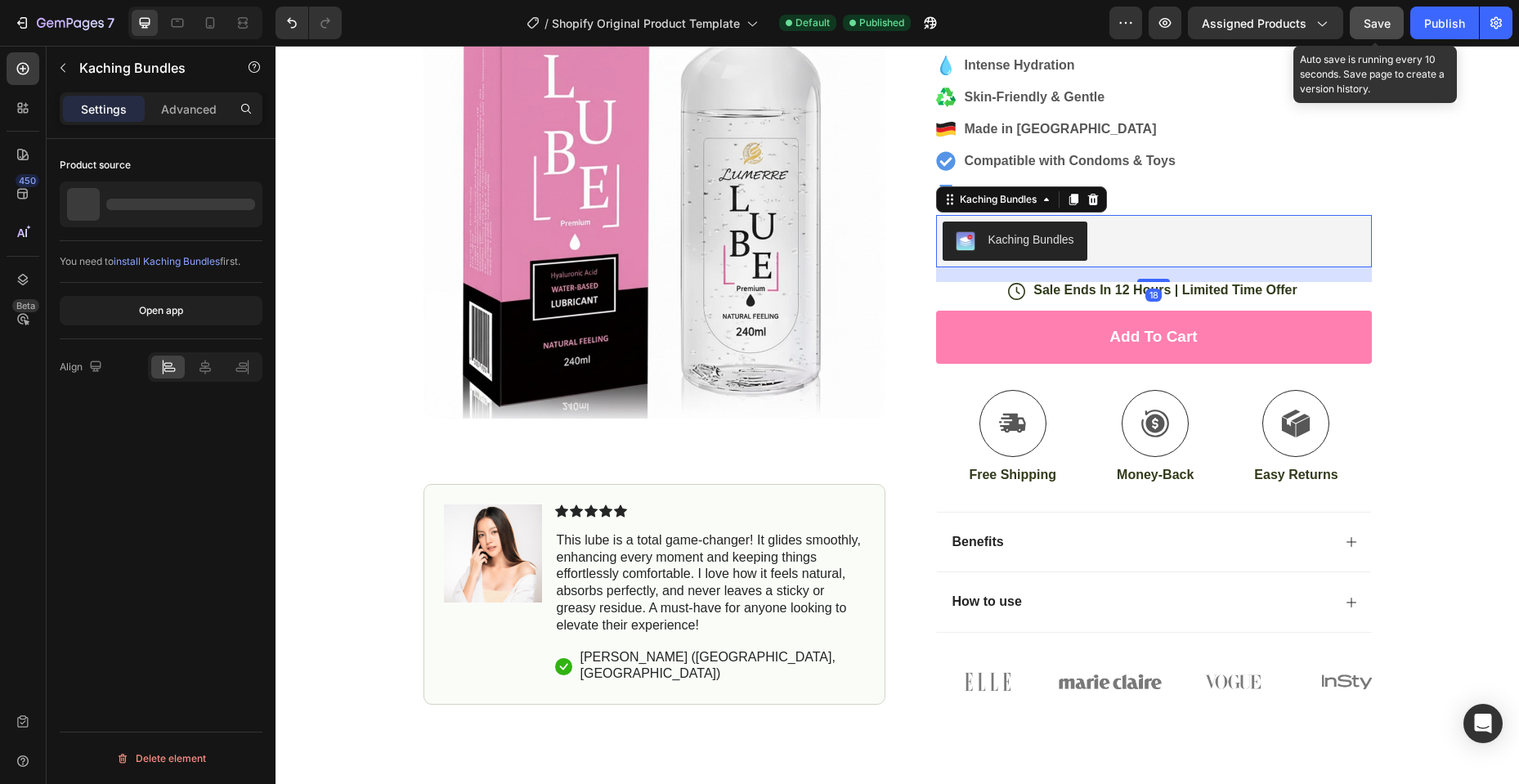
scroll to position [0, 0]
click at [168, 198] on p "Lumerre SilkTouch™ – Luxury Intimate Lubricant" at bounding box center [180, 204] width 151 height 23
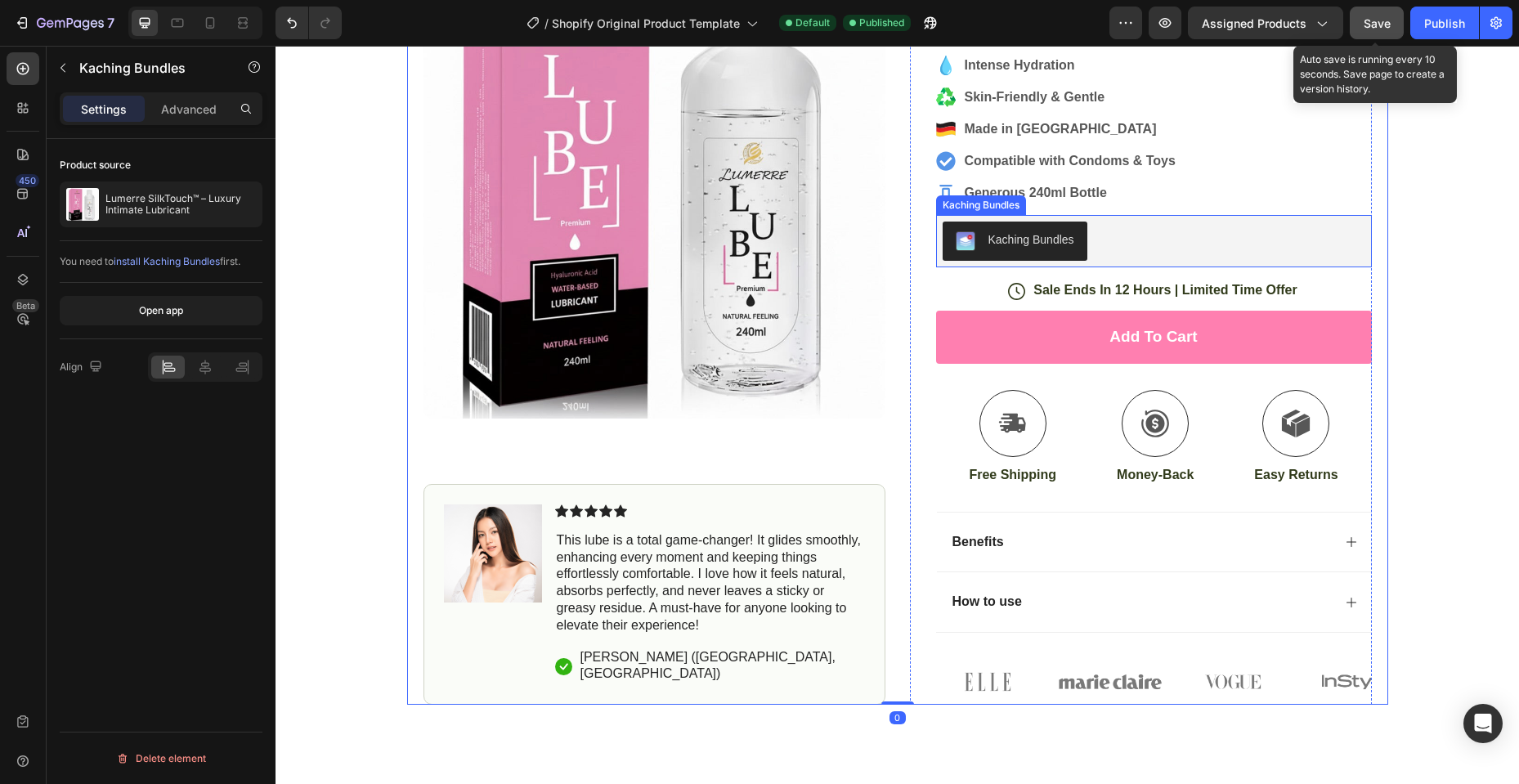
click at [1107, 248] on div "Kaching Bundles" at bounding box center [1153, 241] width 423 height 40
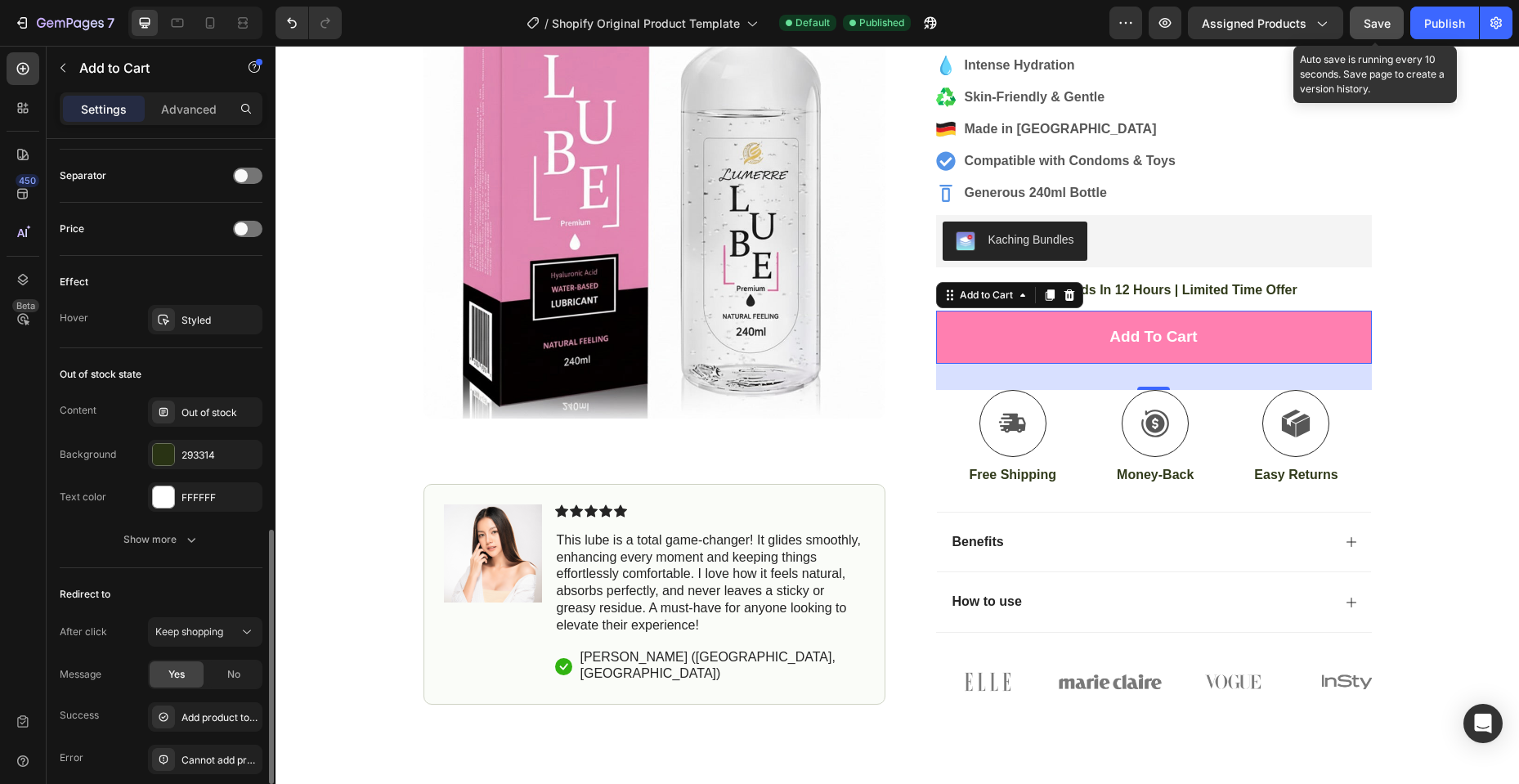
scroll to position [1144, 0]
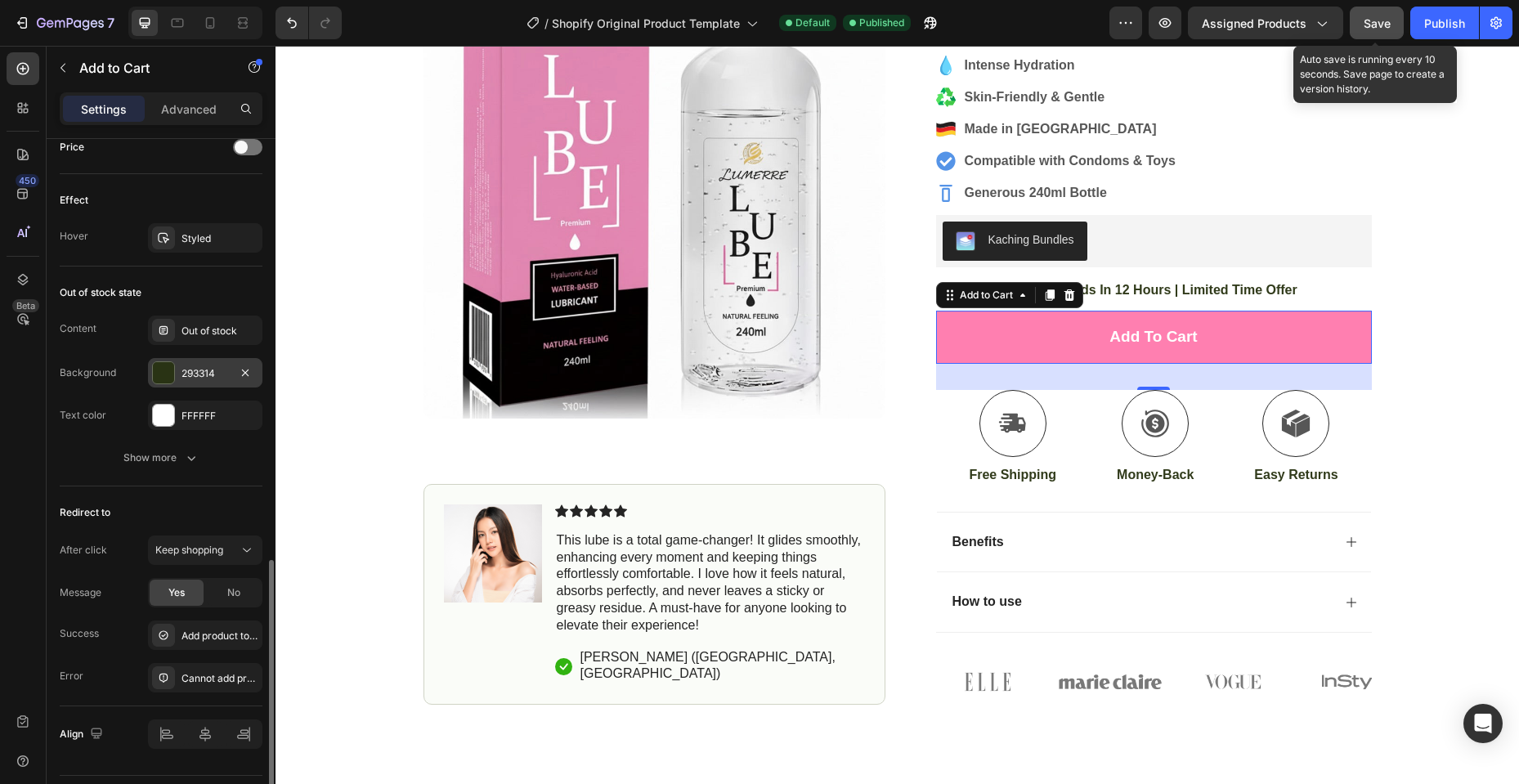
click at [169, 371] on div at bounding box center [164, 373] width 21 height 21
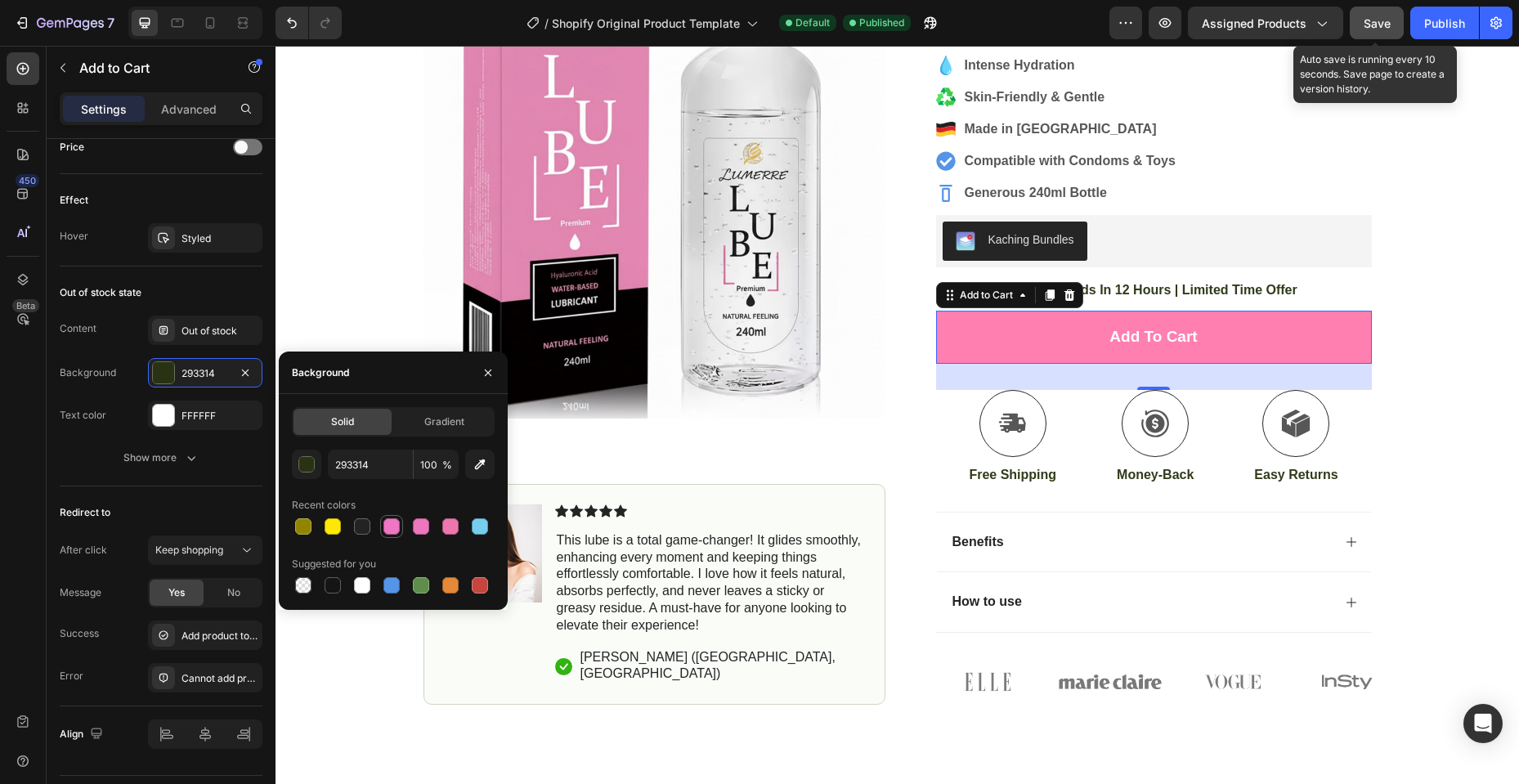
click at [396, 531] on div at bounding box center [391, 526] width 16 height 16
type input "EE76C2"
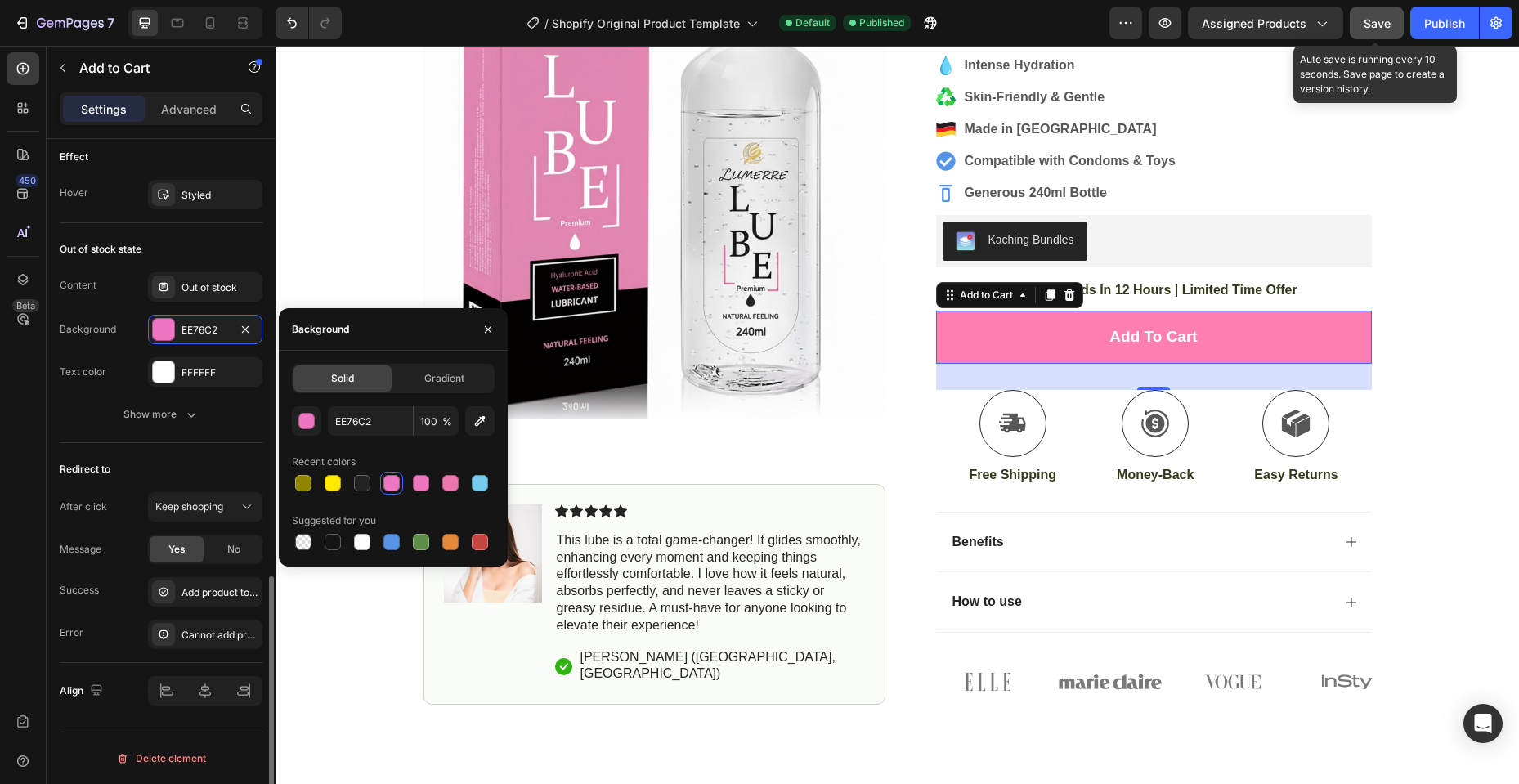
scroll to position [697, 0]
